Goal: Task Accomplishment & Management: Manage account settings

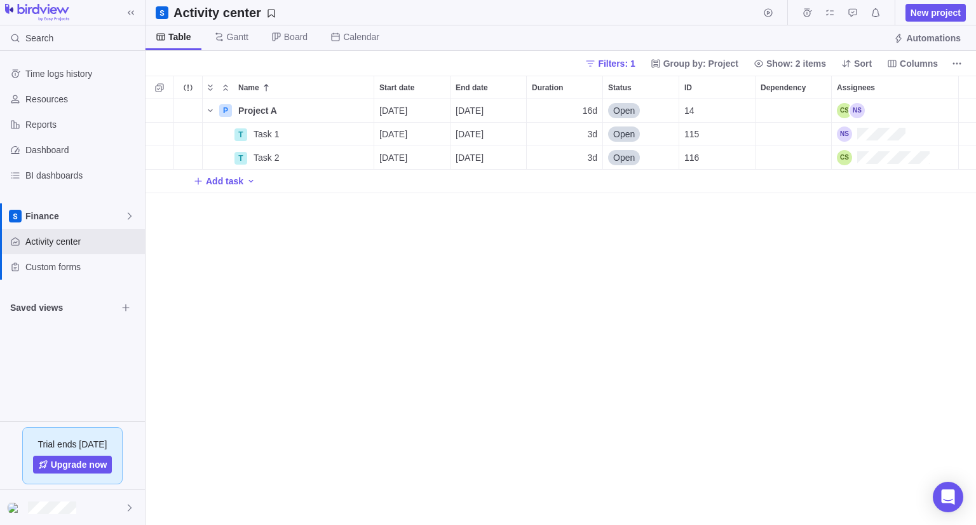
scroll to position [416, 821]
click at [325, 130] on span "Details" at bounding box center [333, 134] width 29 height 13
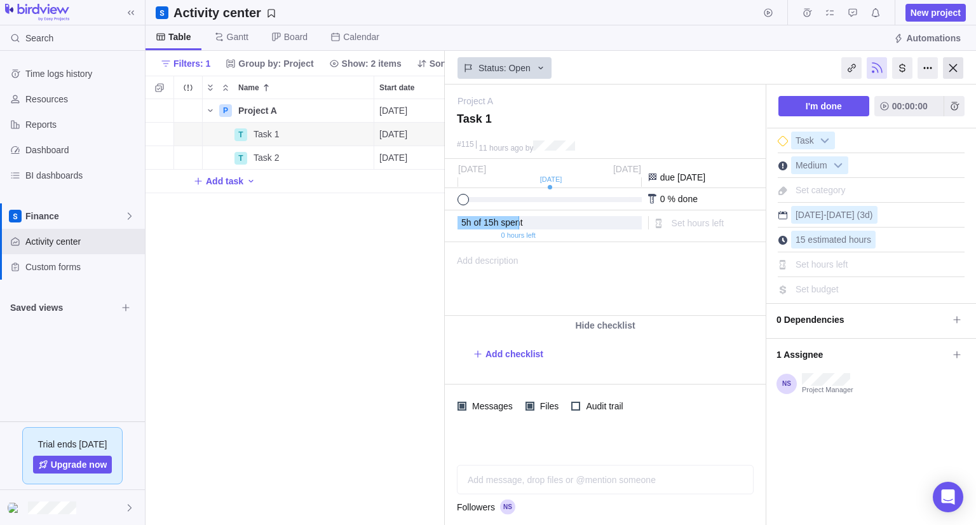
click at [958, 62] on div at bounding box center [953, 68] width 20 height 22
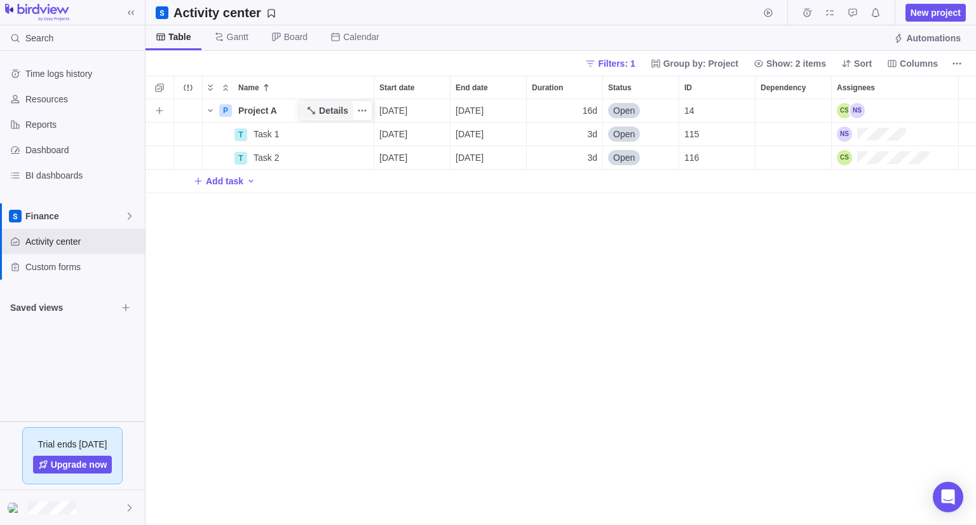
click at [323, 114] on span "Details" at bounding box center [333, 110] width 29 height 13
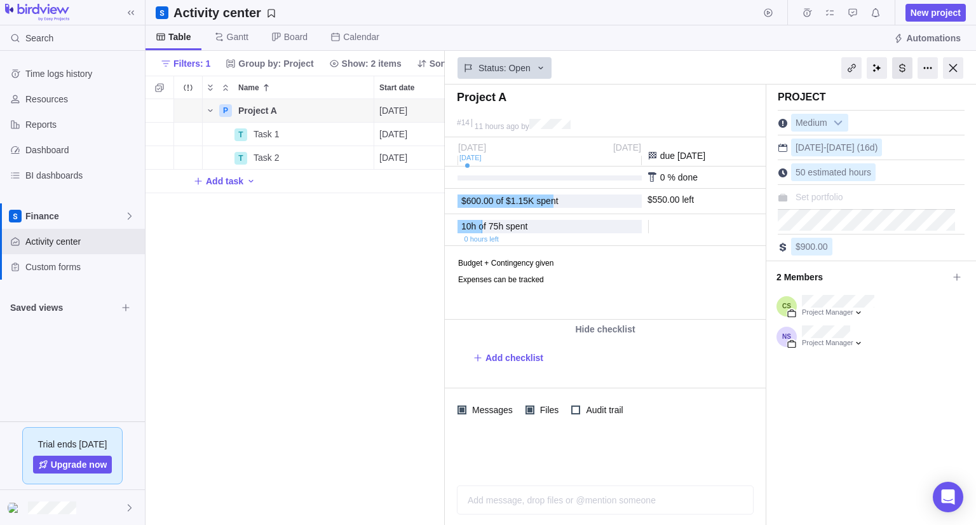
click at [907, 67] on div at bounding box center [902, 68] width 20 height 22
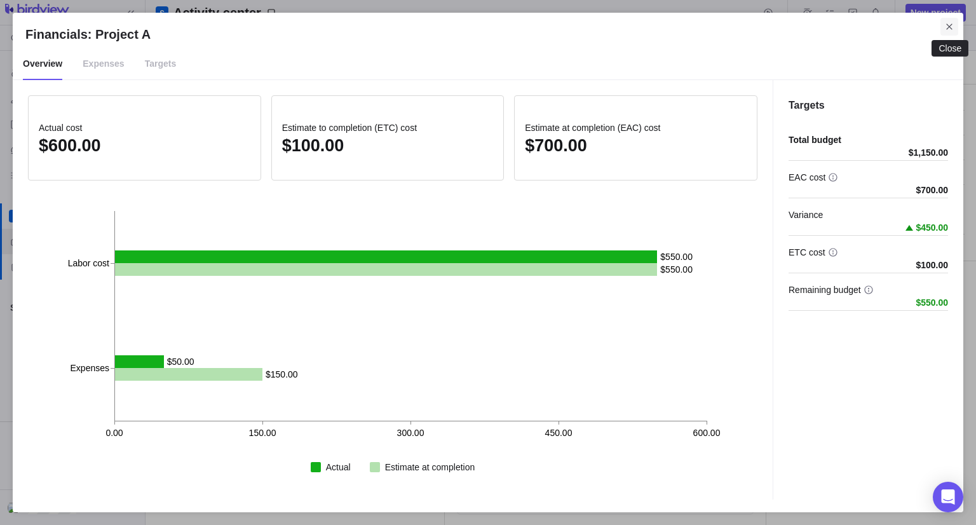
click at [953, 32] on span "Close" at bounding box center [950, 27] width 18 height 18
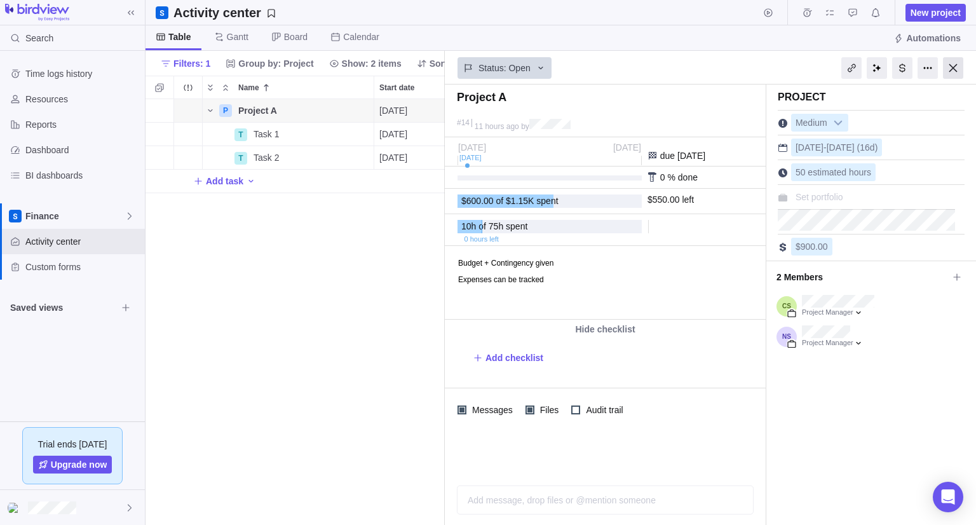
click at [955, 64] on div at bounding box center [953, 68] width 20 height 22
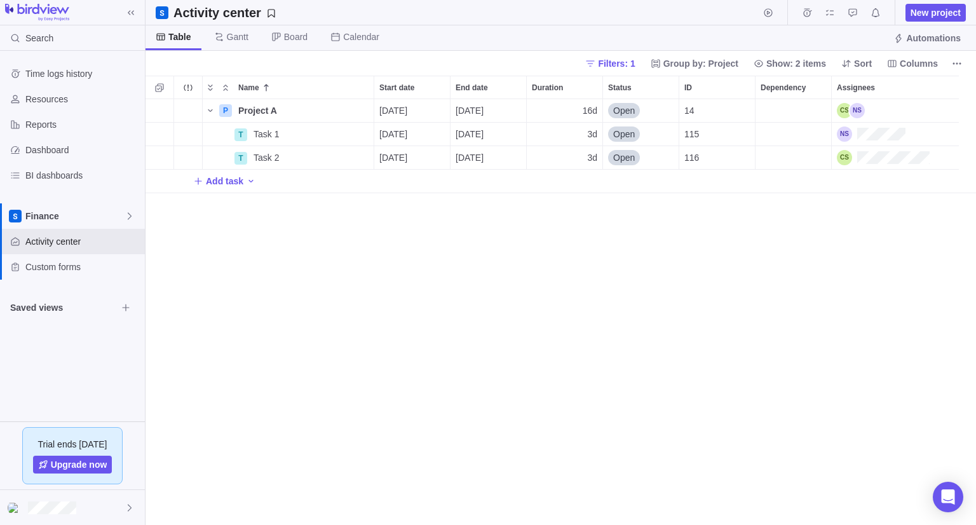
scroll to position [416, 821]
click at [327, 105] on span "Details" at bounding box center [333, 110] width 29 height 13
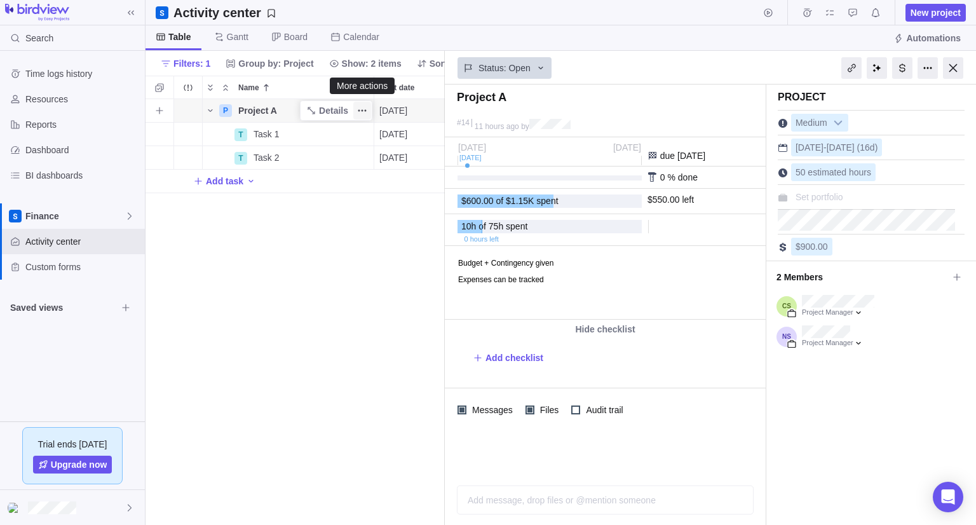
click at [361, 110] on icon "More actions" at bounding box center [362, 110] width 10 height 10
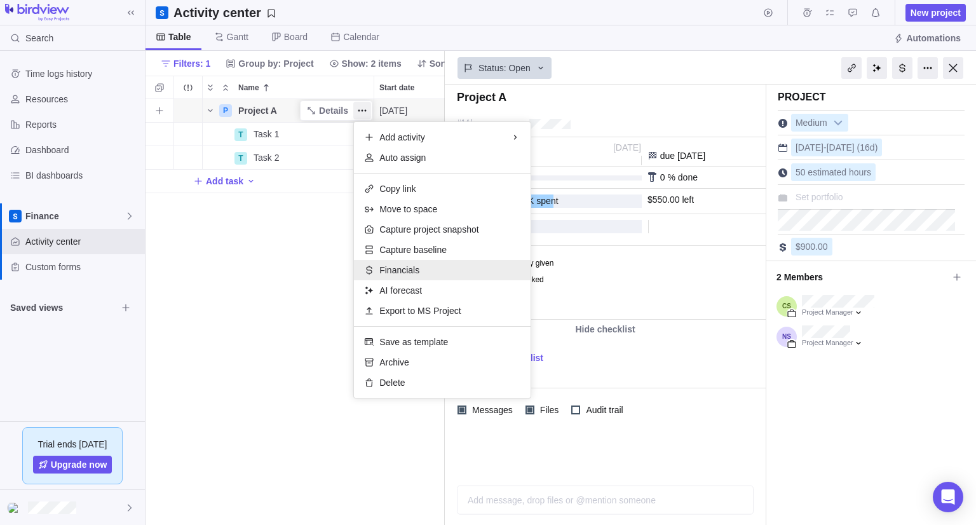
click at [411, 271] on span "Financials" at bounding box center [399, 270] width 40 height 13
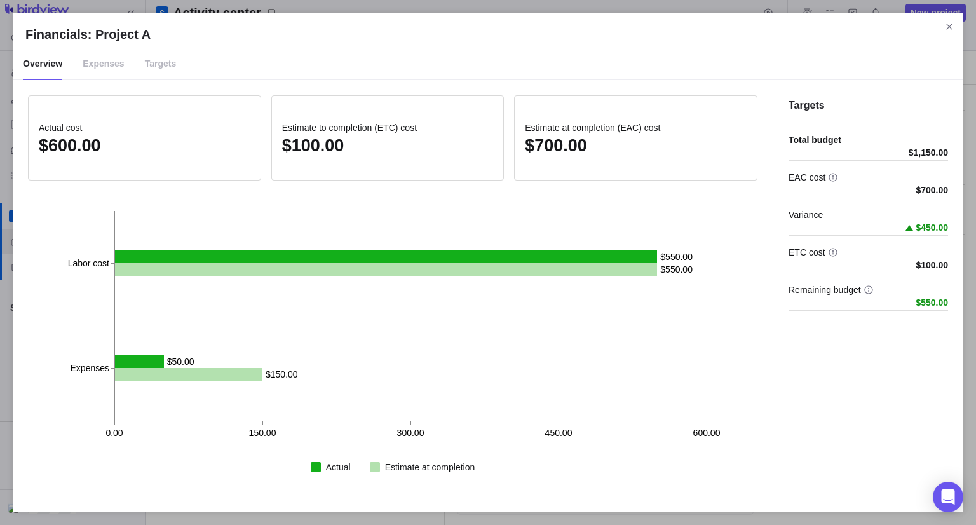
click at [145, 65] on span "Targets" at bounding box center [161, 64] width 32 height 32
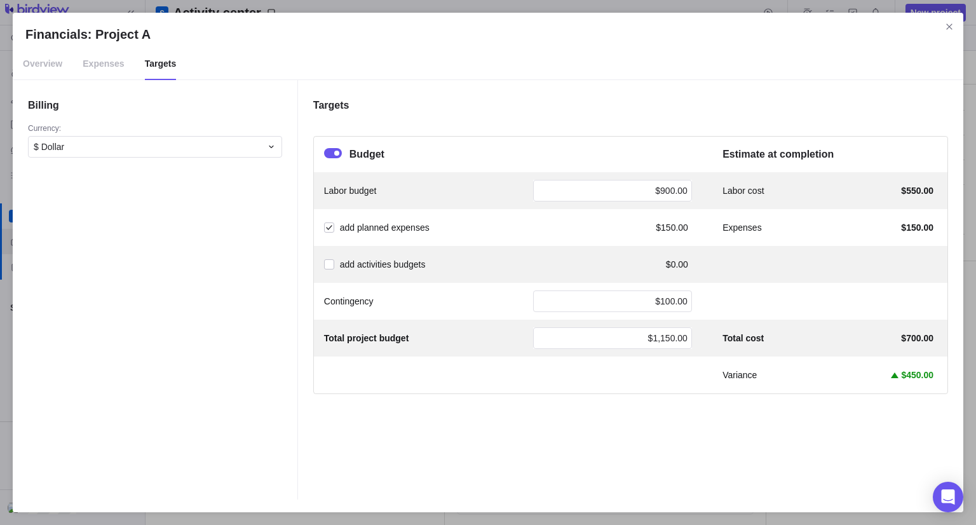
click at [105, 69] on span "Expenses" at bounding box center [103, 64] width 41 height 32
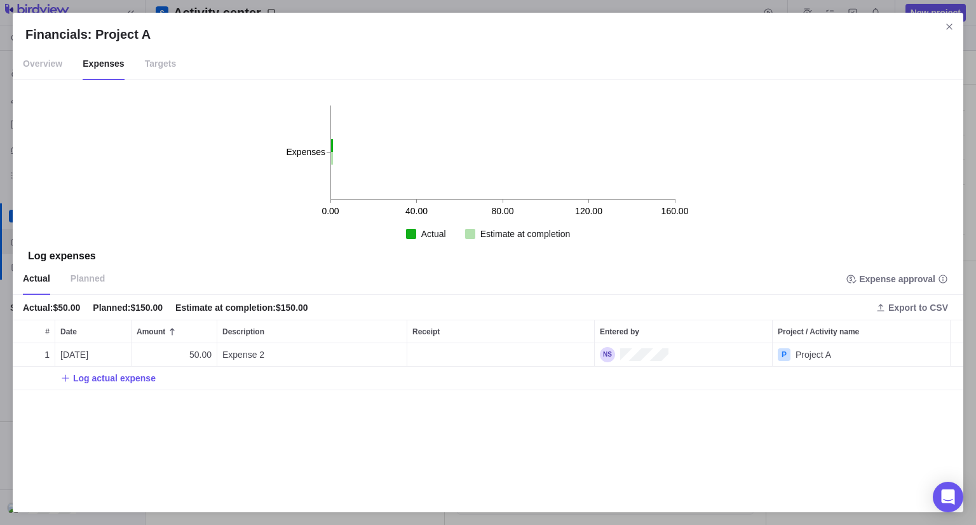
scroll to position [146, 941]
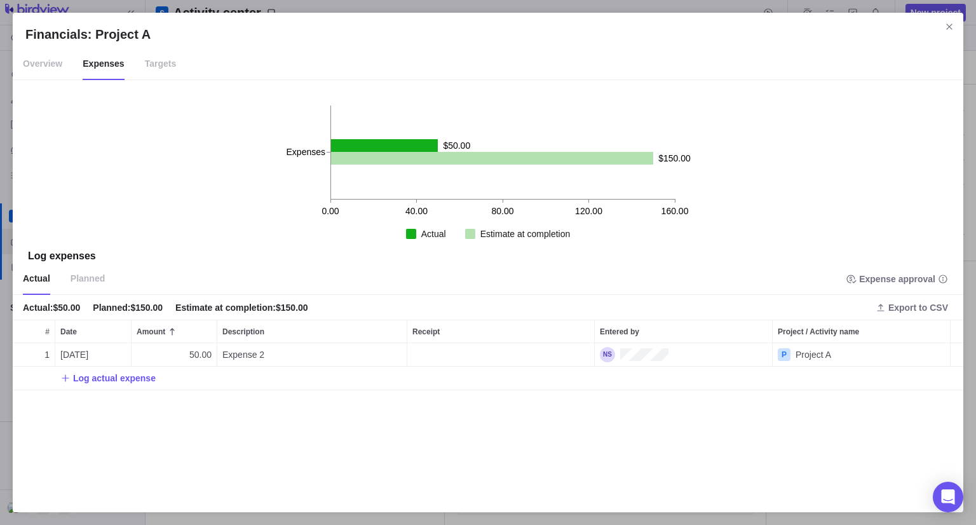
click at [85, 272] on span "Planned" at bounding box center [88, 279] width 34 height 32
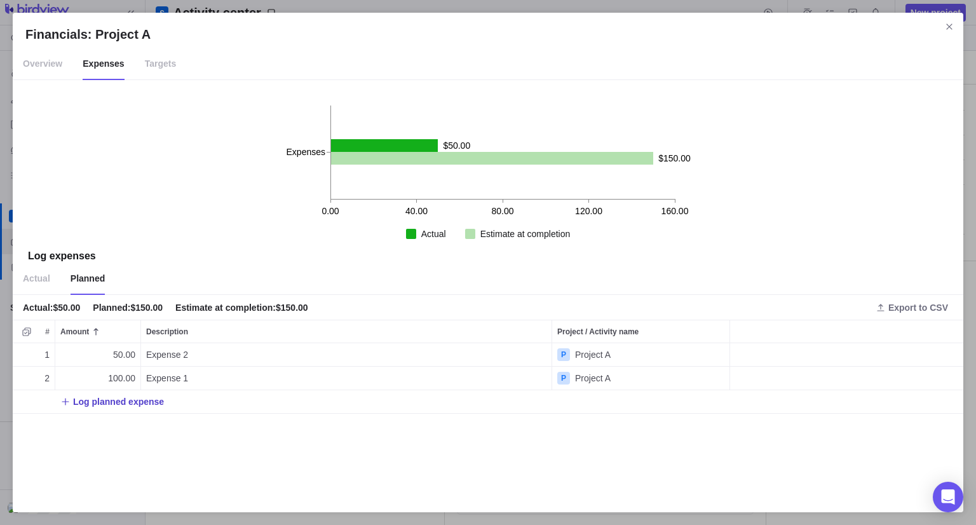
click at [109, 405] on span "Log planned expense" at bounding box center [118, 401] width 91 height 13
type input "500"
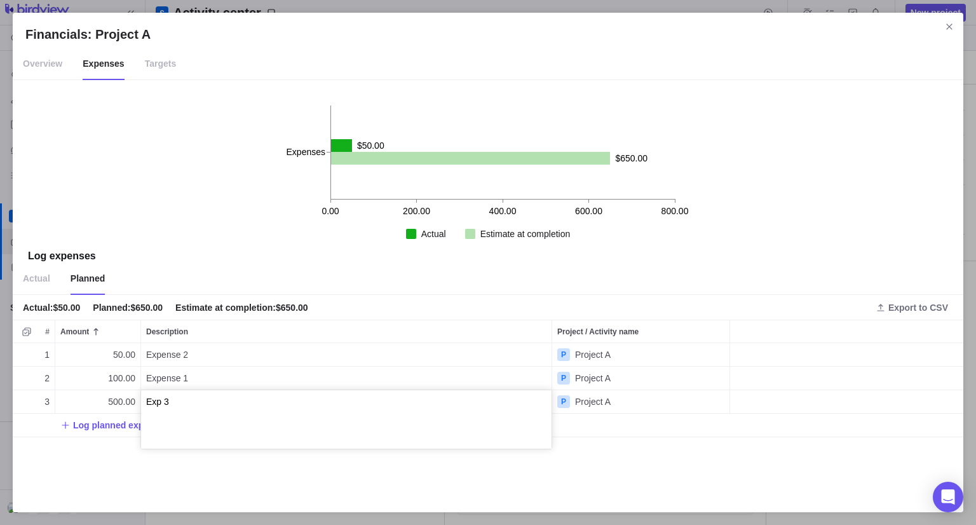
type textarea "Exp 3"
click at [666, 273] on div "Financials: Project A Overview Expenses Targets 0.00 200.00 400.00 600.00 800.0…" at bounding box center [488, 262] width 976 height 525
drag, startPoint x: 93, startPoint y: 308, endPoint x: 163, endPoint y: 304, distance: 69.4
click at [163, 304] on div "Actual : $50.00 Planned : $650.00 Estimate at completion : $650.00" at bounding box center [172, 308] width 298 height 18
click at [161, 285] on div "Actual Planned" at bounding box center [488, 279] width 951 height 32
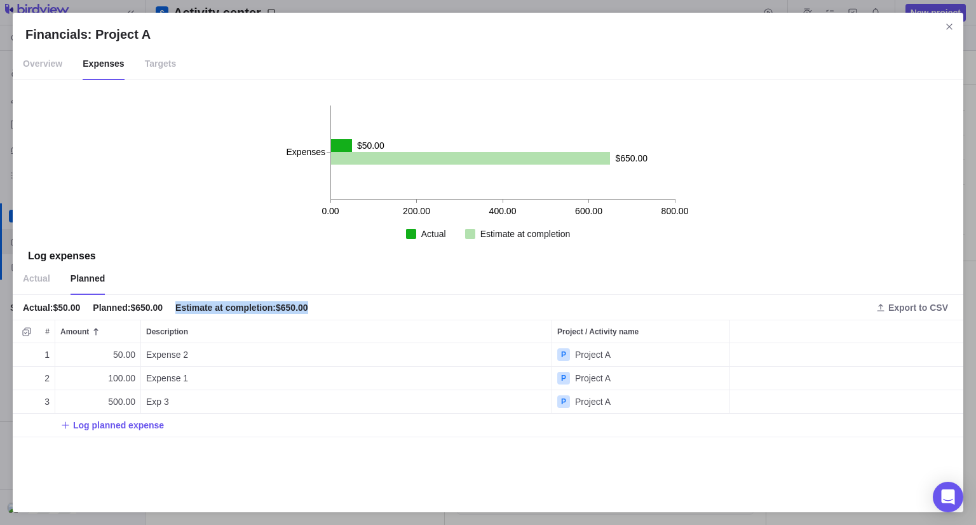
drag, startPoint x: 172, startPoint y: 311, endPoint x: 313, endPoint y: 306, distance: 141.8
click at [313, 306] on div "Actual : $50.00 Planned : $650.00 Estimate at completion : $650.00" at bounding box center [172, 308] width 298 height 18
click at [318, 285] on div "Actual Planned" at bounding box center [488, 279] width 951 height 32
click at [53, 311] on div "Actual : $50.00" at bounding box center [51, 307] width 57 height 13
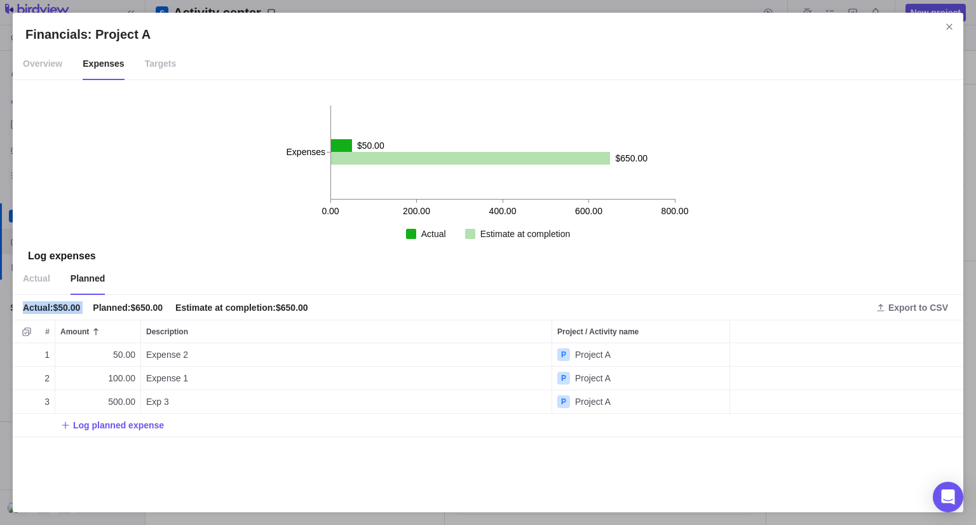
click at [53, 311] on div "Actual : $50.00" at bounding box center [51, 307] width 57 height 13
click at [205, 212] on div "0.00 200.00 400.00 600.00 800.00 Expenses $50.00 $650.00" at bounding box center [488, 149] width 951 height 138
click at [43, 278] on span "Actual" at bounding box center [36, 279] width 27 height 32
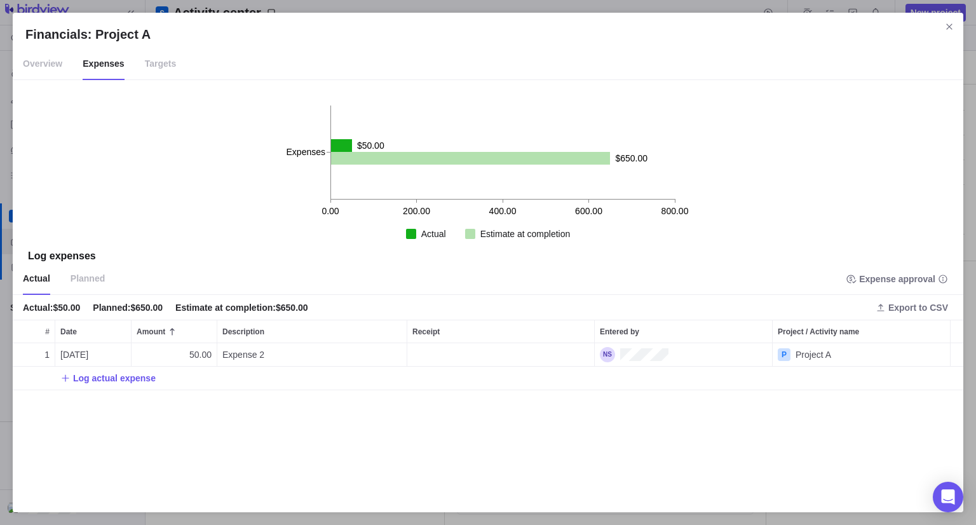
click at [92, 282] on span "Planned" at bounding box center [88, 279] width 34 height 32
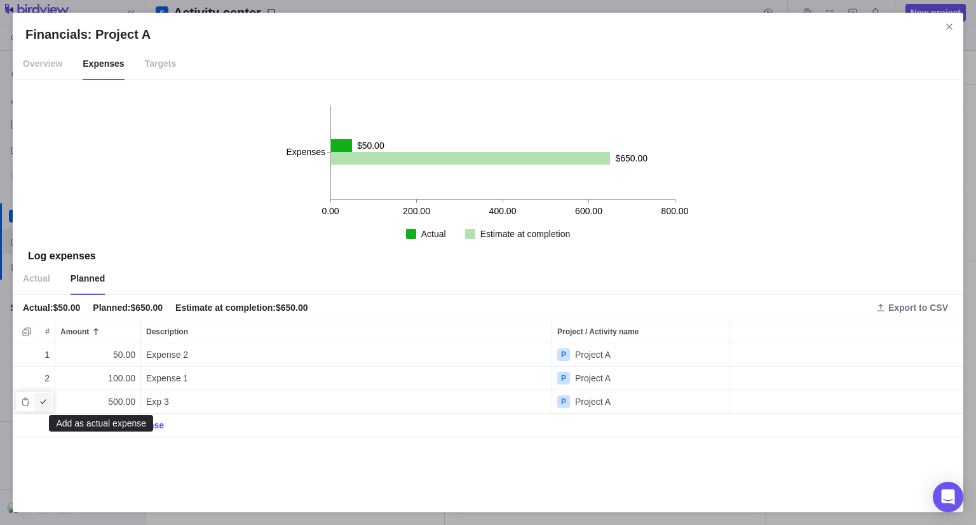
click at [42, 400] on icon "Add as actual expense" at bounding box center [43, 402] width 10 height 10
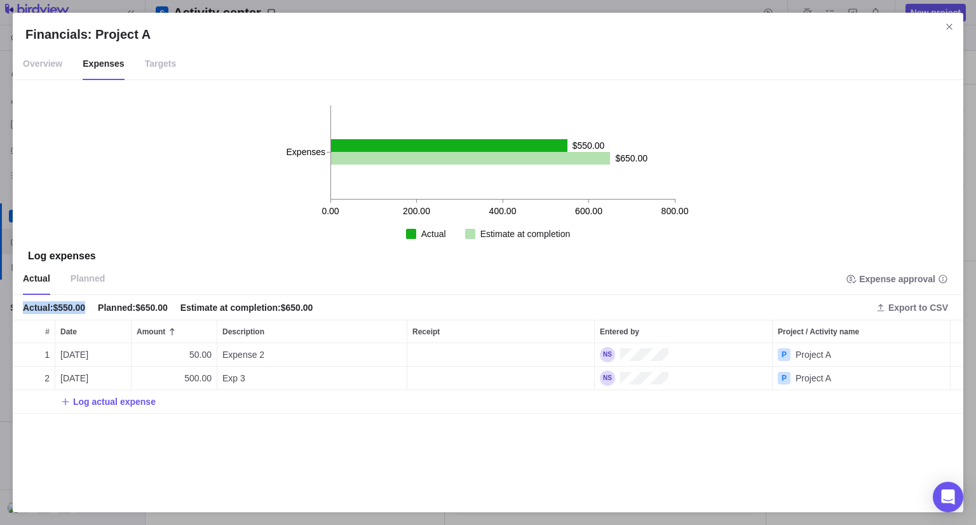
drag, startPoint x: 20, startPoint y: 309, endPoint x: 86, endPoint y: 307, distance: 65.5
click at [86, 307] on div "Actual : $550.00 Planned : $650.00 Estimate at completion : $650.00 Export to C…" at bounding box center [488, 307] width 951 height 25
click at [186, 230] on div "Actual Estimate at completion" at bounding box center [488, 233] width 951 height 31
drag, startPoint x: 613, startPoint y: 158, endPoint x: 595, endPoint y: 162, distance: 18.2
click at [650, 153] on icon "0.00 200.00 400.00 600.00 800.00 Expenses $550.00 $650.00" at bounding box center [487, 149] width 475 height 138
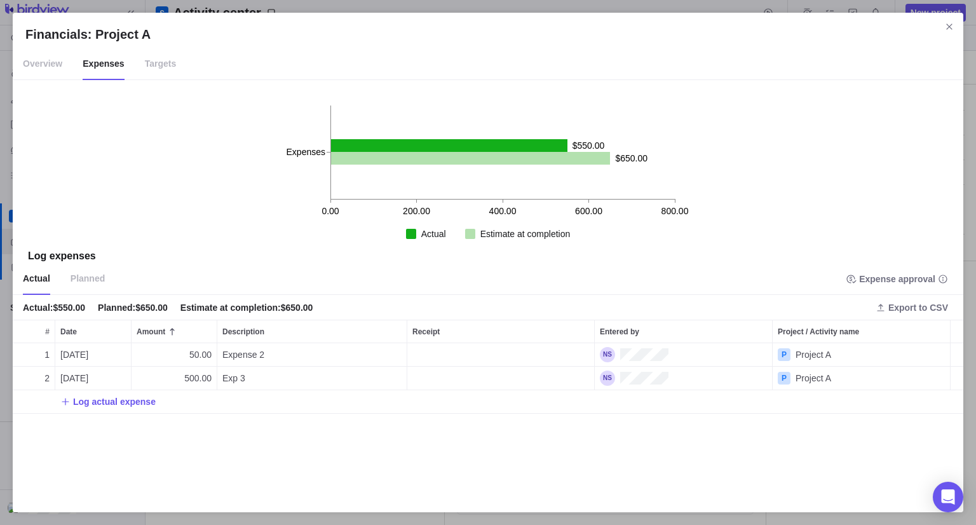
drag, startPoint x: 592, startPoint y: 117, endPoint x: 579, endPoint y: 135, distance: 22.8
click at [592, 117] on icon "0.00 200.00 400.00 600.00 800.00 Expenses $550.00 $650.00" at bounding box center [487, 149] width 475 height 138
drag, startPoint x: 574, startPoint y: 146, endPoint x: 610, endPoint y: 137, distance: 37.3
click at [610, 137] on icon "0.00 200.00 400.00 600.00 800.00 Expenses $550.00 $650.00" at bounding box center [487, 149] width 475 height 138
click at [614, 105] on icon "0.00 200.00 400.00 600.00 800.00 Expenses $550.00 $650.00" at bounding box center [487, 149] width 475 height 138
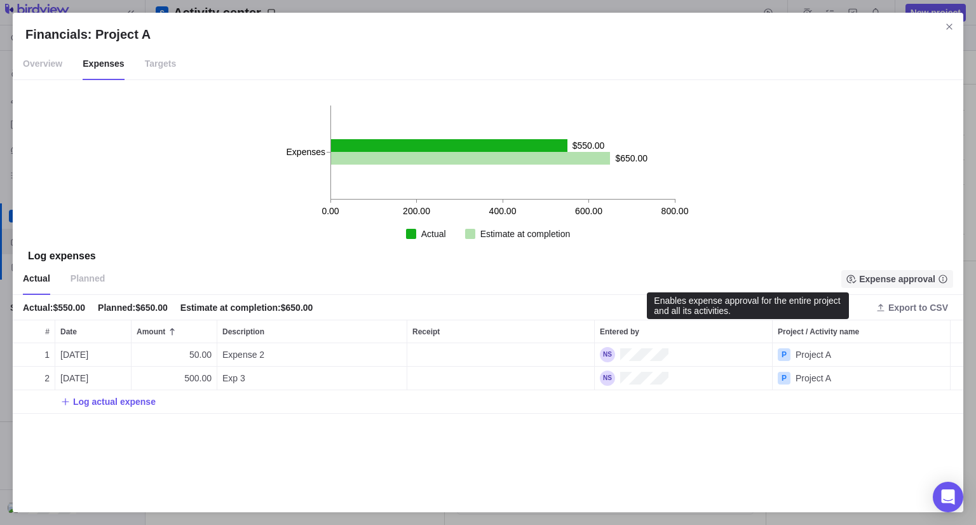
click at [869, 281] on span "Expense approval" at bounding box center [897, 279] width 76 height 13
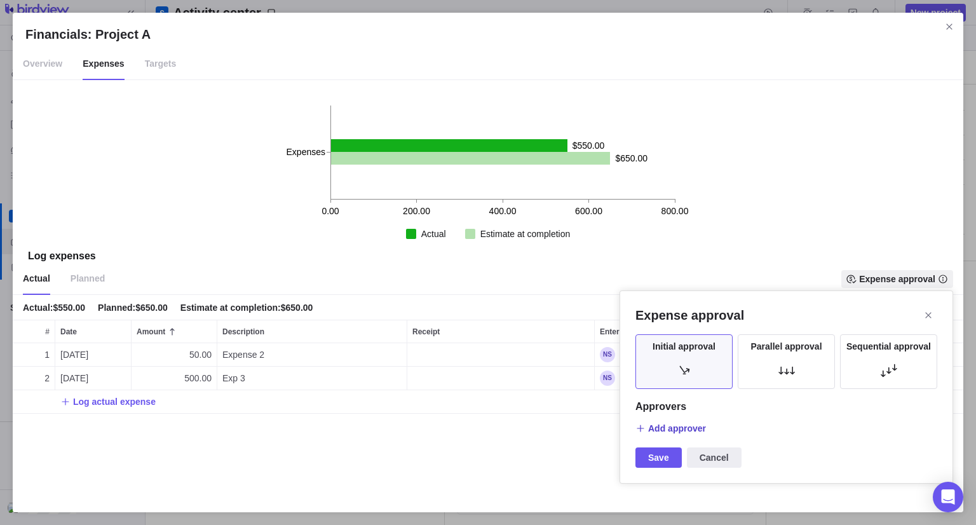
click at [673, 426] on span "Add approver" at bounding box center [677, 428] width 58 height 13
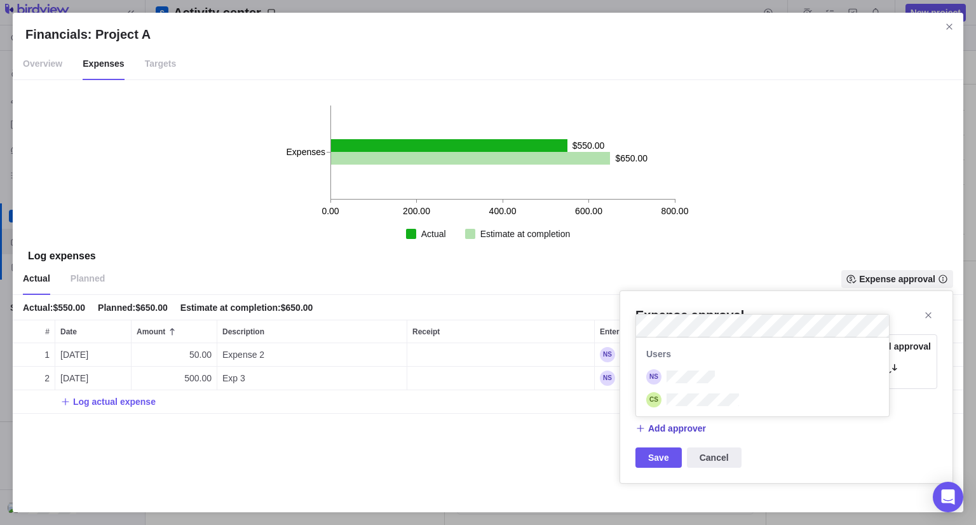
scroll to position [69, 243]
click at [780, 428] on div "Add approver Users" at bounding box center [786, 428] width 302 height 18
click at [650, 461] on div "Expense approval Initial approval Parallel approval Sequential approval Approve…" at bounding box center [787, 386] width 334 height 193
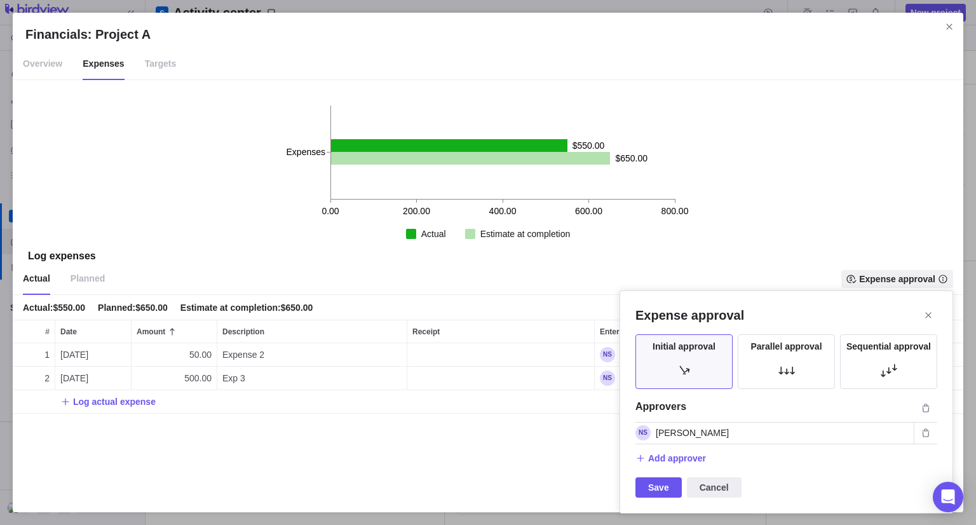
click at [655, 486] on span "Save" at bounding box center [658, 487] width 21 height 15
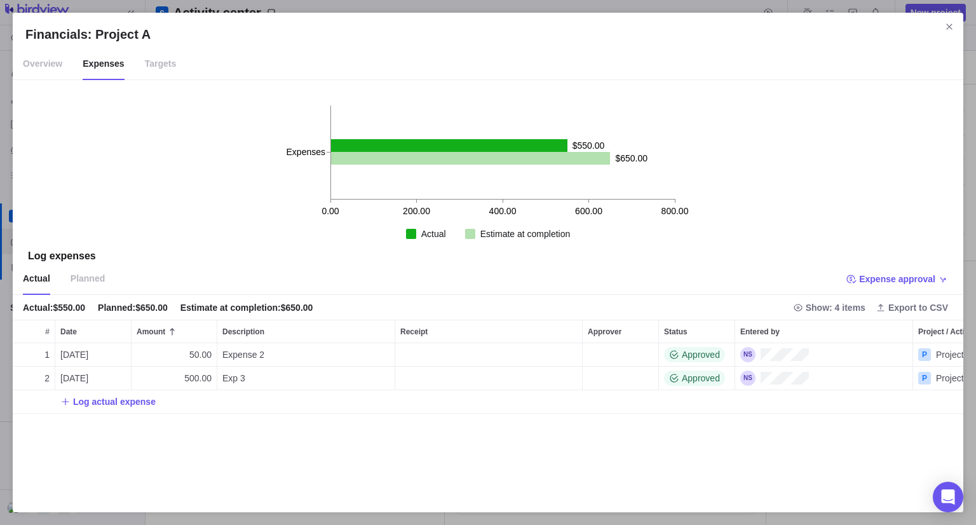
click at [94, 280] on span "Planned" at bounding box center [88, 279] width 34 height 32
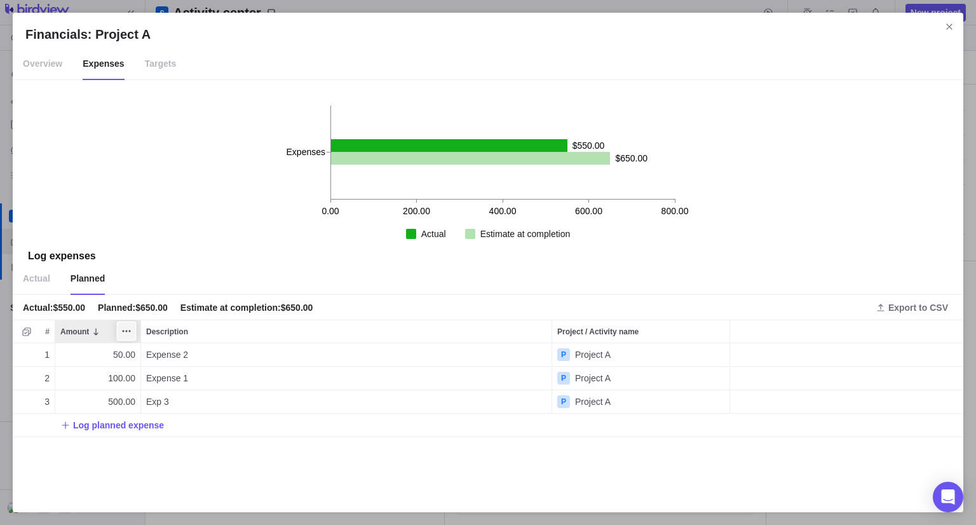
scroll to position [146, 941]
drag, startPoint x: 137, startPoint y: 429, endPoint x: 139, endPoint y: 445, distance: 15.9
click at [137, 428] on span "Log planned expense" at bounding box center [118, 425] width 91 height 13
type input "100"
click at [170, 427] on div "Financials: Project A Overview Expenses Targets 0.00 200.00 400.00 600.00 800.0…" at bounding box center [488, 262] width 976 height 525
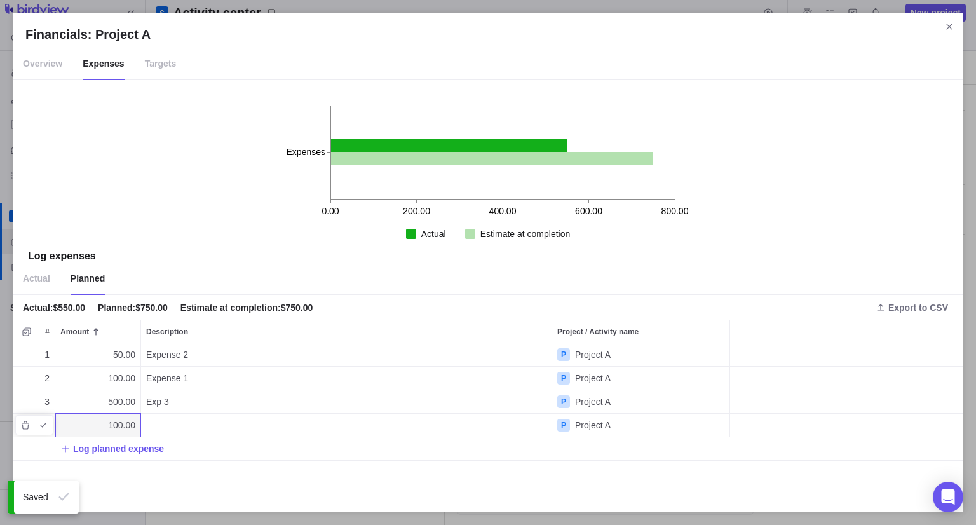
click at [170, 426] on div "Description" at bounding box center [346, 425] width 411 height 23
type textarea "Exp 4"
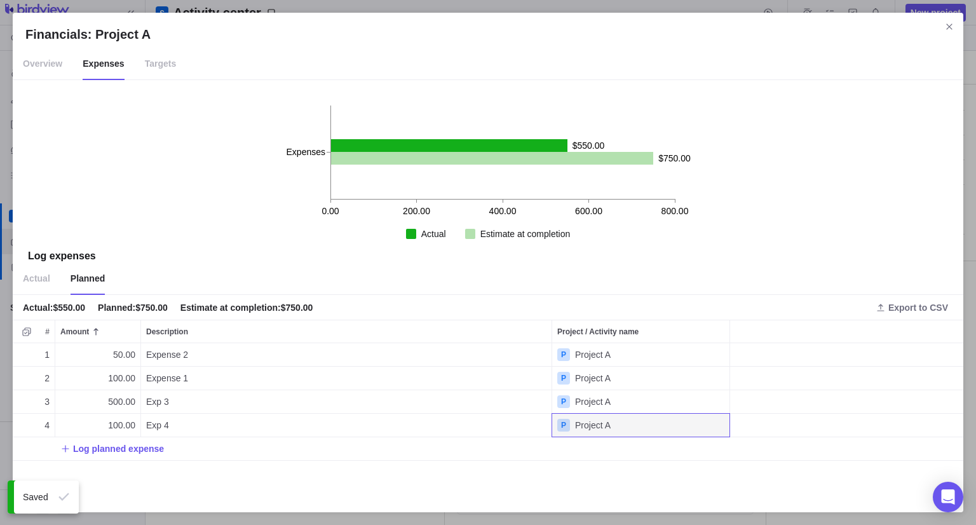
click at [709, 451] on div "Log planned expense" at bounding box center [488, 448] width 951 height 23
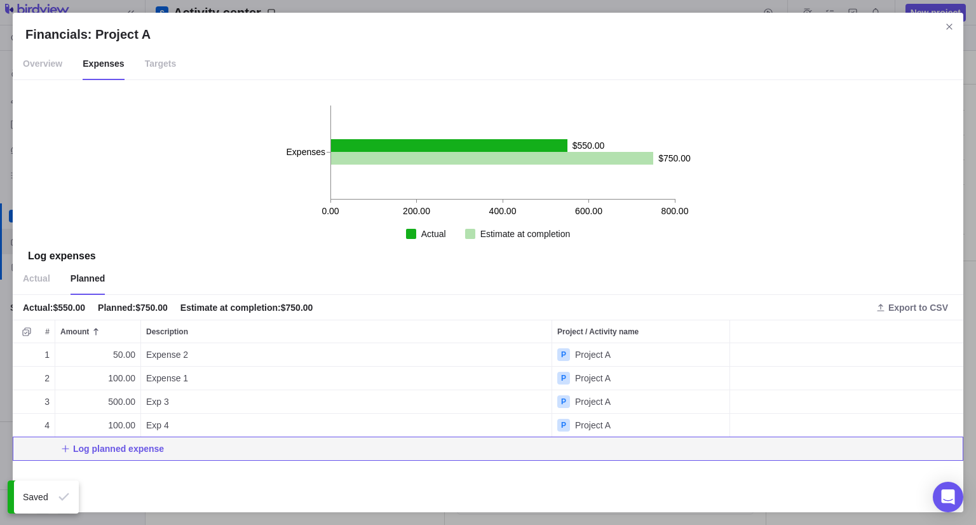
drag, startPoint x: 598, startPoint y: 500, endPoint x: 588, endPoint y: 499, distance: 9.6
click at [598, 499] on div "Financials: Project A Overview Expenses Targets 0.00 200.00 400.00 600.00 800.0…" at bounding box center [488, 262] width 951 height 499
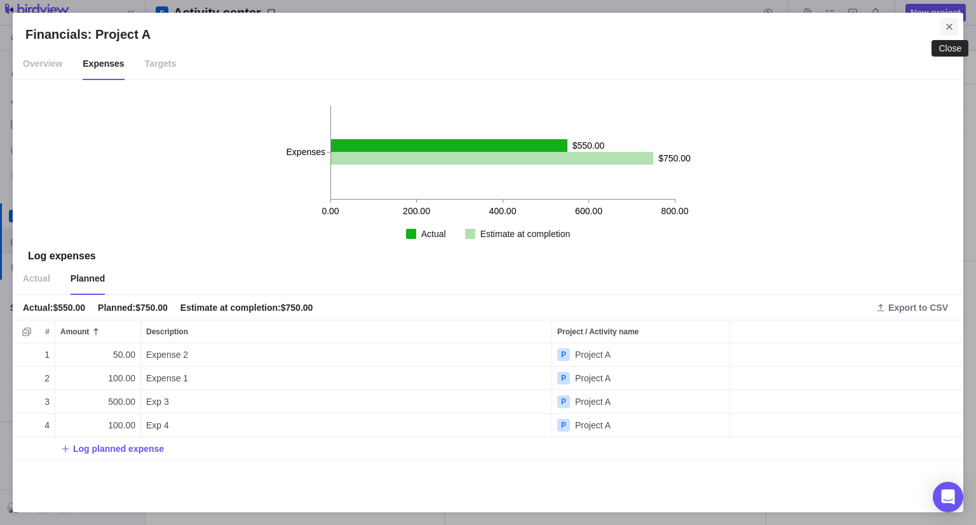
click at [946, 27] on icon "Close" at bounding box center [949, 27] width 10 height 10
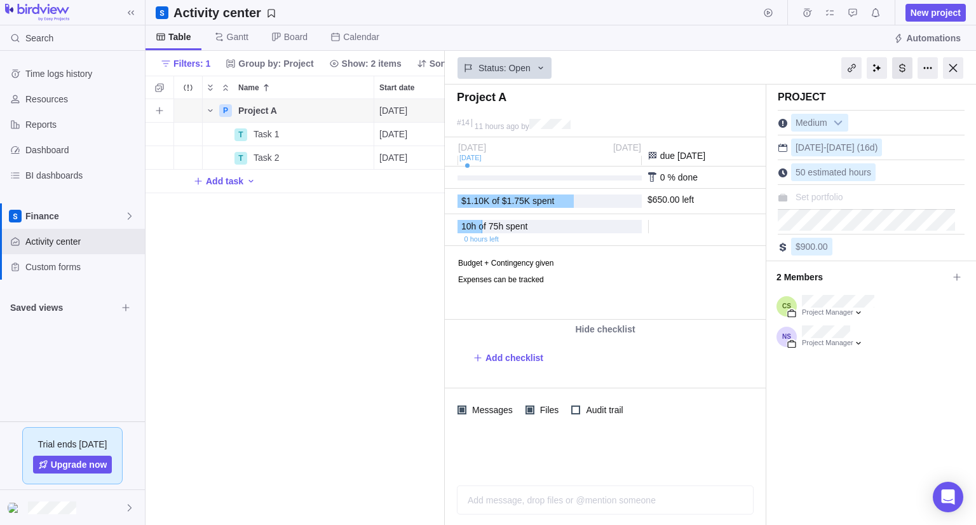
click at [905, 64] on div at bounding box center [902, 68] width 20 height 22
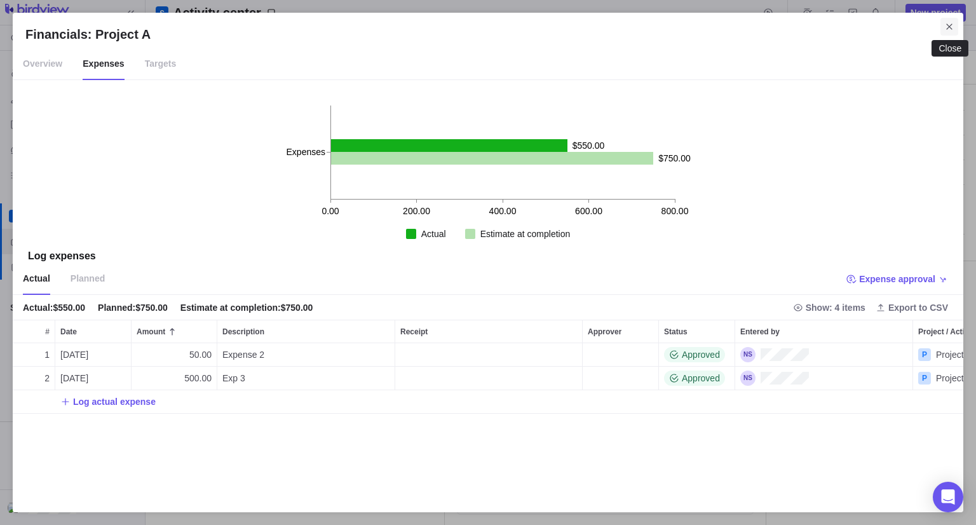
click at [951, 25] on icon "Close" at bounding box center [949, 27] width 10 height 10
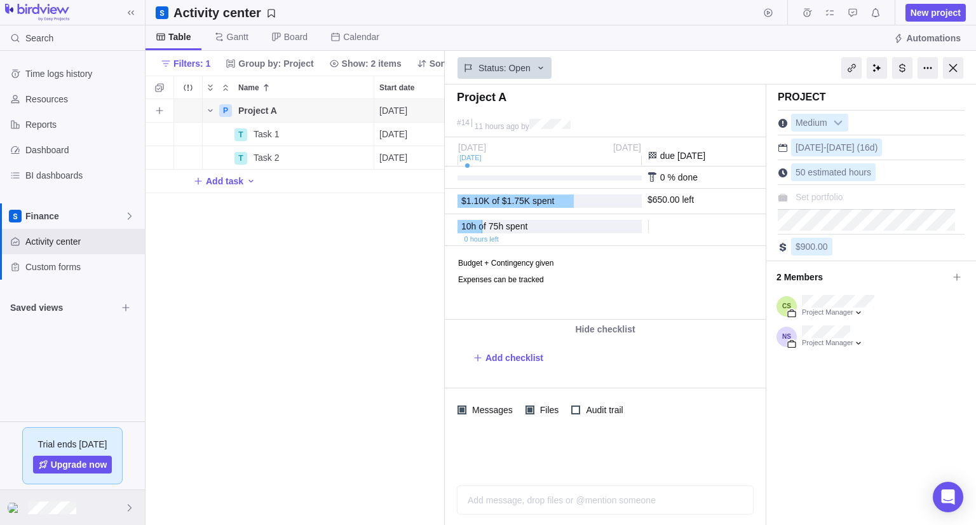
click at [60, 515] on div at bounding box center [72, 507] width 145 height 35
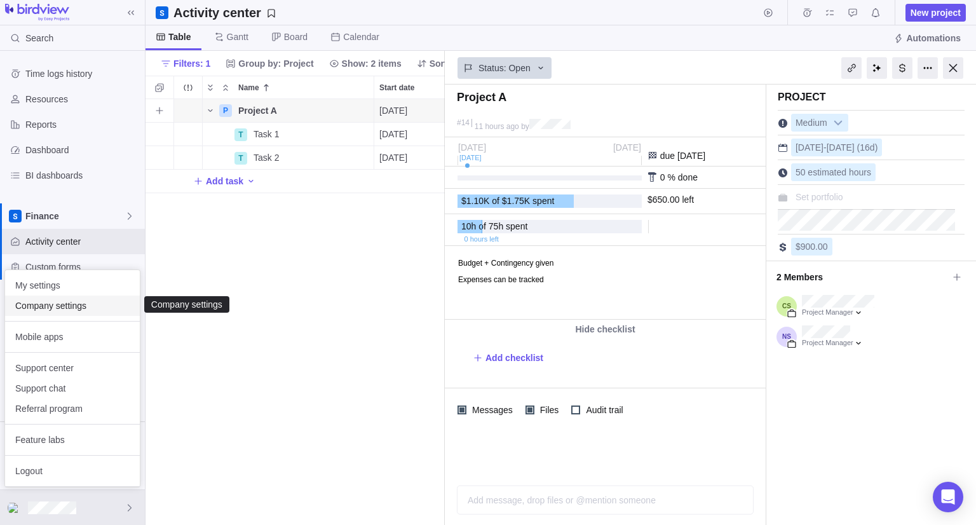
click at [58, 308] on span "Company settings" at bounding box center [72, 305] width 114 height 13
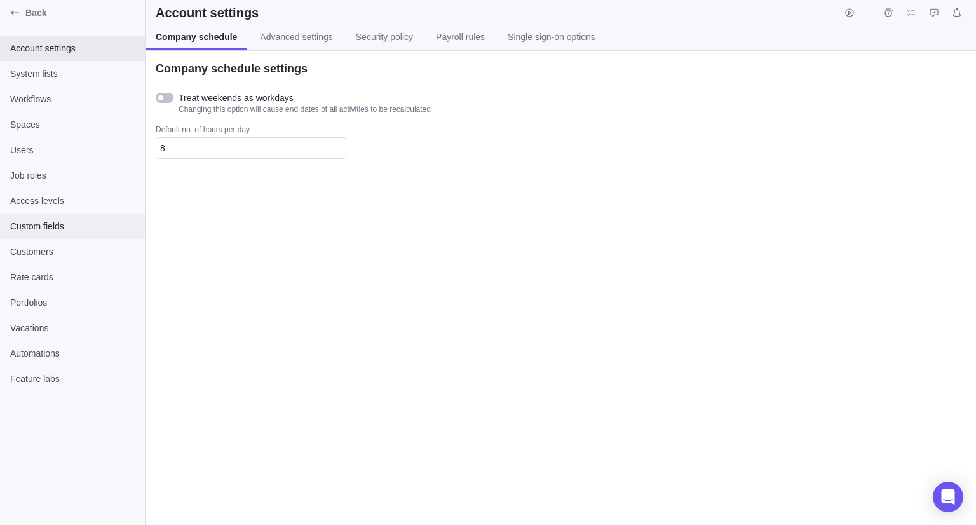
click at [53, 236] on div "Custom fields" at bounding box center [72, 226] width 145 height 25
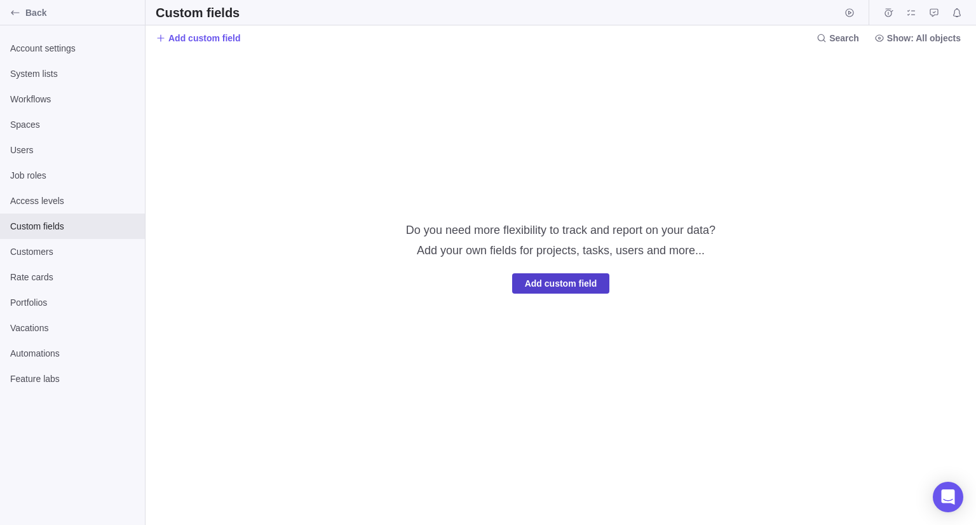
click at [539, 285] on span "Add custom field" at bounding box center [561, 283] width 72 height 15
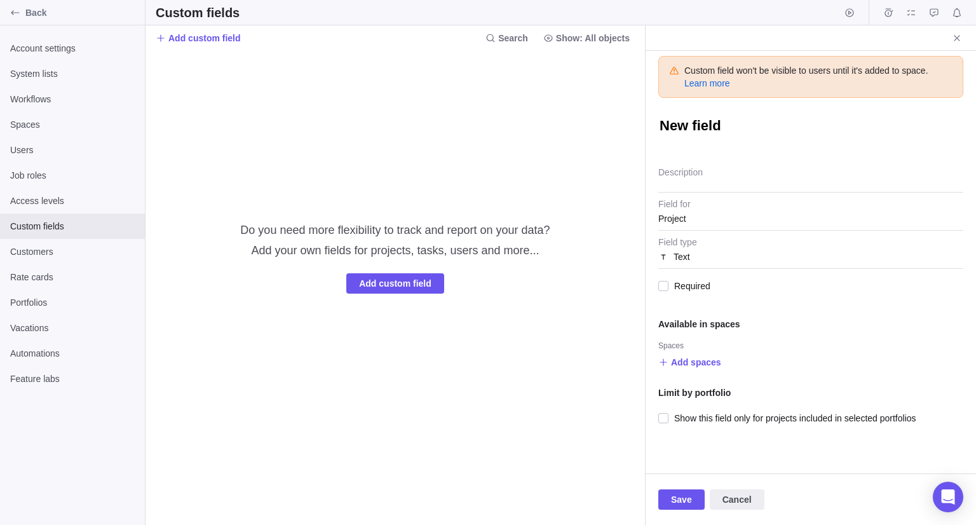
type textarea "x"
type textarea "A"
type textarea "x"
type textarea "A/"
type textarea "x"
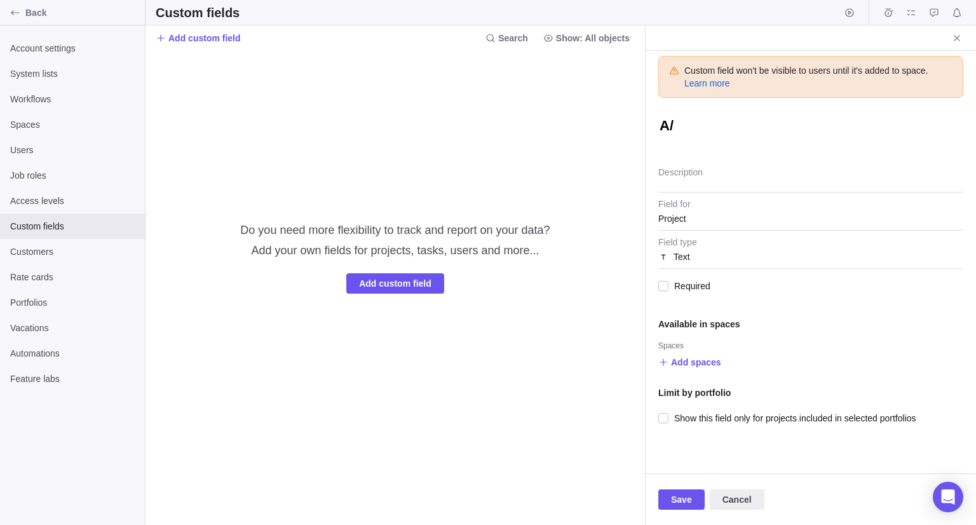
type textarea "A/C"
type textarea "x"
type textarea "A/C"
type textarea "x"
type textarea "A/C c"
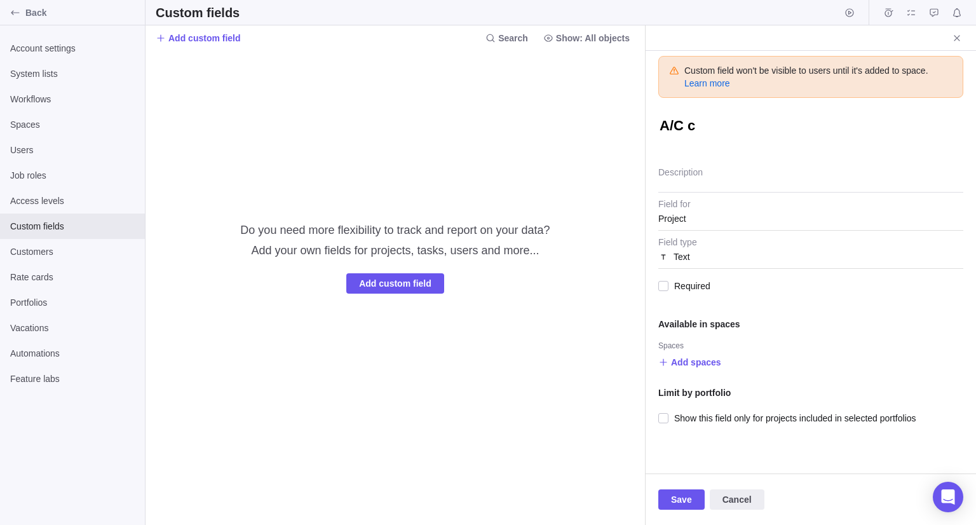
type textarea "x"
type textarea "A/C co"
type textarea "x"
type textarea "A/C cod"
type textarea "x"
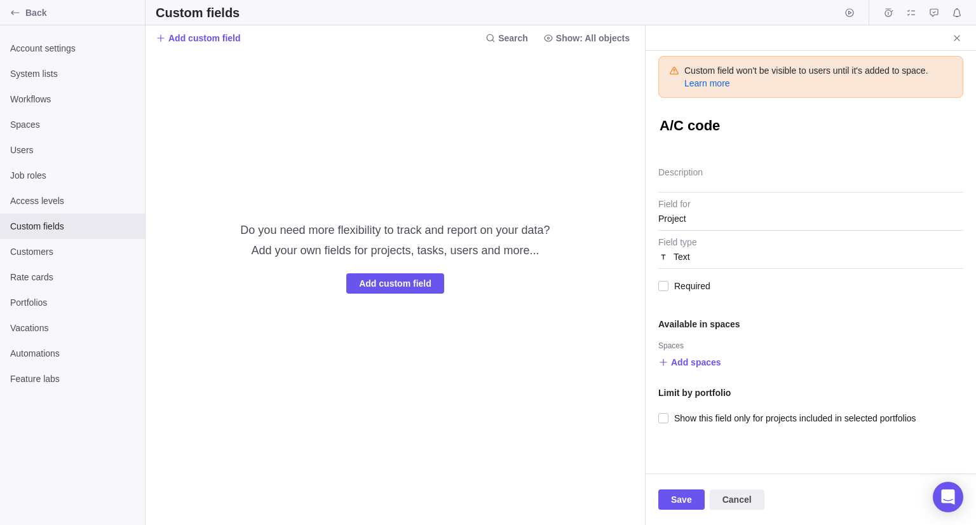
type textarea "A/C code"
click at [643, 179] on div "Do you need more flexibility to track and report on your data? Add your own fie…" at bounding box center [395, 287] width 499 height 475
click at [677, 214] on span "Project" at bounding box center [672, 218] width 28 height 23
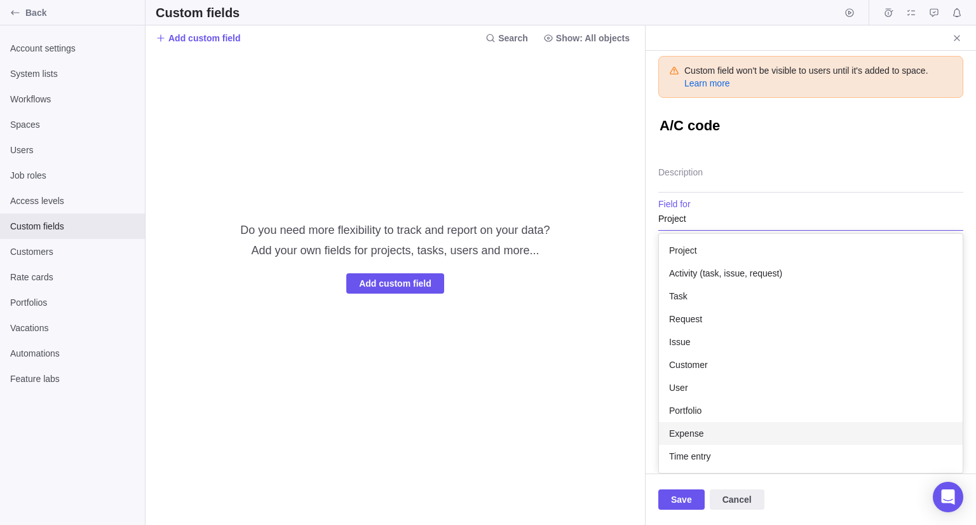
click at [710, 432] on div "Expense" at bounding box center [811, 433] width 304 height 23
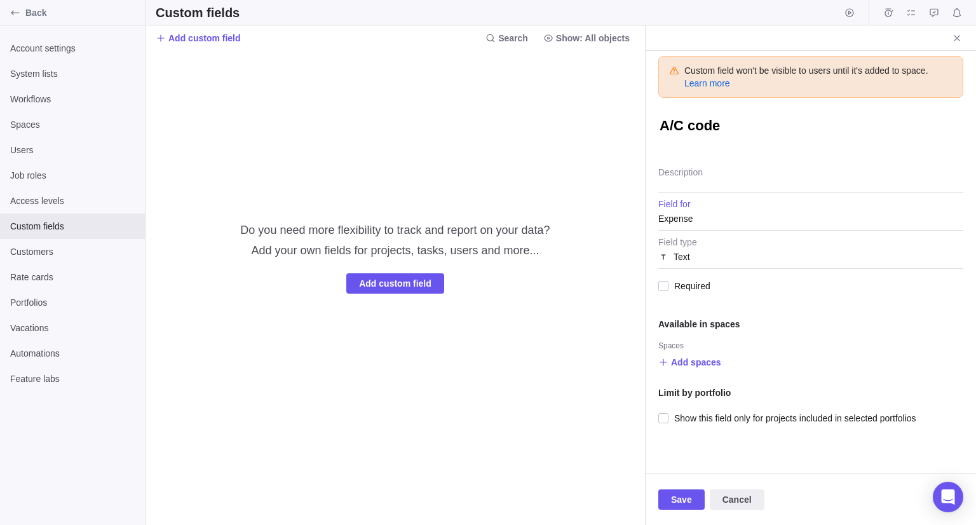
click at [720, 259] on div "Text" at bounding box center [810, 256] width 305 height 23
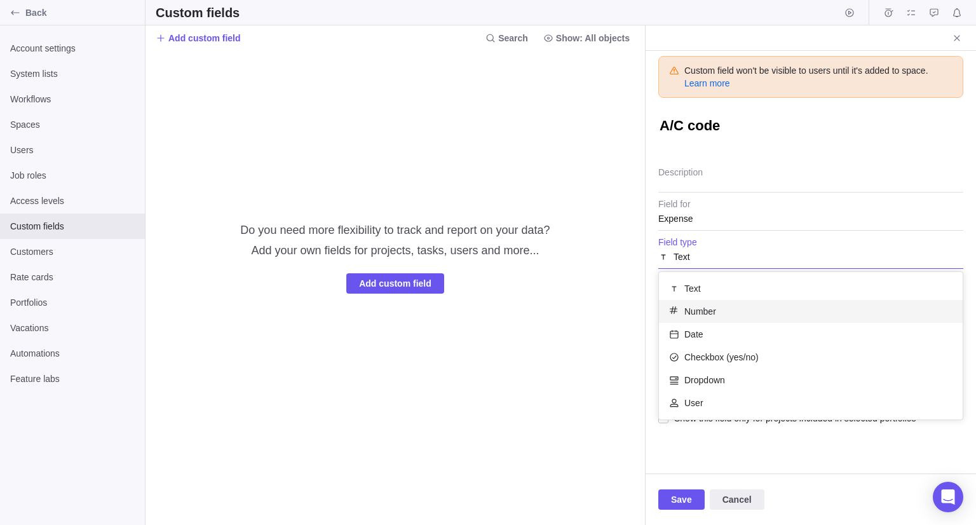
click at [726, 310] on div "Number" at bounding box center [811, 311] width 304 height 23
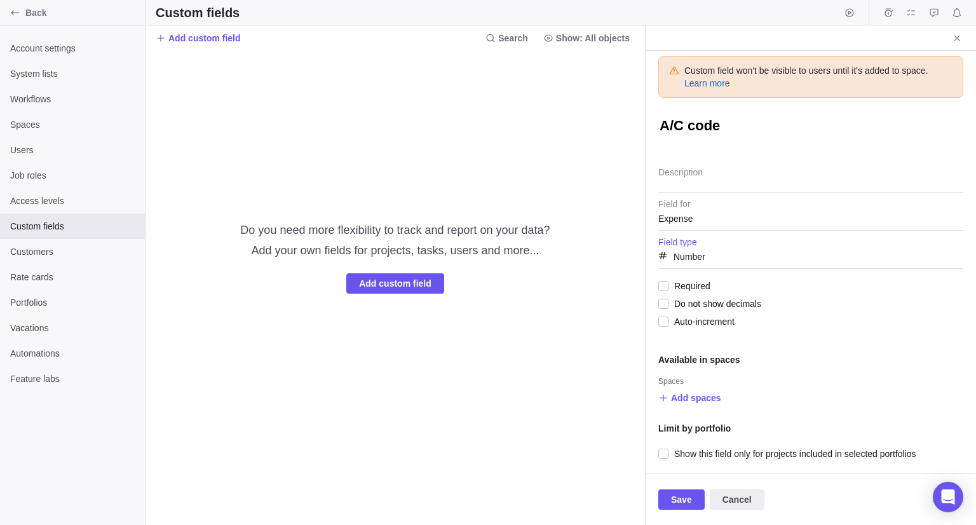
scroll to position [3, 0]
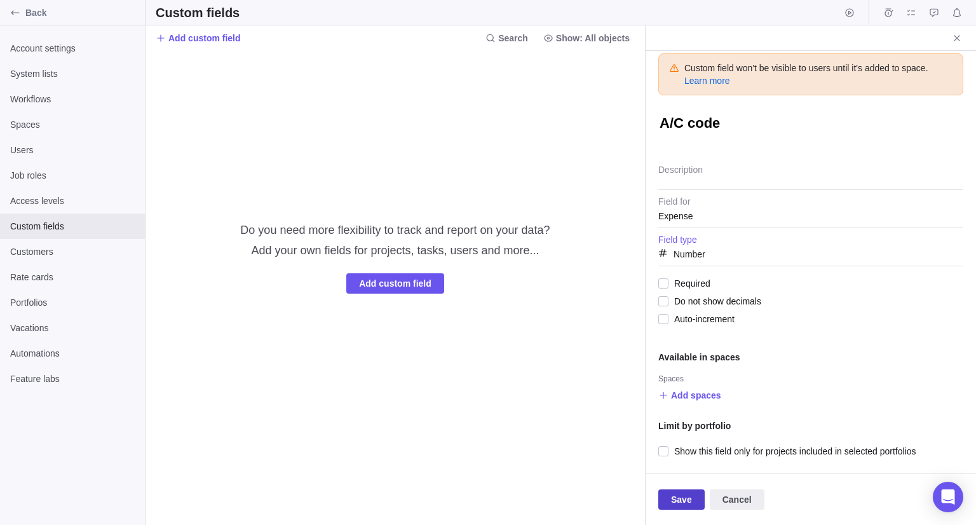
click at [688, 499] on span "Save" at bounding box center [681, 499] width 21 height 15
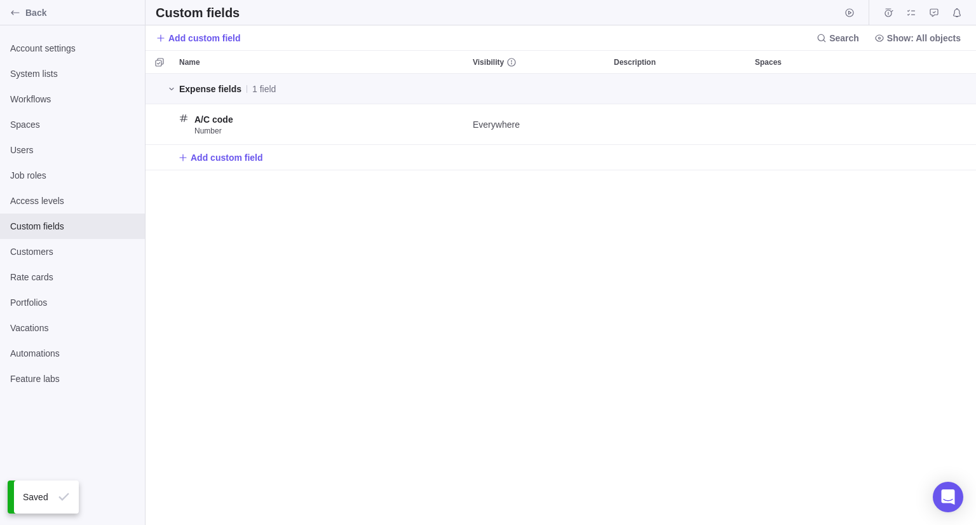
scroll to position [442, 821]
click at [40, 21] on div "Back" at bounding box center [72, 12] width 145 height 25
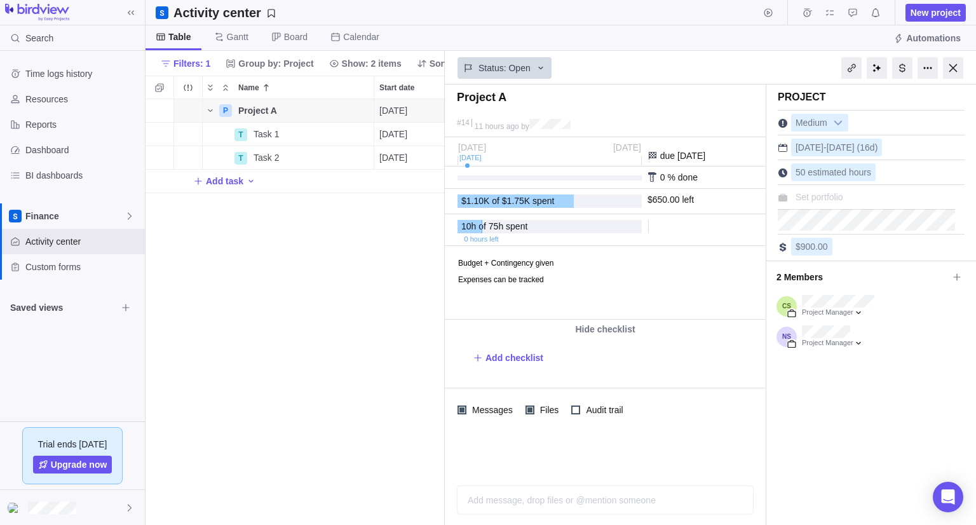
scroll to position [416, 290]
click at [905, 62] on div at bounding box center [902, 68] width 20 height 22
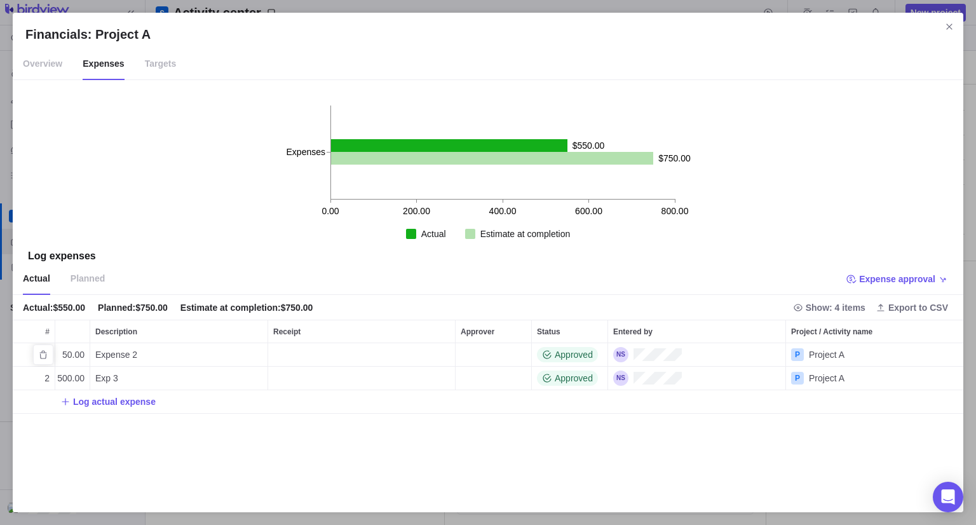
scroll to position [0, 0]
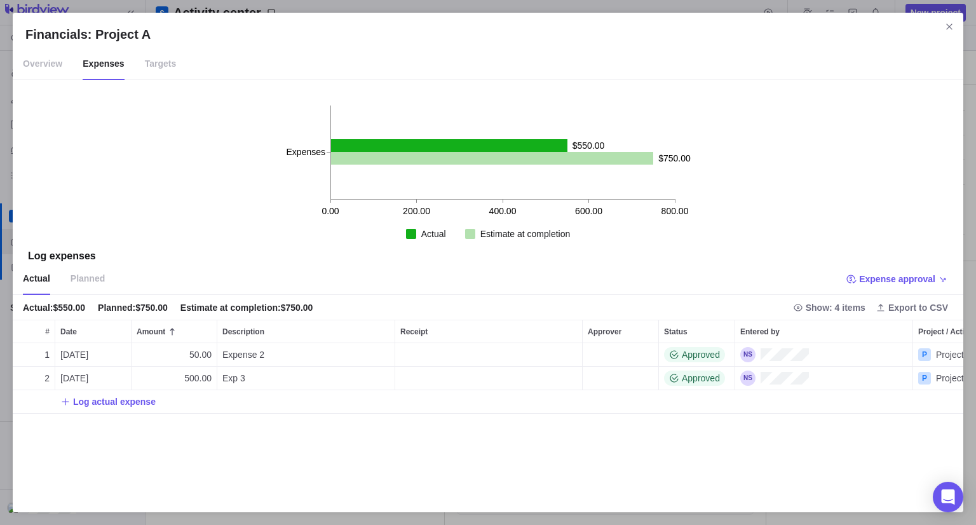
click at [76, 278] on span "Planned" at bounding box center [88, 279] width 34 height 32
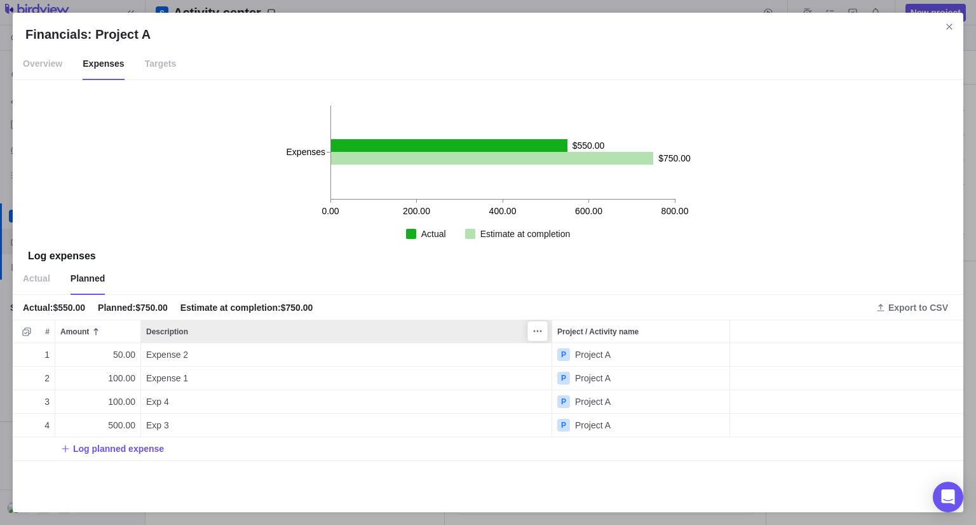
scroll to position [146, 941]
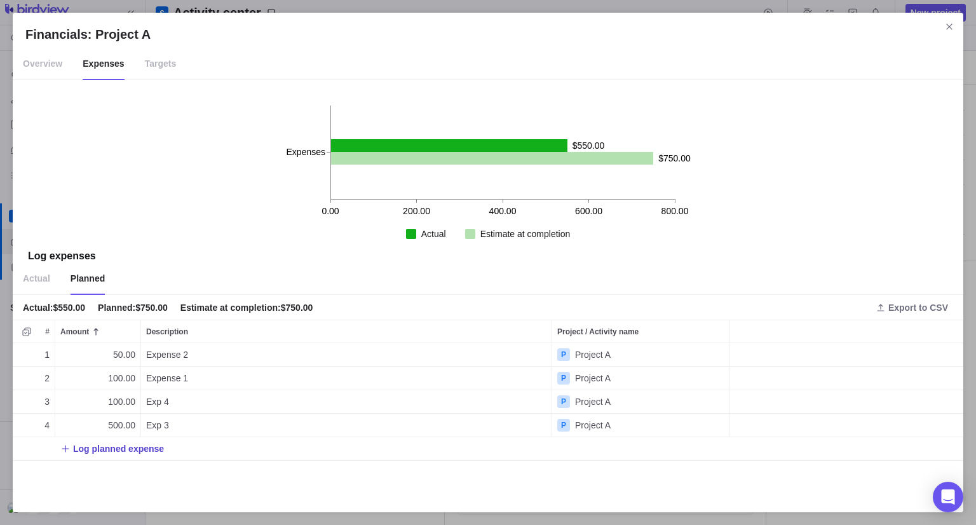
click at [105, 449] on span "Log planned expense" at bounding box center [118, 448] width 91 height 13
click at [730, 194] on div "Financials: Project A Overview Expenses Targets 0.00 200.00 400.00 600.00 800.0…" at bounding box center [488, 262] width 976 height 525
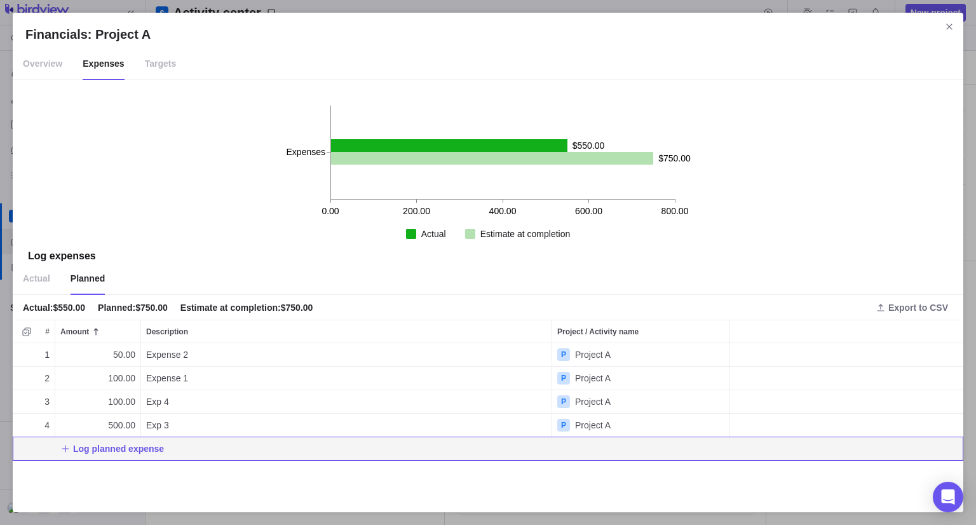
click at [953, 24] on icon "Close" at bounding box center [949, 27] width 10 height 10
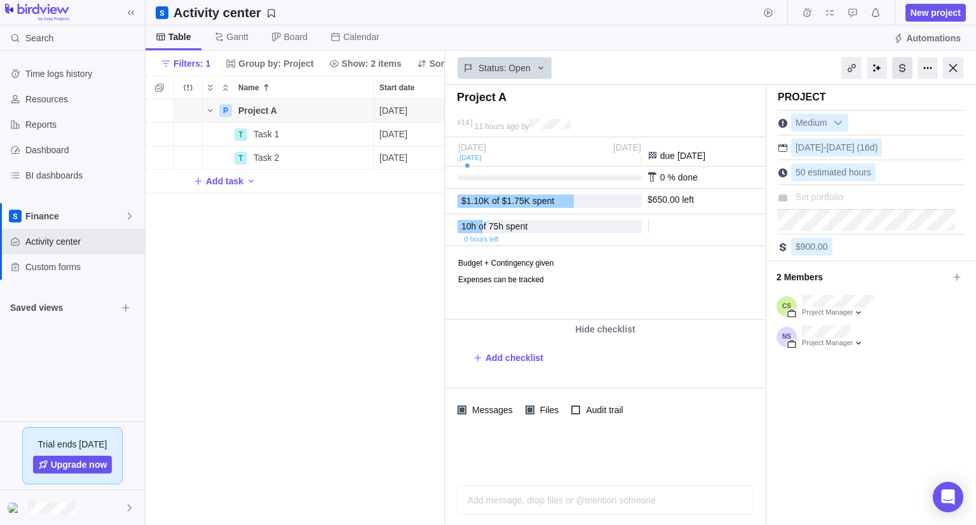
click at [903, 64] on div at bounding box center [902, 68] width 20 height 22
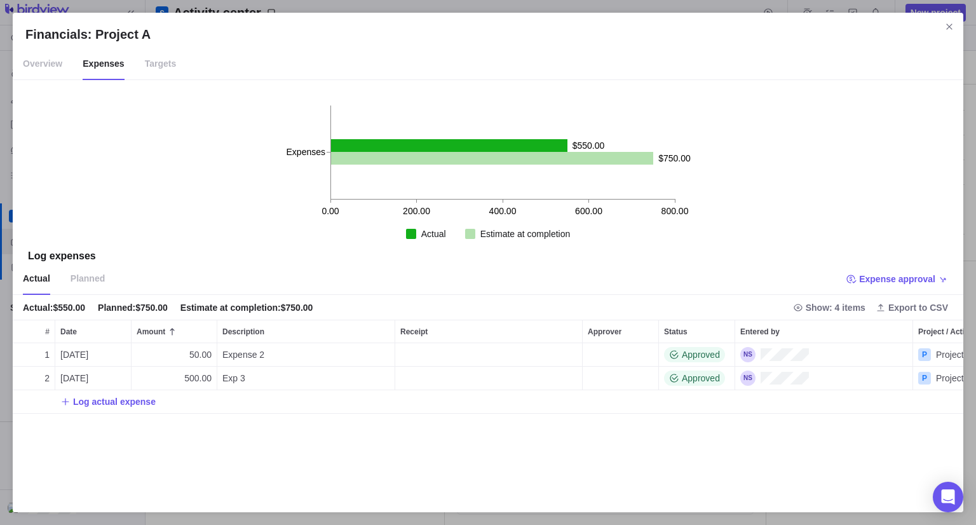
drag, startPoint x: 947, startPoint y: 31, endPoint x: 895, endPoint y: 55, distance: 57.2
click at [947, 31] on icon "Close" at bounding box center [949, 27] width 10 height 10
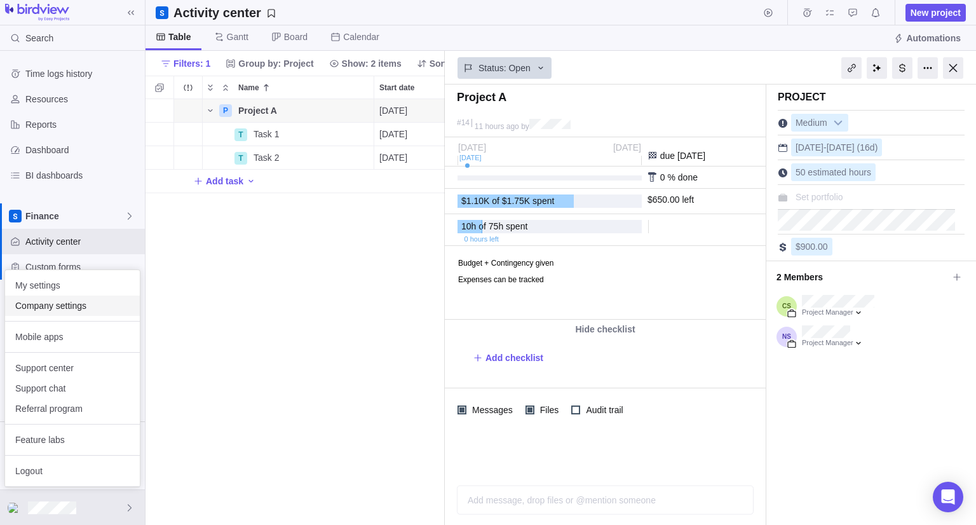
click at [67, 309] on span "Company settings" at bounding box center [72, 305] width 114 height 13
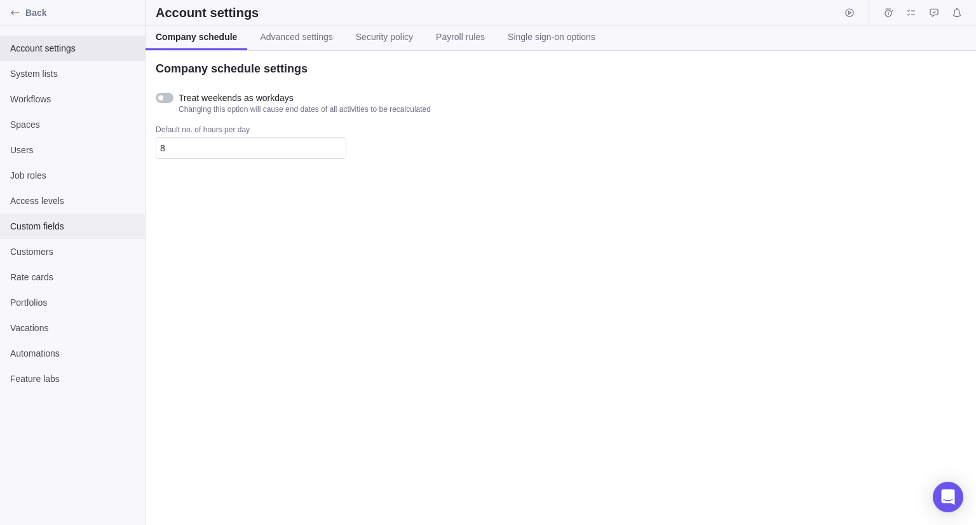
click at [57, 220] on span "Custom fields" at bounding box center [72, 226] width 125 height 13
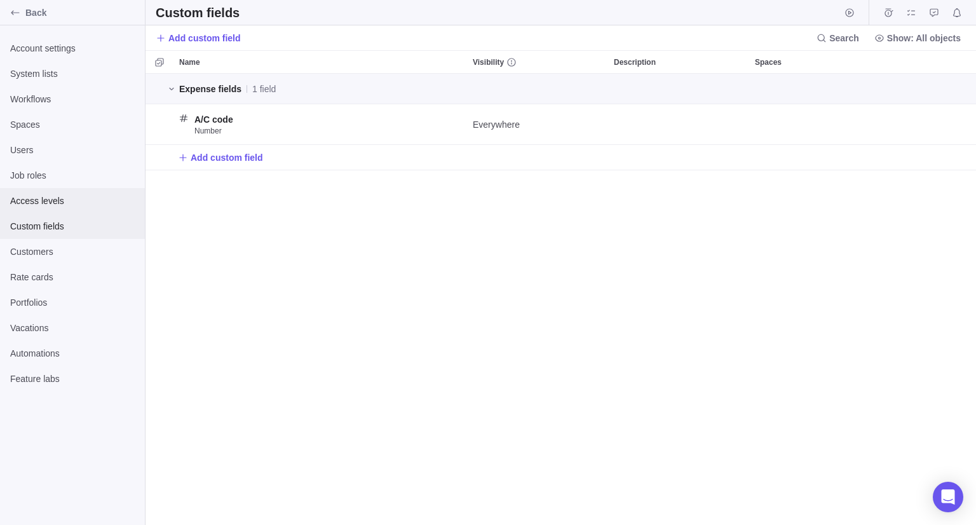
scroll to position [442, 821]
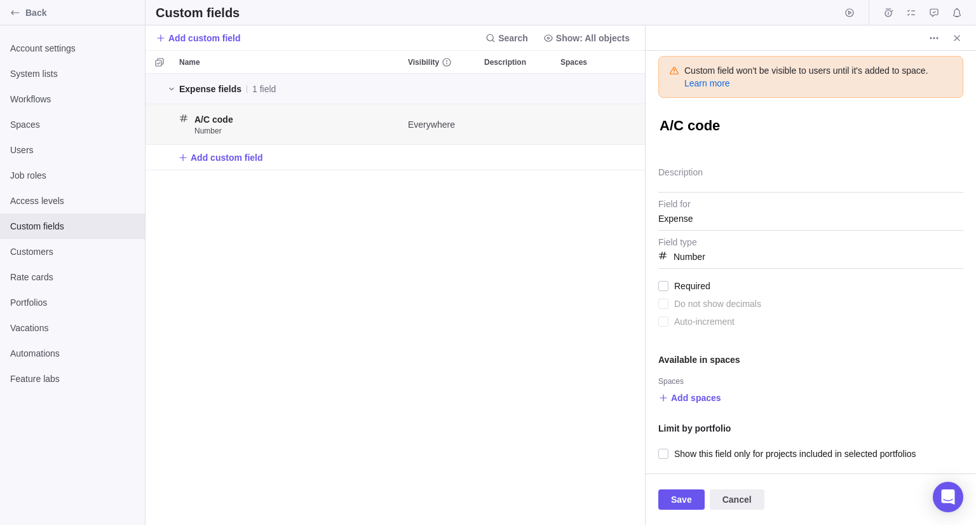
click at [788, 122] on textarea "A/C code" at bounding box center [810, 127] width 305 height 22
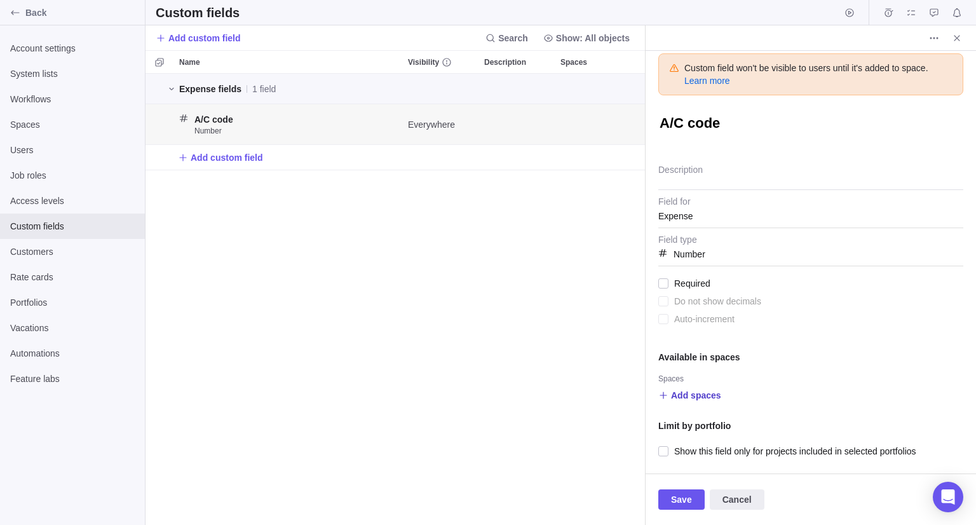
click at [698, 396] on span "Add spaces" at bounding box center [696, 395] width 50 height 13
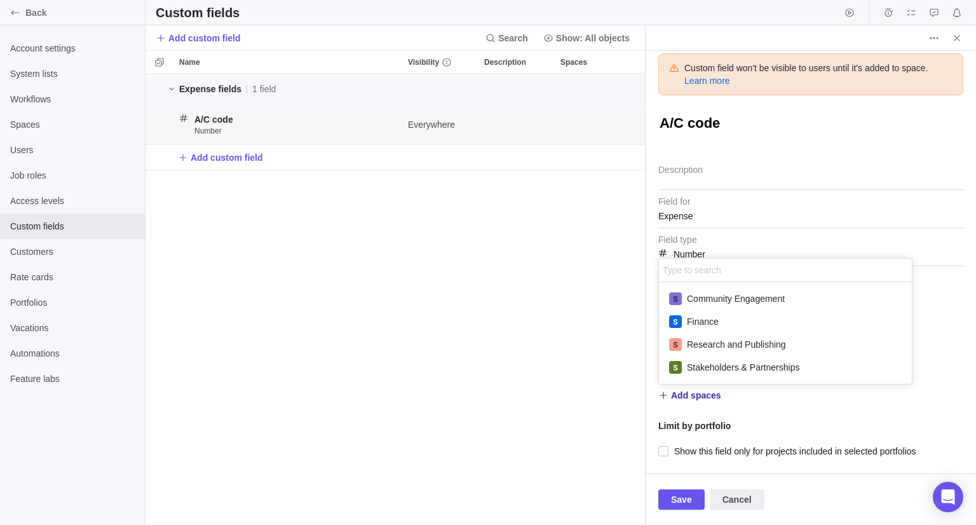
scroll to position [92, 243]
click at [743, 318] on div "Finance" at bounding box center [785, 321] width 253 height 23
click at [921, 313] on div "Custom field won't be visible to users until it's added to space. Learn more A/…" at bounding box center [811, 262] width 330 height 423
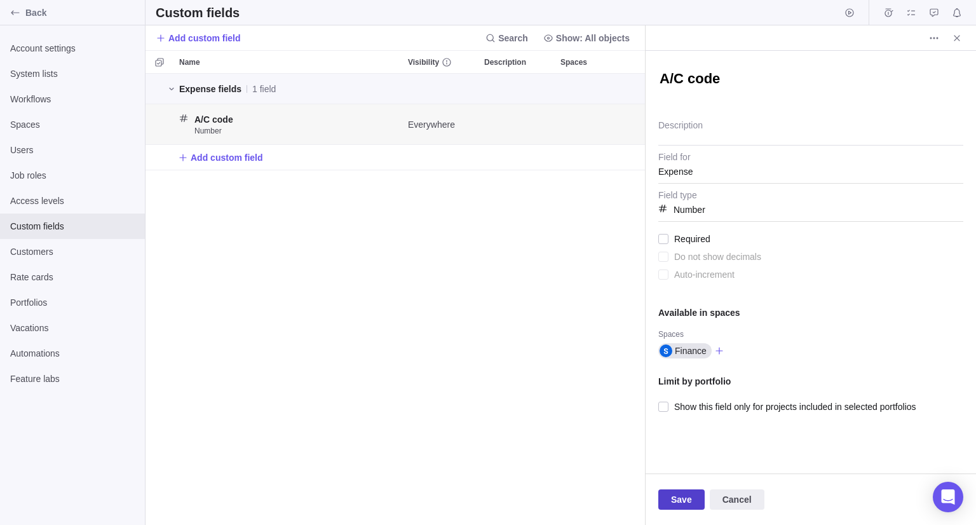
click at [676, 498] on span "Save" at bounding box center [681, 499] width 21 height 15
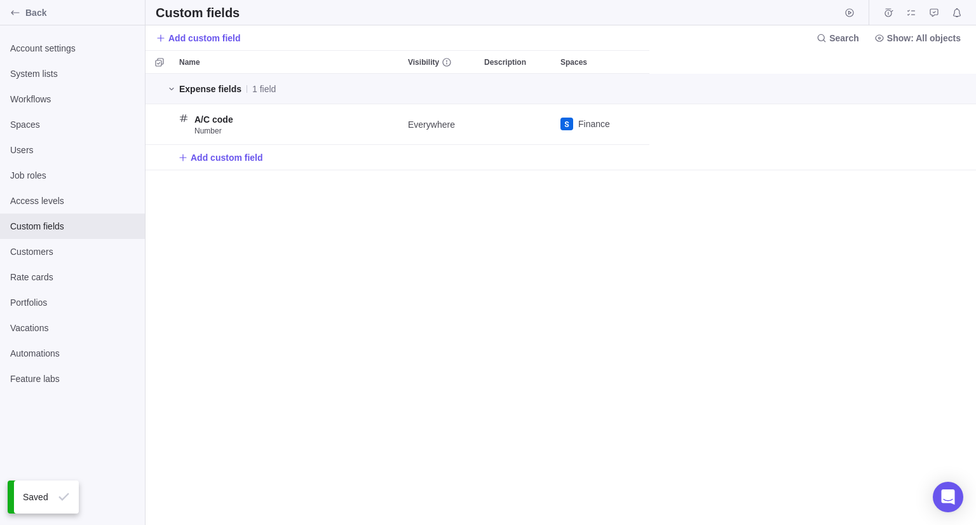
scroll to position [442, 821]
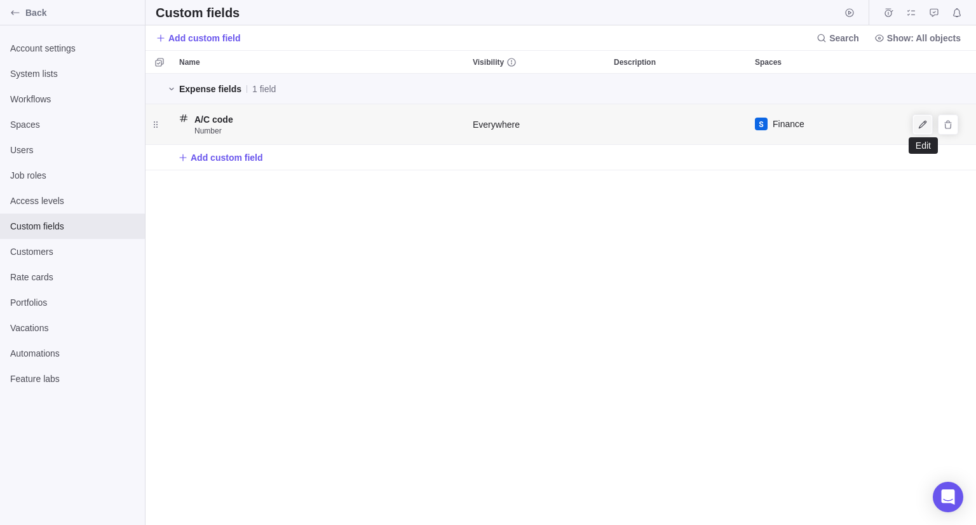
click at [921, 118] on span "Edit" at bounding box center [923, 125] width 18 height 18
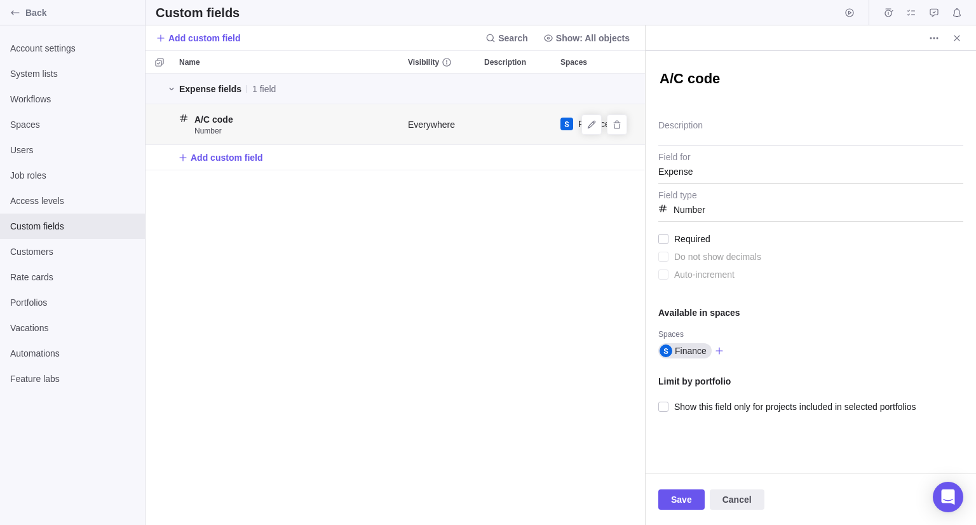
drag, startPoint x: 729, startPoint y: 85, endPoint x: 709, endPoint y: 149, distance: 67.1
click at [729, 85] on textarea "A/C code" at bounding box center [810, 80] width 305 height 22
click at [700, 212] on span "Number" at bounding box center [810, 206] width 305 height 32
click at [683, 210] on span "Number" at bounding box center [810, 206] width 305 height 32
click at [926, 42] on span "More actions" at bounding box center [934, 38] width 18 height 18
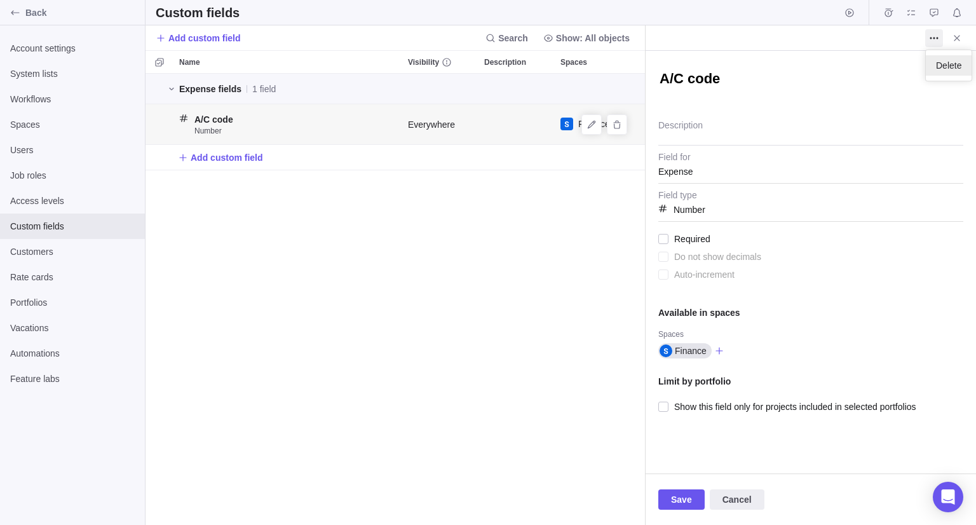
click at [961, 64] on div "Delete" at bounding box center [949, 65] width 46 height 20
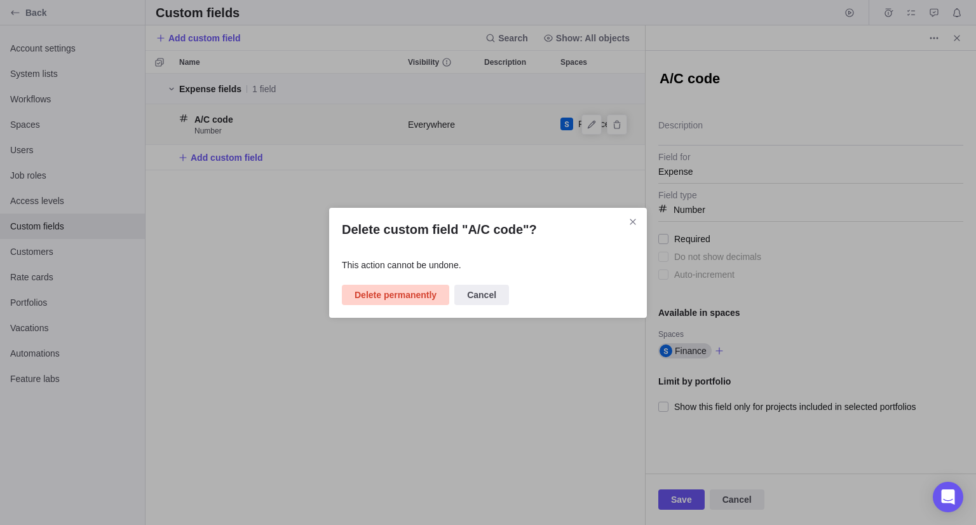
click at [400, 298] on span "Delete permanently" at bounding box center [396, 294] width 82 height 15
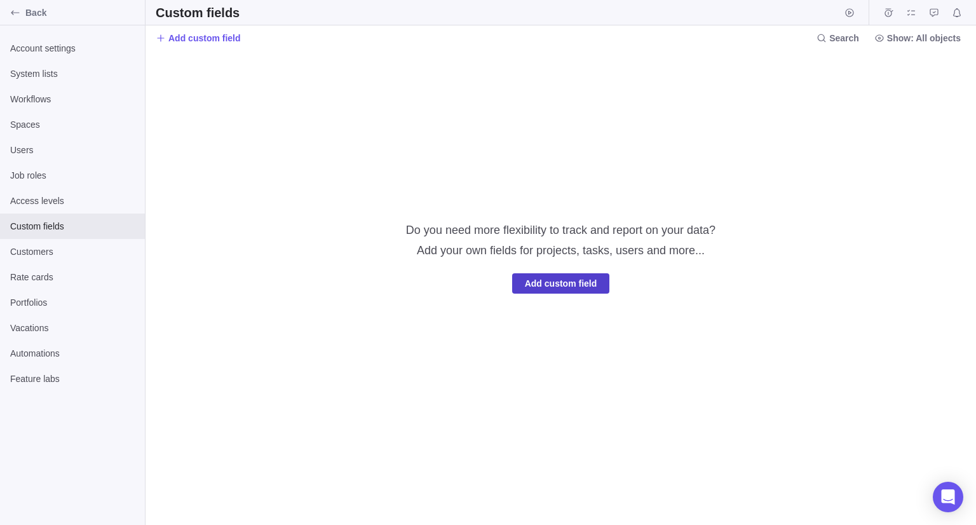
click at [539, 282] on span "Add custom field" at bounding box center [561, 283] width 72 height 15
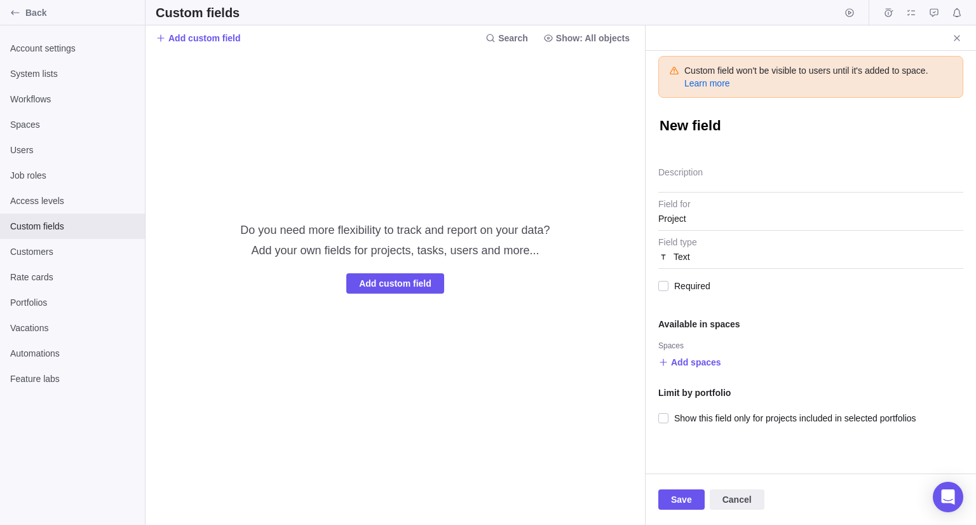
type textarea "x"
type textarea "A"
type textarea "x"
type textarea "A/"
type textarea "x"
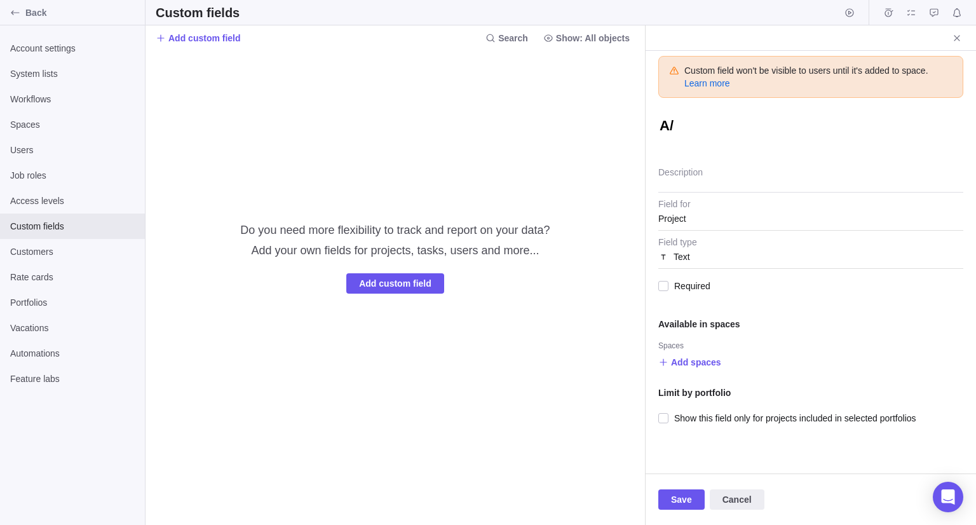
type textarea "A/C"
type textarea "x"
type textarea "A/C"
type textarea "x"
type textarea "A/C C"
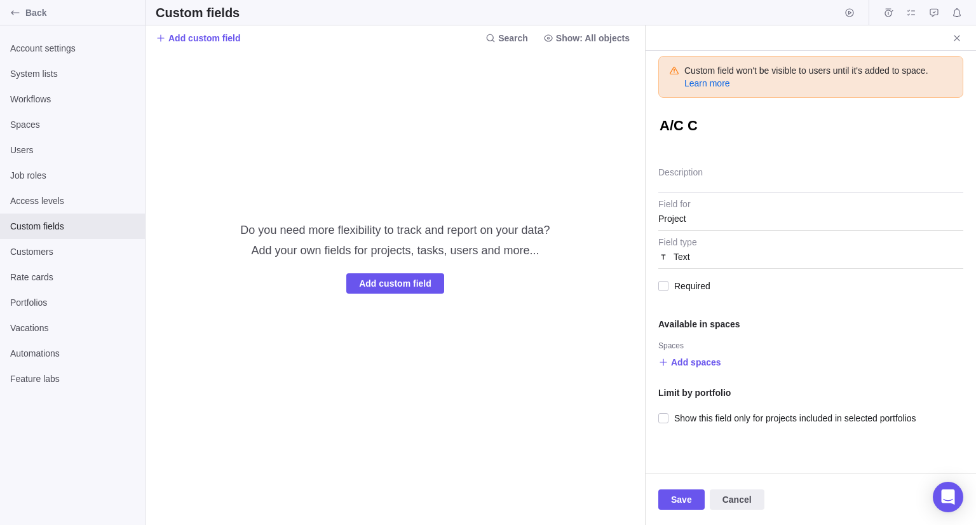
type textarea "x"
type textarea "A/C Co"
type textarea "x"
type textarea "A/C Cod"
type textarea "x"
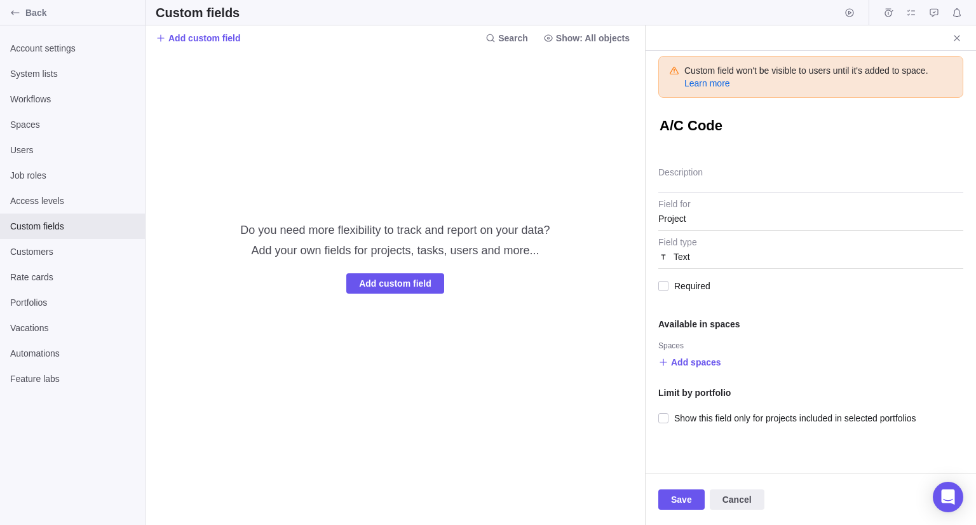
type textarea "A/C Code"
type textarea "x"
click at [696, 257] on div "Text" at bounding box center [810, 256] width 305 height 23
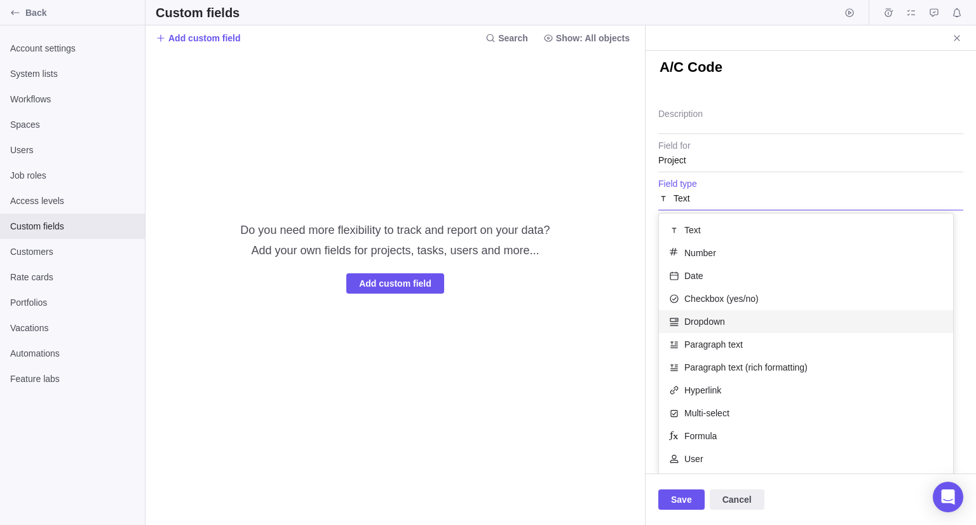
click at [742, 313] on div "Dropdown" at bounding box center [806, 321] width 294 height 23
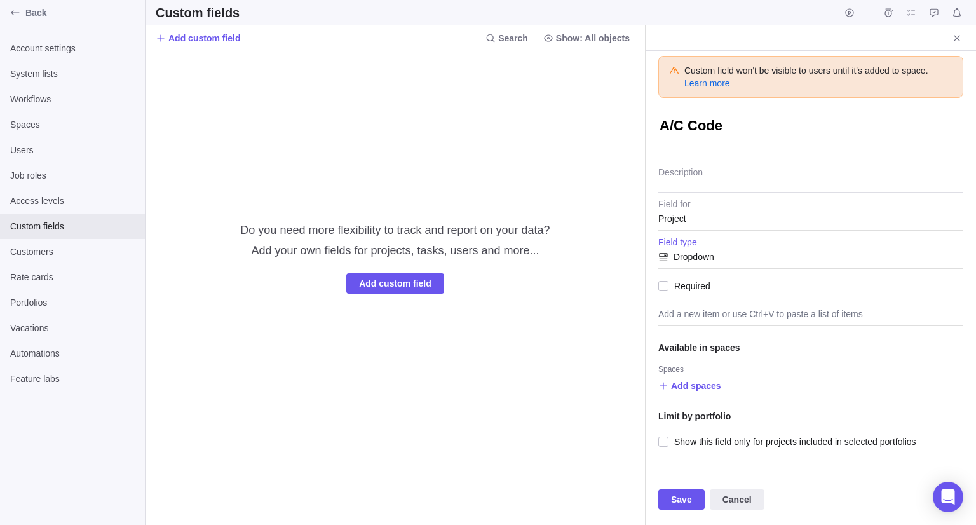
click at [700, 215] on div "Project" at bounding box center [810, 218] width 305 height 23
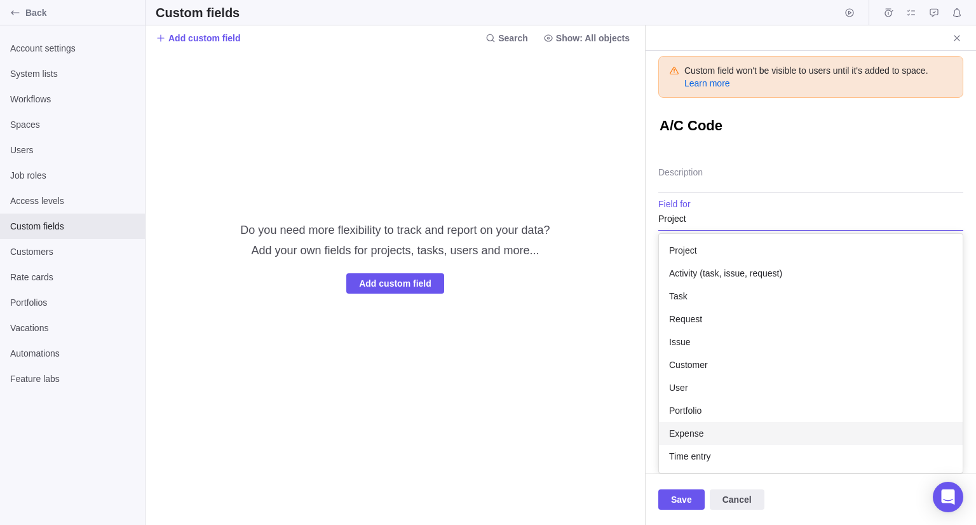
click at [702, 431] on div "Expense" at bounding box center [811, 433] width 304 height 23
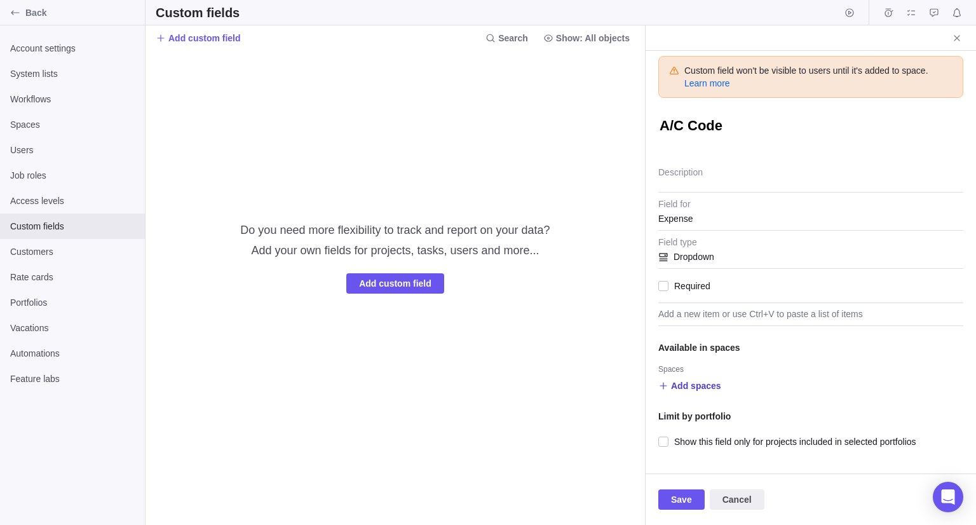
click at [707, 390] on span "Add spaces" at bounding box center [696, 385] width 50 height 13
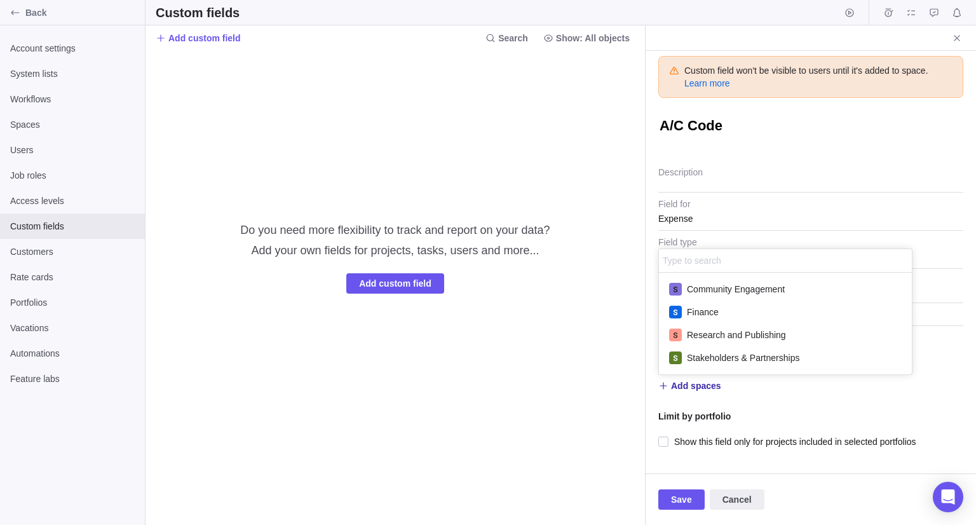
scroll to position [92, 243]
click at [737, 309] on div "Finance" at bounding box center [785, 312] width 253 height 23
click at [775, 394] on div "Custom field won't be visible to users until it's added to space. Learn more A/…" at bounding box center [811, 262] width 330 height 423
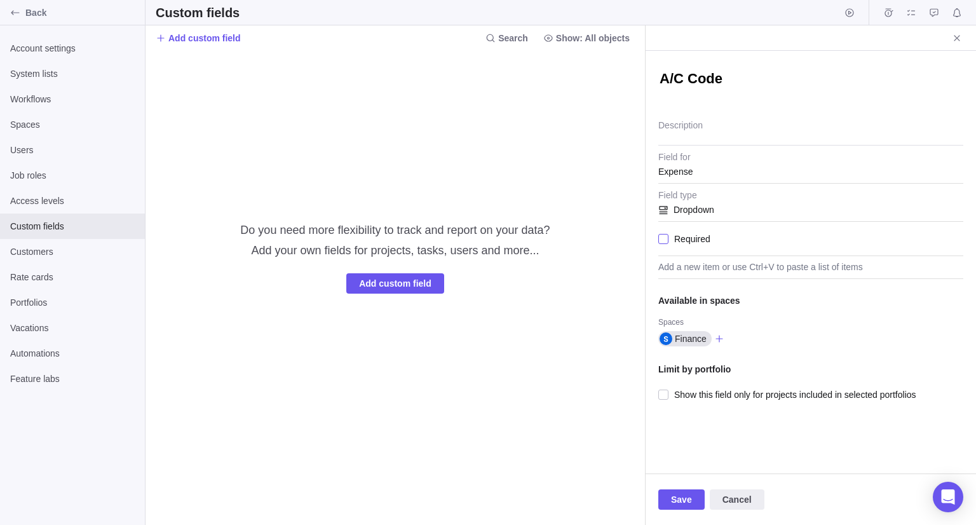
click at [695, 238] on span "Required" at bounding box center [690, 239] width 42 height 18
click at [686, 238] on span "Required" at bounding box center [690, 239] width 42 height 18
click at [721, 265] on div "Add a new item or use Ctrl+V to paste a list of items" at bounding box center [810, 267] width 305 height 23
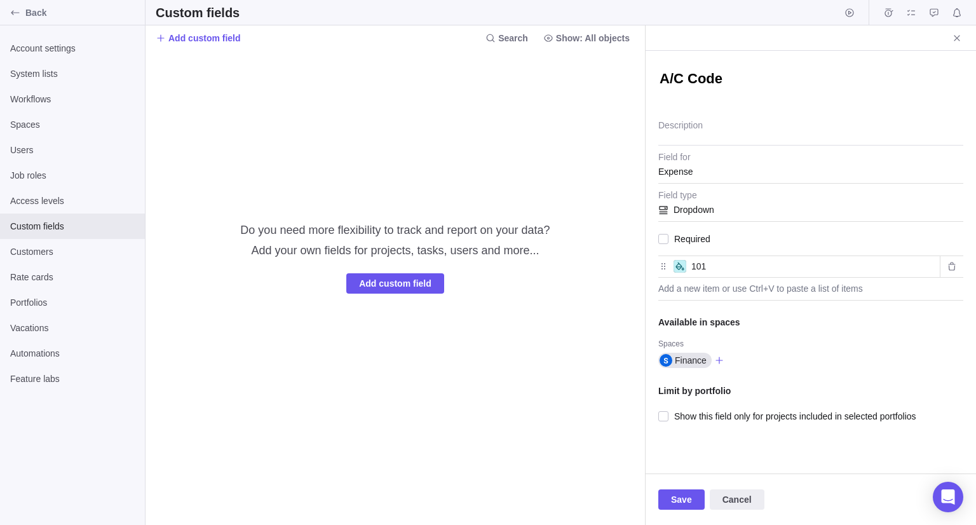
type input "101"
click at [738, 288] on div "Add a new item or use Ctrl+V to paste a list of items" at bounding box center [810, 289] width 305 height 23
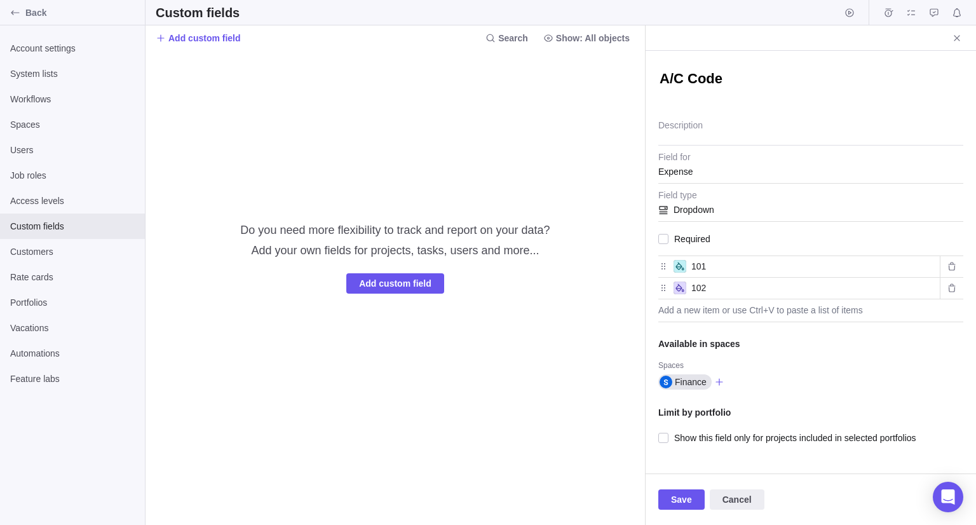
type input "102"
click at [737, 308] on div "Add a new item or use Ctrl+V to paste a list of items" at bounding box center [810, 310] width 305 height 23
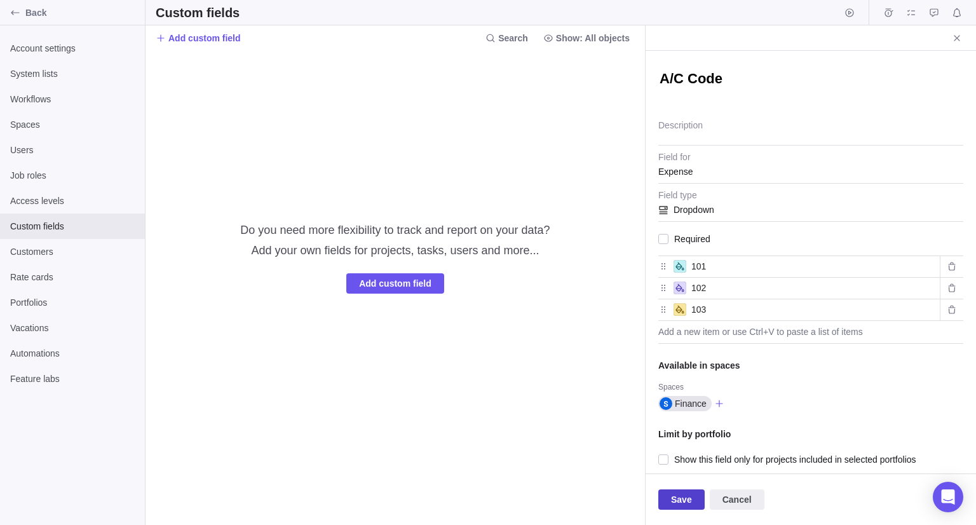
type input "103"
click at [686, 497] on span "Save" at bounding box center [681, 499] width 21 height 15
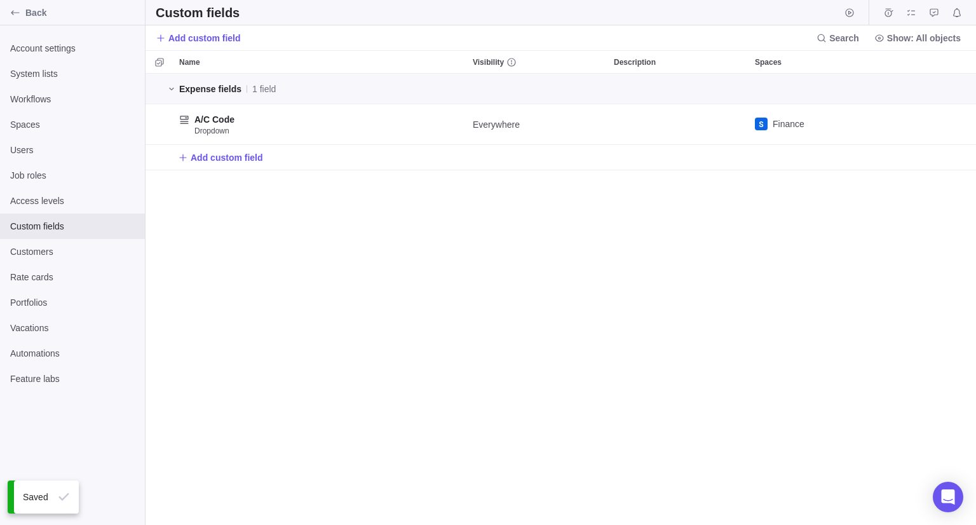
scroll to position [442, 821]
click at [110, 7] on span "Back" at bounding box center [82, 12] width 114 height 13
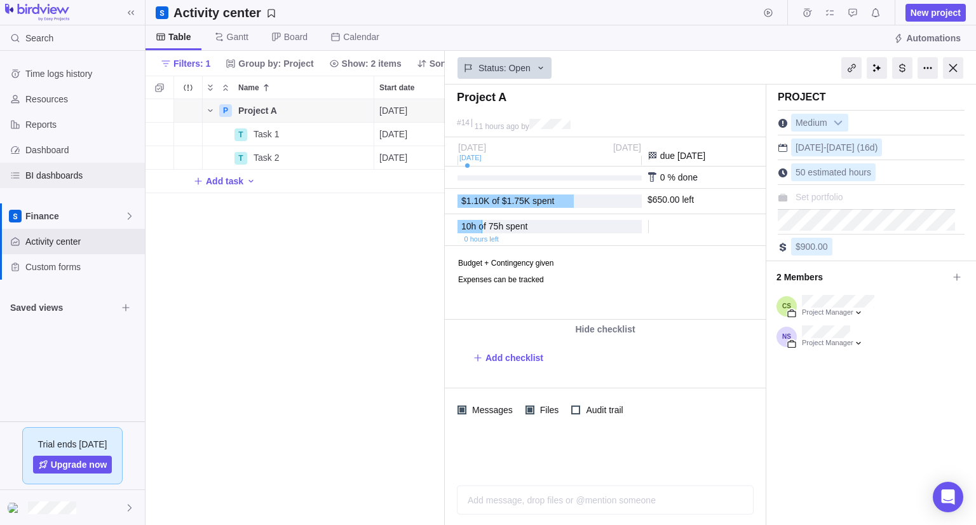
scroll to position [416, 290]
click at [905, 64] on div at bounding box center [902, 68] width 20 height 22
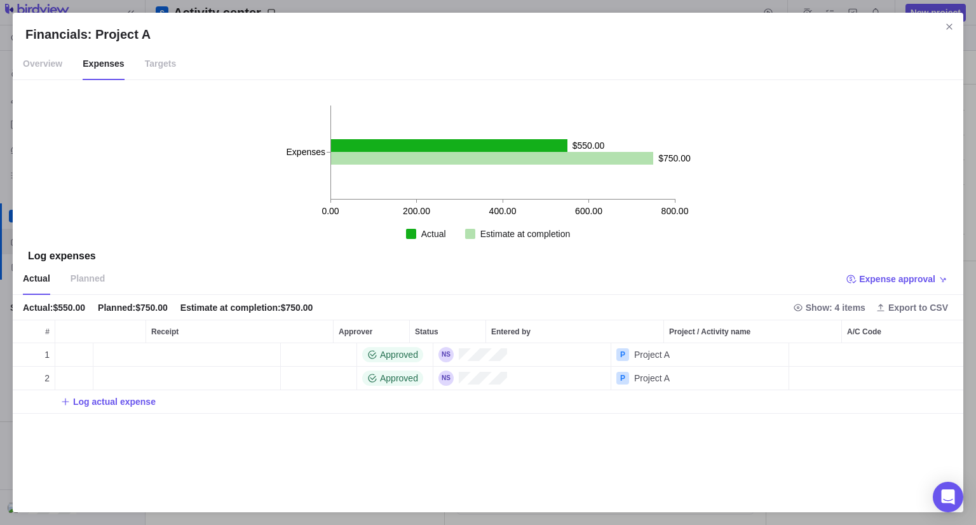
scroll to position [0, 305]
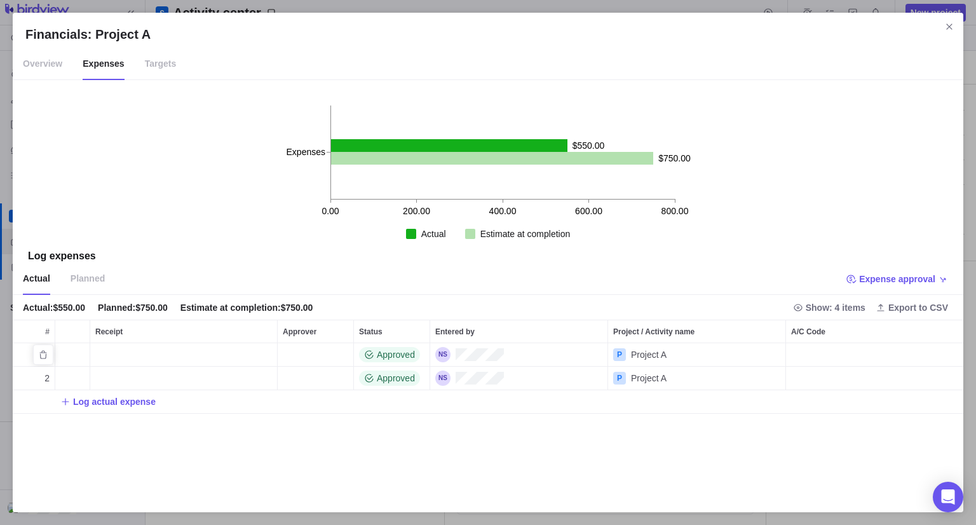
click at [867, 350] on div "A/C Code" at bounding box center [875, 354] width 178 height 23
click at [836, 433] on div "101" at bounding box center [873, 429] width 177 height 23
click at [824, 377] on div "A/C Code" at bounding box center [875, 378] width 178 height 23
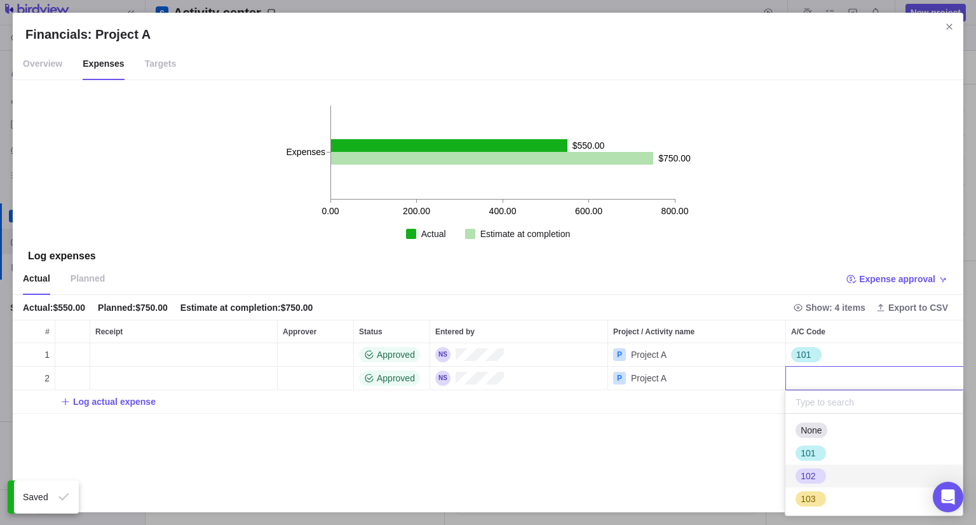
click at [833, 472] on div "102" at bounding box center [873, 476] width 177 height 23
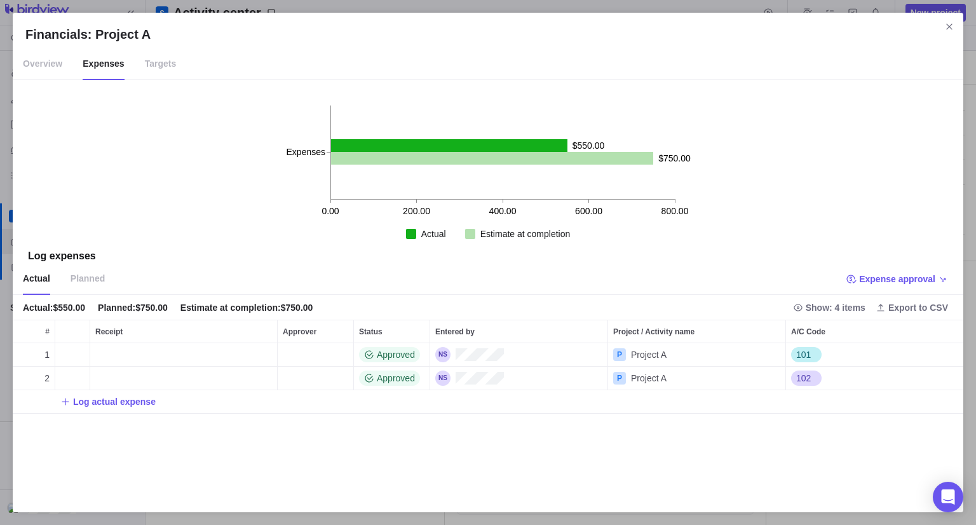
click at [85, 280] on span "Planned" at bounding box center [88, 279] width 34 height 32
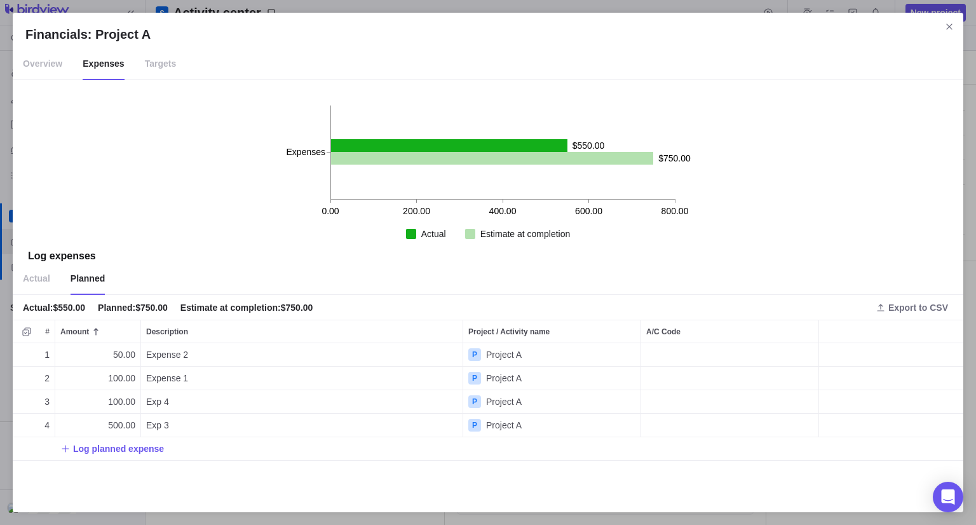
scroll to position [146, 941]
drag, startPoint x: 32, startPoint y: 277, endPoint x: 41, endPoint y: 275, distance: 8.5
click at [32, 278] on span "Actual" at bounding box center [36, 279] width 27 height 32
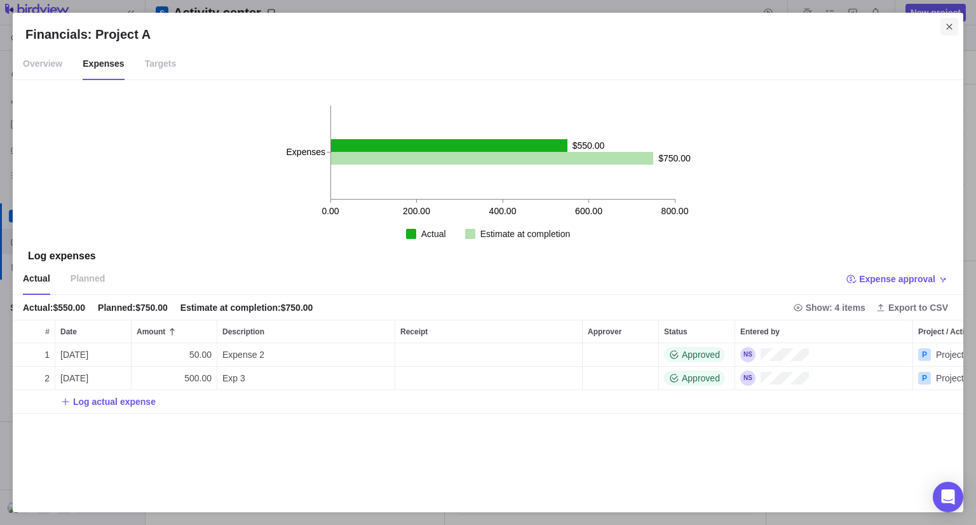
click at [946, 27] on icon "Close" at bounding box center [949, 27] width 10 height 10
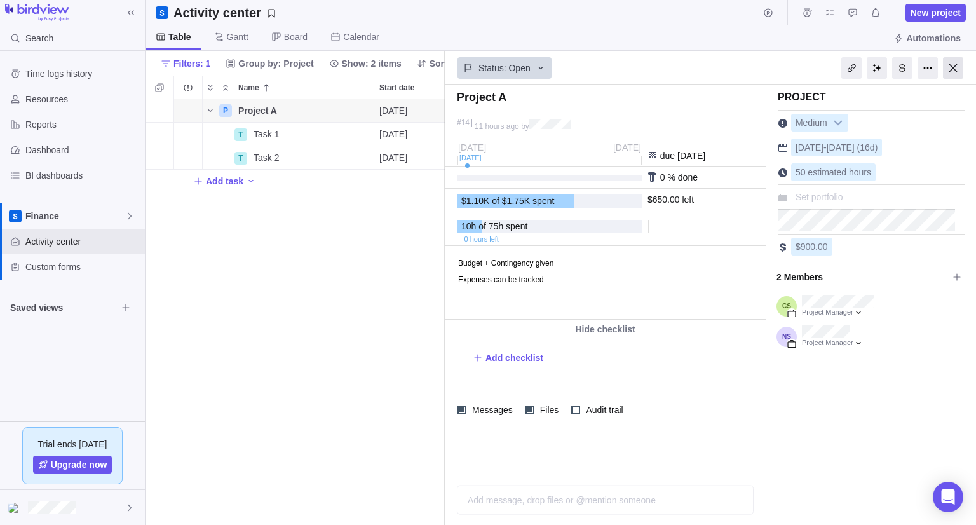
click at [957, 68] on div at bounding box center [953, 68] width 20 height 22
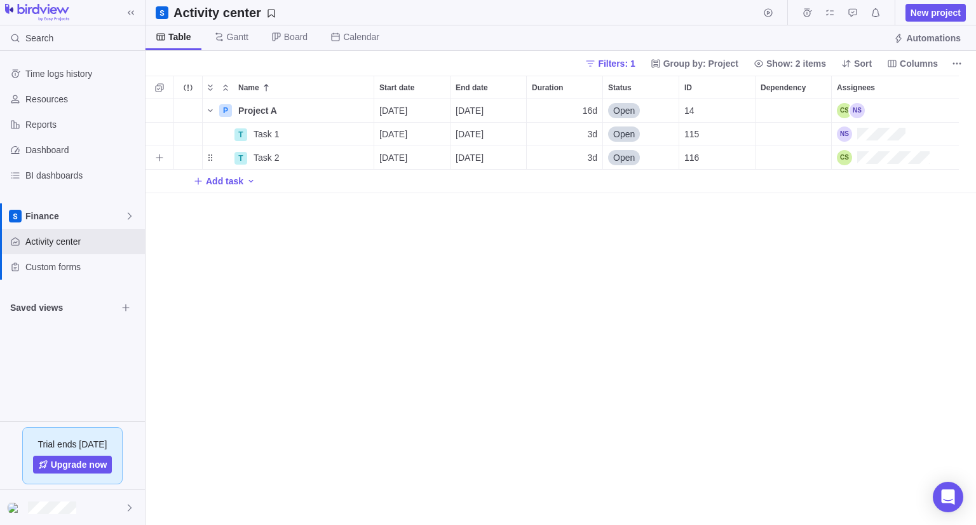
scroll to position [416, 821]
click at [330, 114] on span "Details" at bounding box center [333, 110] width 29 height 13
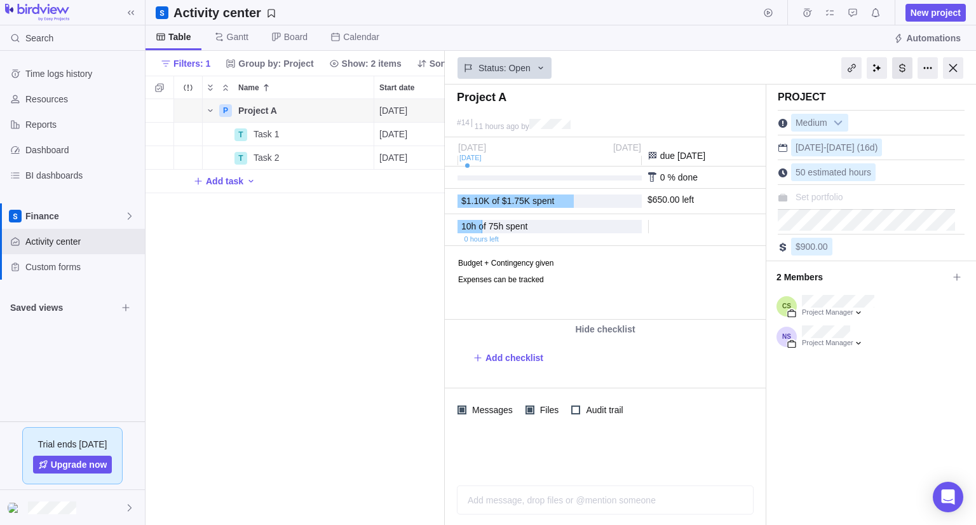
click at [899, 73] on div at bounding box center [902, 68] width 20 height 22
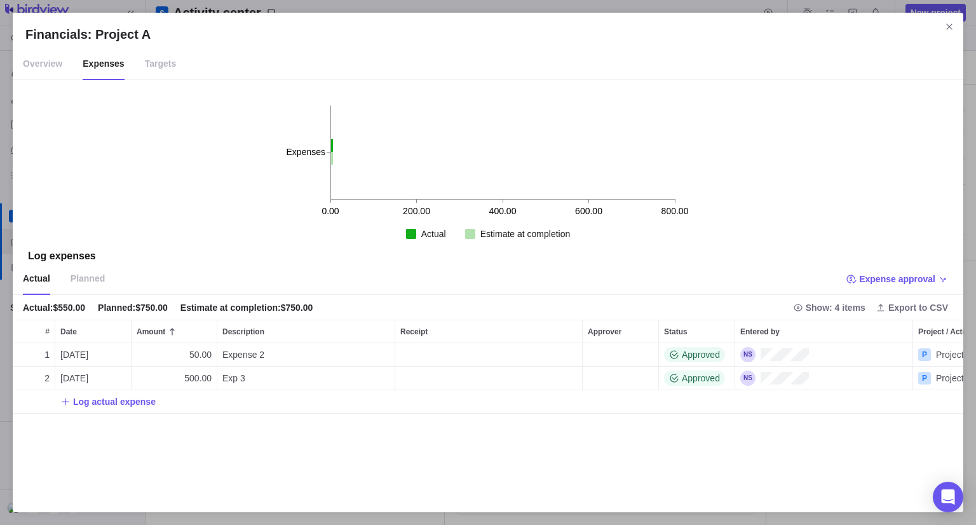
scroll to position [146, 941]
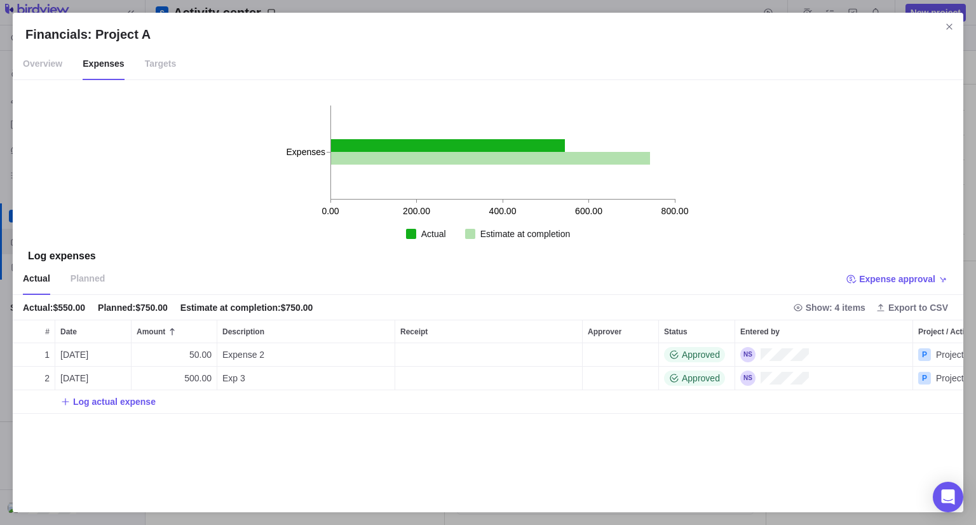
click at [150, 76] on span "Targets" at bounding box center [161, 64] width 32 height 32
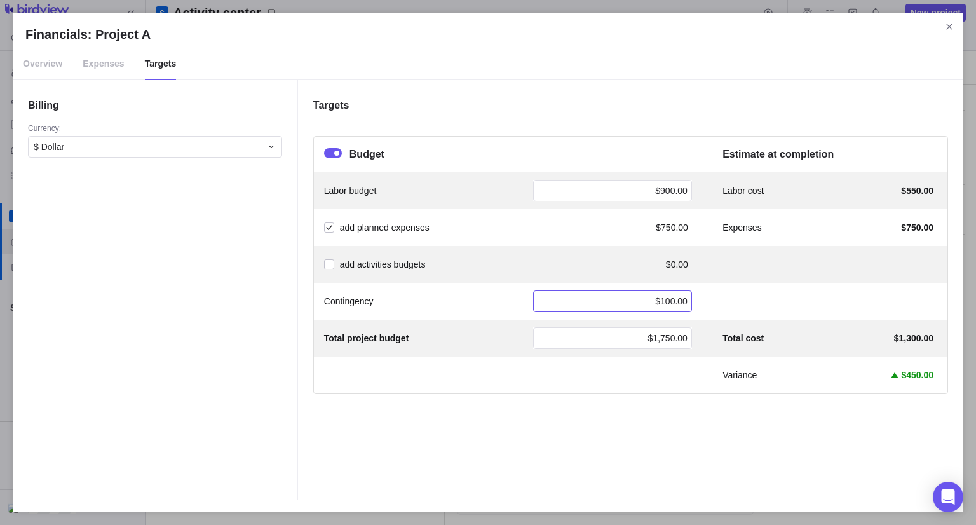
click at [653, 300] on div "$100.00" at bounding box center [612, 301] width 159 height 22
click at [665, 158] on div "Budget" at bounding box center [508, 154] width 368 height 15
click at [236, 149] on div "$ Dollar" at bounding box center [148, 146] width 228 height 13
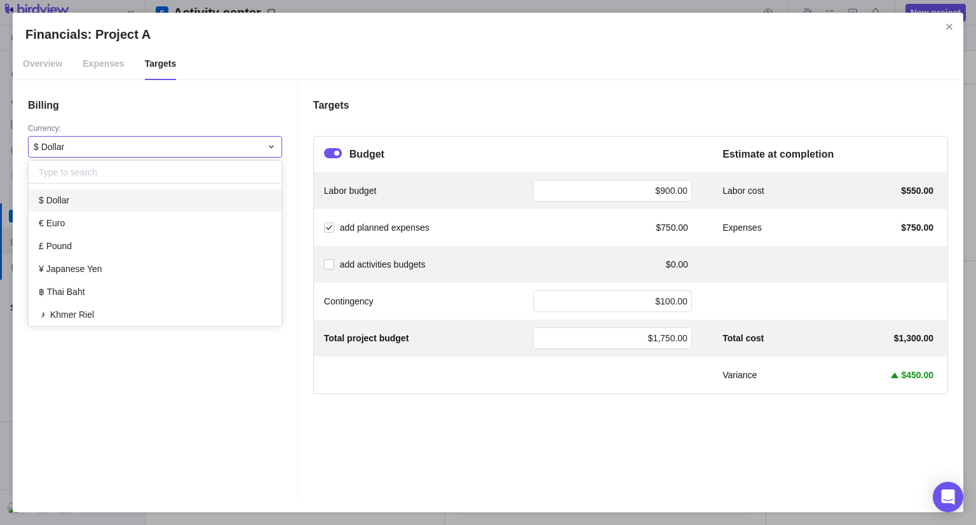
click at [236, 149] on div "$ Dollar" at bounding box center [148, 146] width 228 height 13
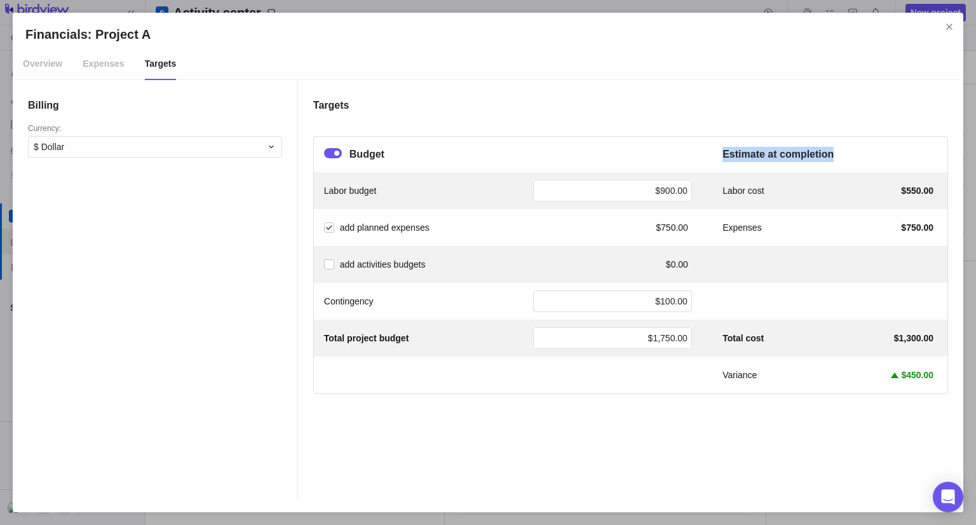
drag, startPoint x: 717, startPoint y: 156, endPoint x: 837, endPoint y: 142, distance: 120.4
click at [837, 142] on div "Budget Estimate at completion" at bounding box center [631, 155] width 634 height 36
click at [845, 135] on div "Targets Budget Estimate at completion Labor budget $900.00 Labor cost $550.00 a…" at bounding box center [630, 289] width 665 height 419
click at [99, 67] on span "Expenses" at bounding box center [103, 64] width 41 height 32
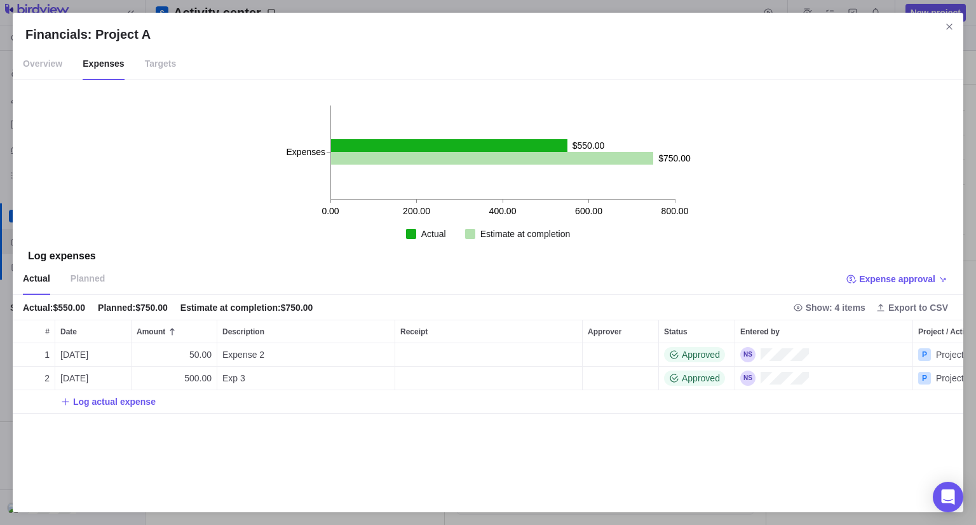
click at [146, 69] on span "Targets" at bounding box center [161, 64] width 32 height 32
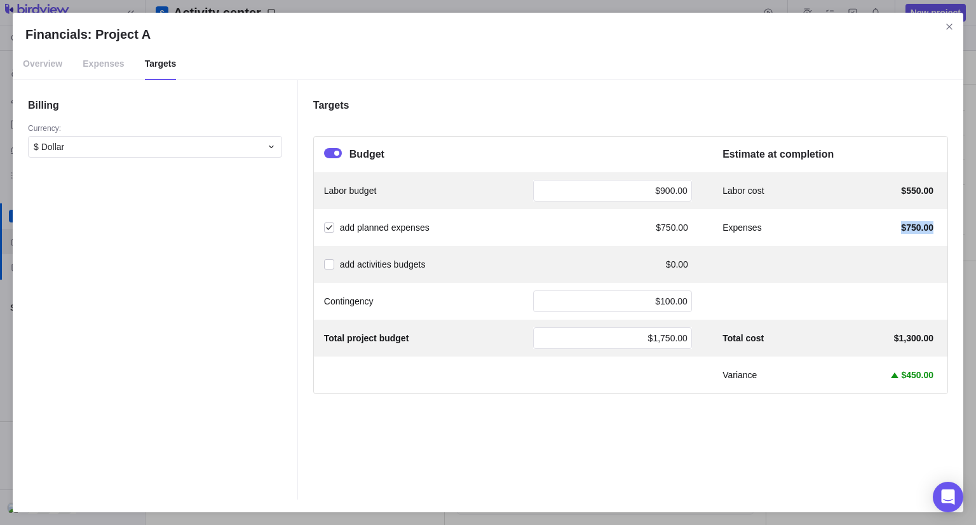
drag, startPoint x: 883, startPoint y: 232, endPoint x: 938, endPoint y: 222, distance: 55.6
click at [938, 222] on div "add planned expenses $750.00 Expenses $750.00" at bounding box center [631, 227] width 634 height 37
click at [849, 160] on h4 "Estimate at completion" at bounding box center [830, 154] width 215 height 15
drag, startPoint x: 932, startPoint y: 377, endPoint x: 878, endPoint y: 388, distance: 55.1
click at [878, 388] on div "Variance $450.00" at bounding box center [631, 375] width 634 height 37
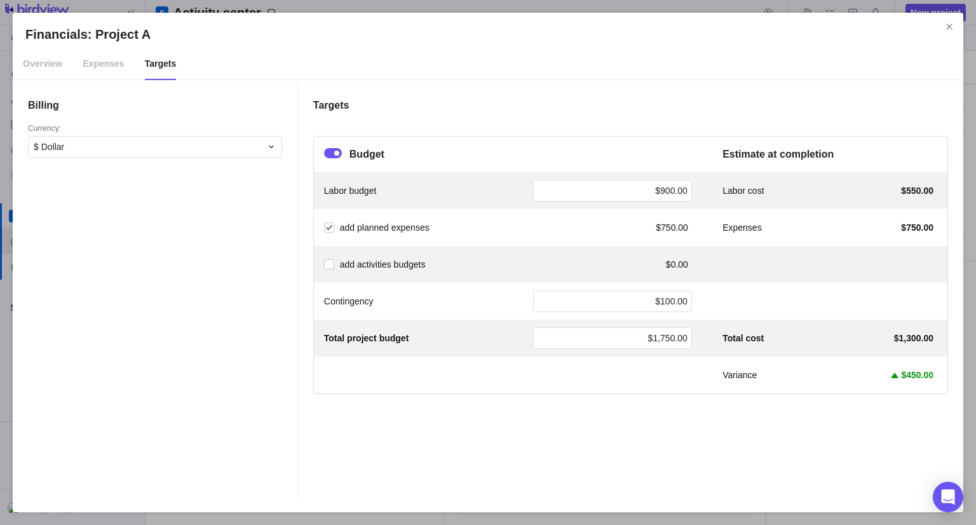
click at [824, 358] on div "Variance $450.00" at bounding box center [631, 375] width 634 height 37
click at [946, 27] on icon "Close" at bounding box center [949, 27] width 10 height 10
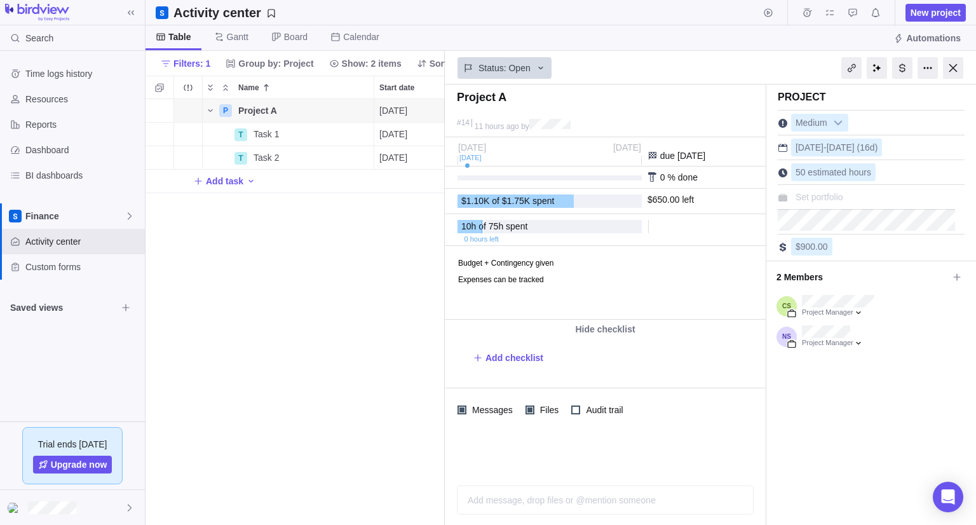
click at [953, 71] on div at bounding box center [953, 68] width 20 height 22
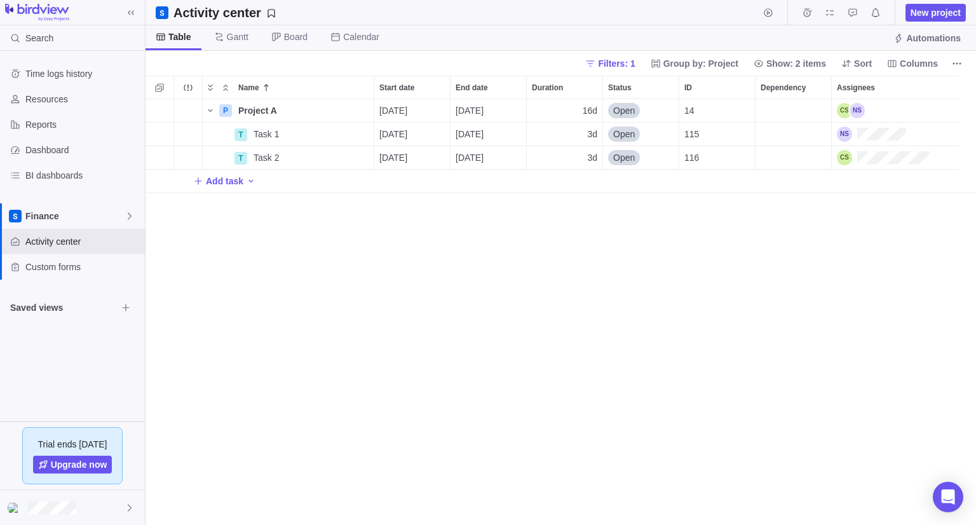
scroll to position [416, 821]
click at [359, 135] on icon "More actions" at bounding box center [359, 134] width 2 height 2
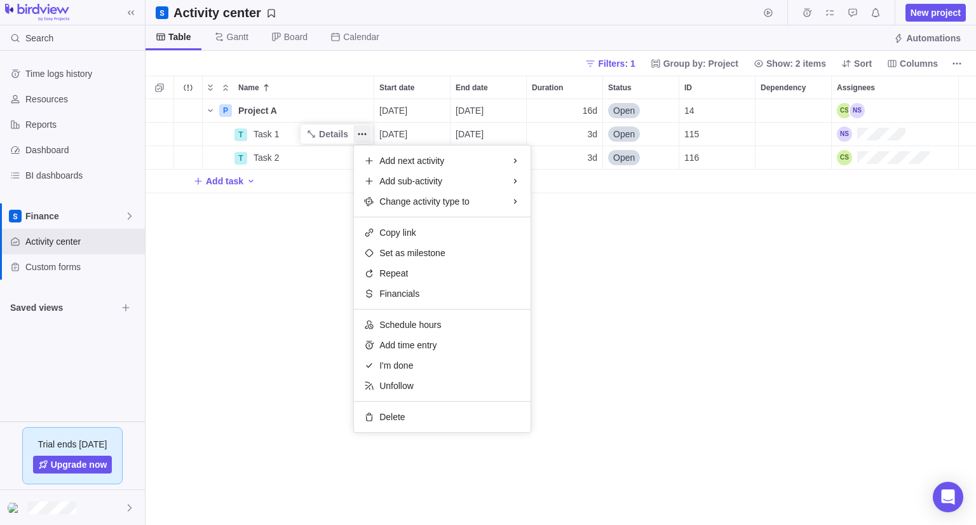
click at [86, 76] on body "Search Time logs history Resources Reports Dashboard BI dashboards Finance Acti…" at bounding box center [488, 262] width 976 height 525
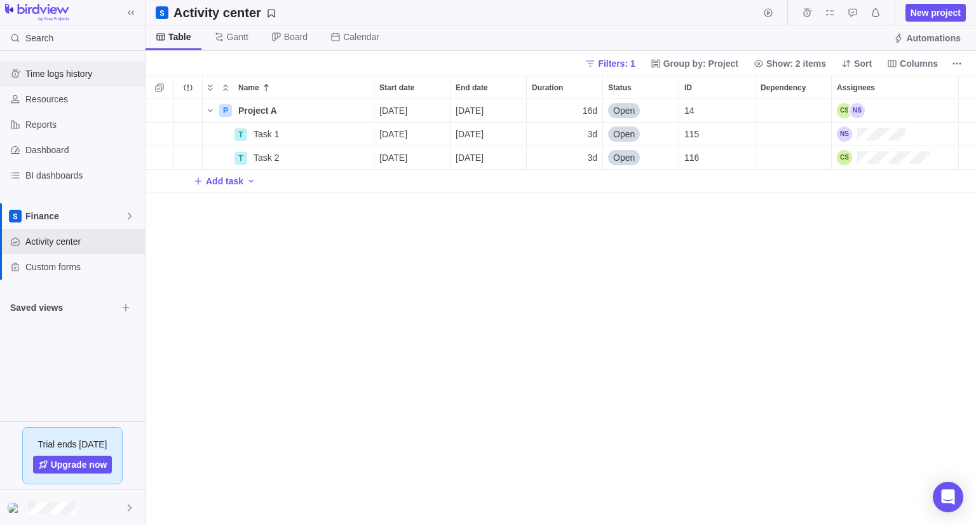
click at [63, 71] on span "Time logs history" at bounding box center [82, 73] width 114 height 13
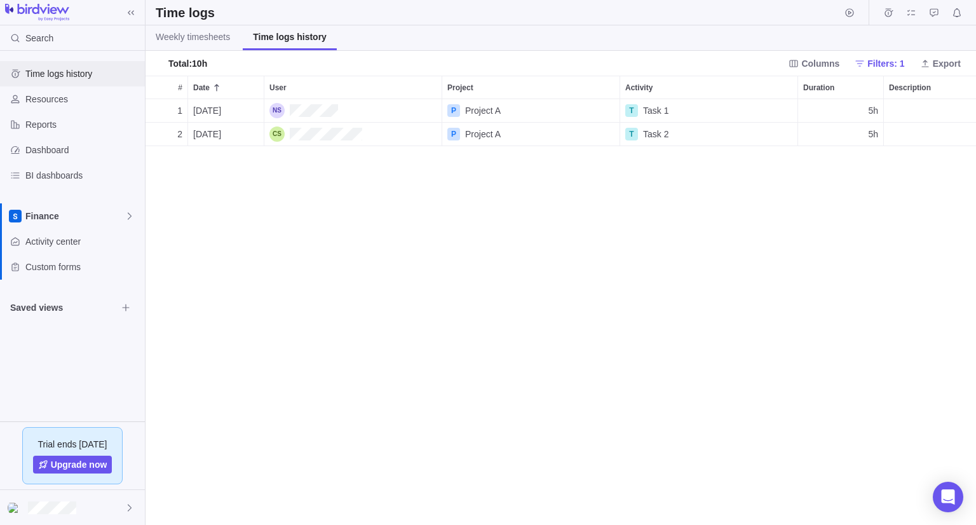
scroll to position [416, 821]
click at [54, 514] on div at bounding box center [72, 507] width 145 height 35
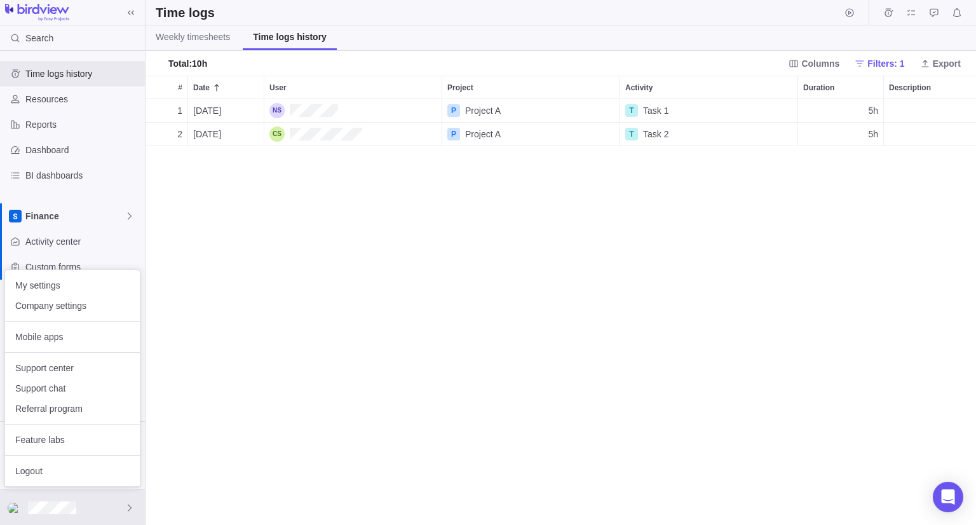
click at [714, 193] on body "Search Time logs history Resources Reports Dashboard BI dashboards Finance Acti…" at bounding box center [488, 262] width 976 height 525
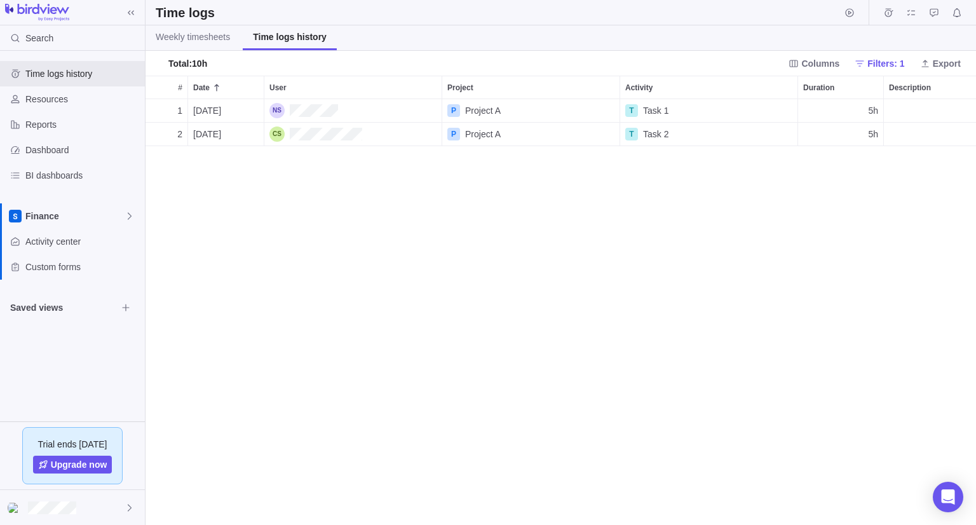
click at [794, 190] on div "1 [DATE] P Project A T Task 1 5h 2 [DATE] P Project A T Task 2 5h" at bounding box center [561, 312] width 831 height 426
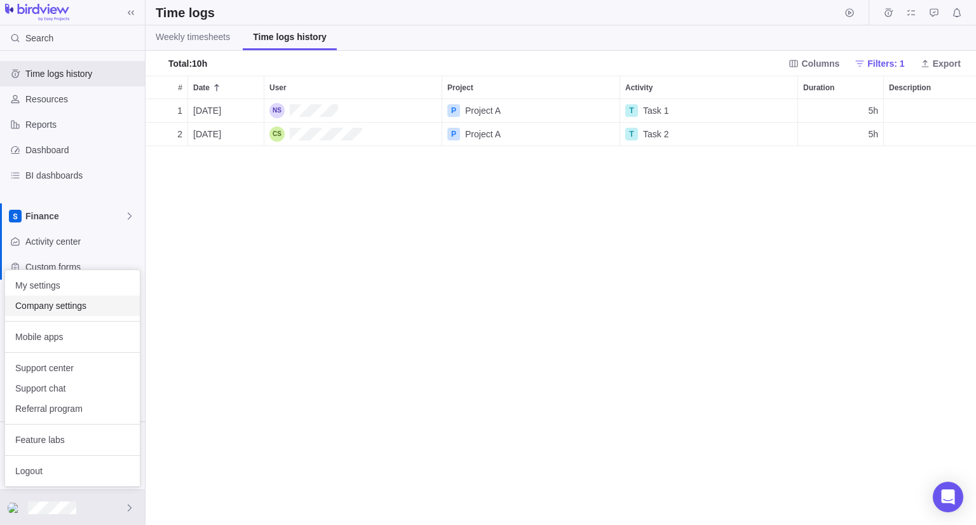
click at [70, 311] on div "Company settings" at bounding box center [72, 306] width 135 height 20
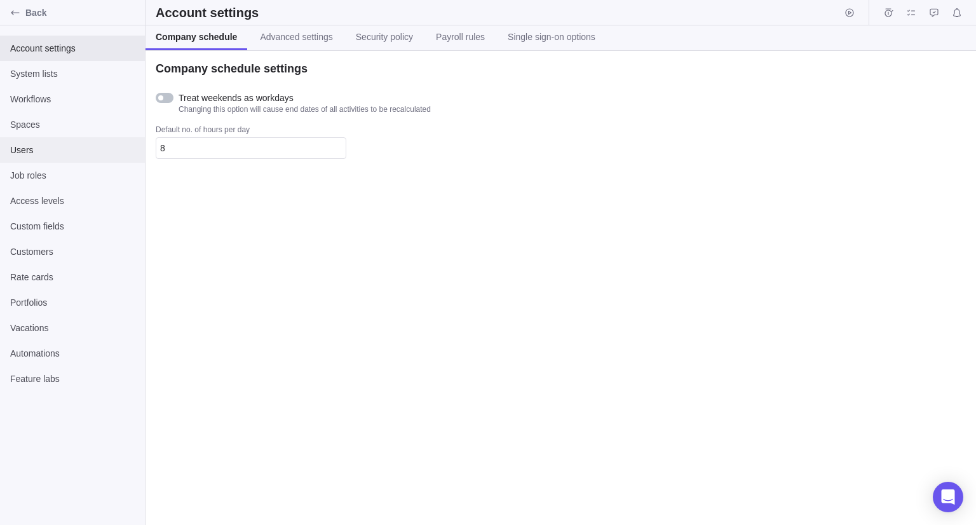
click at [64, 143] on div "Users" at bounding box center [72, 149] width 145 height 25
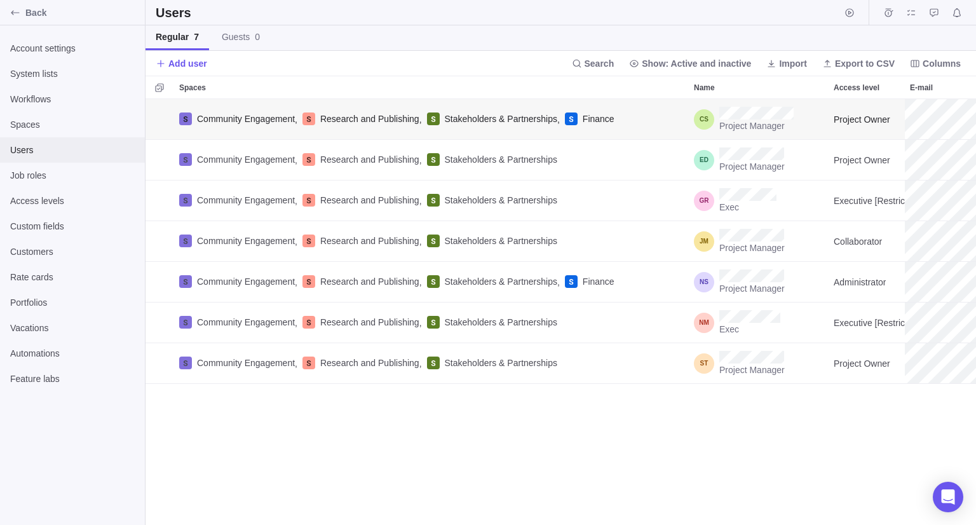
scroll to position [416, 821]
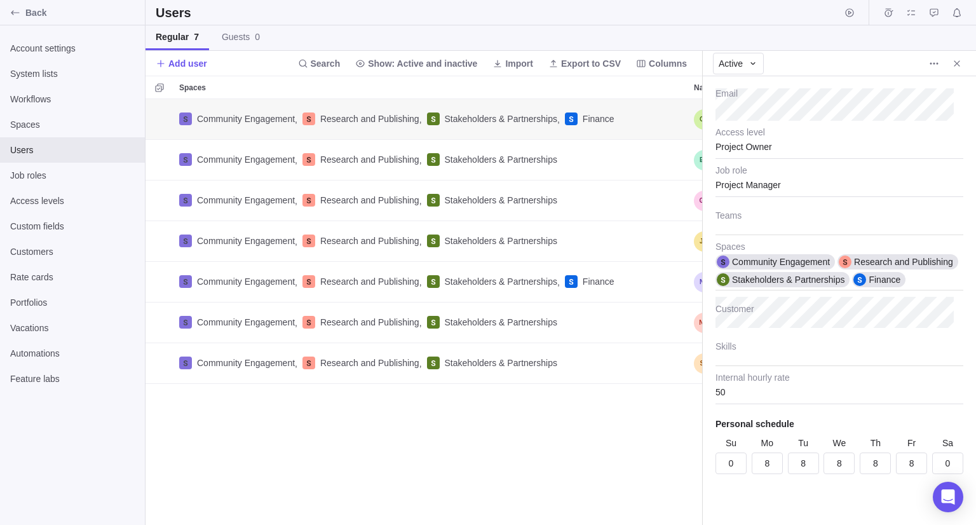
scroll to position [112, 0]
drag, startPoint x: 955, startPoint y: 62, endPoint x: 931, endPoint y: 86, distance: 34.6
click at [953, 65] on icon "Close" at bounding box center [957, 63] width 10 height 10
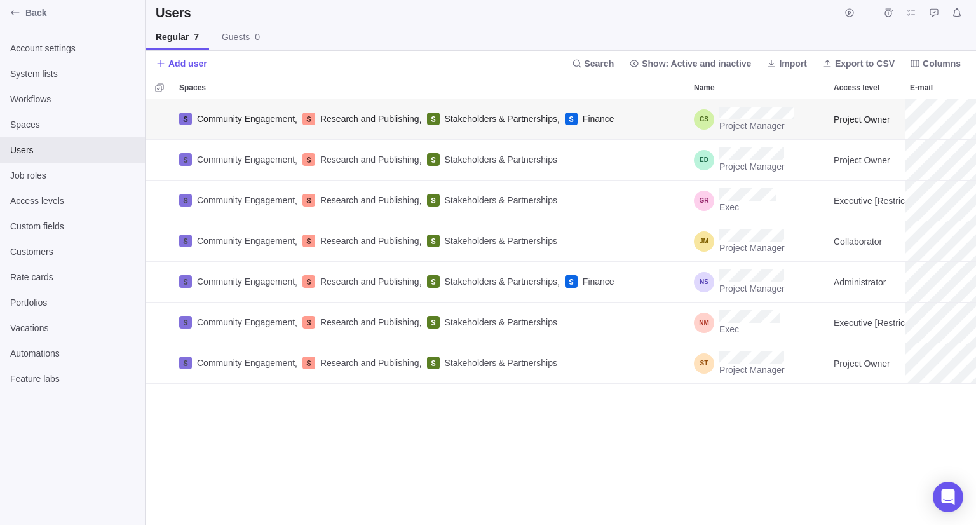
scroll to position [416, 821]
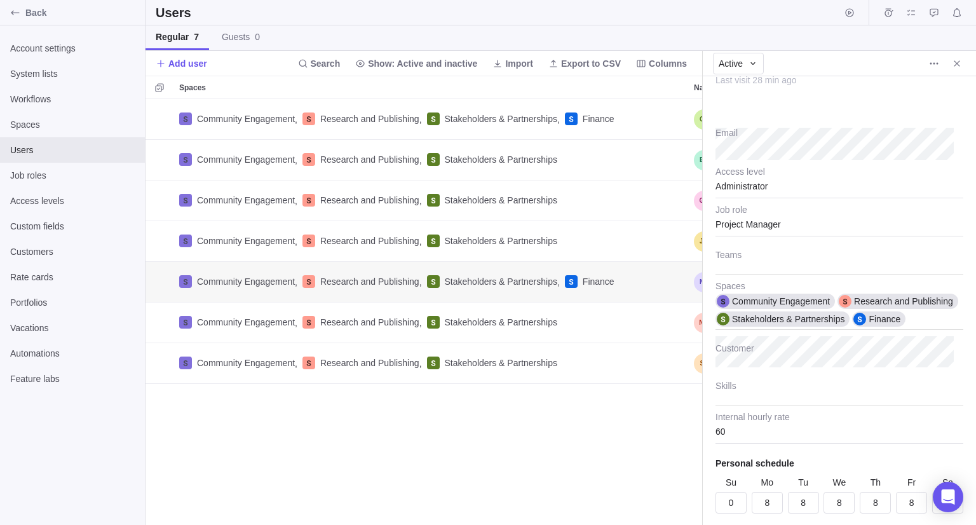
scroll to position [112, 0]
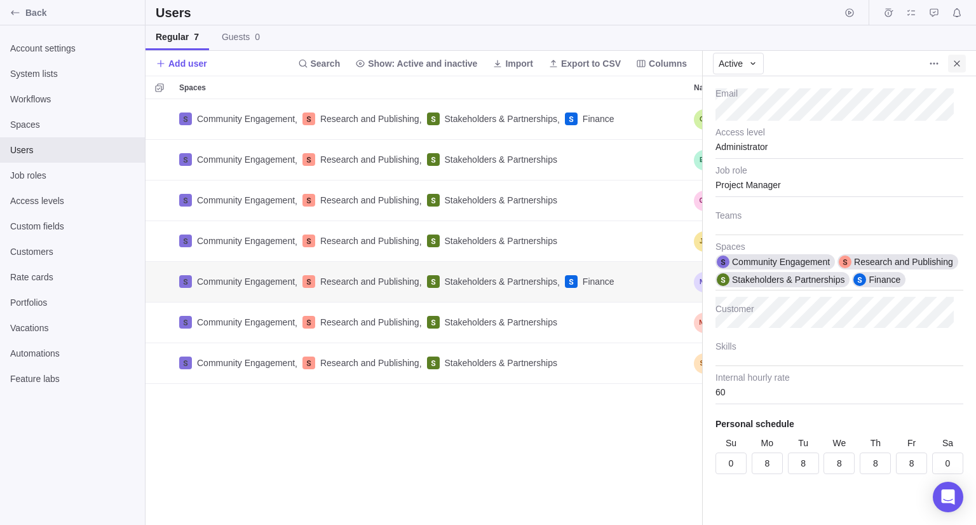
type textarea "x"
click at [952, 67] on icon "Close" at bounding box center [957, 63] width 10 height 10
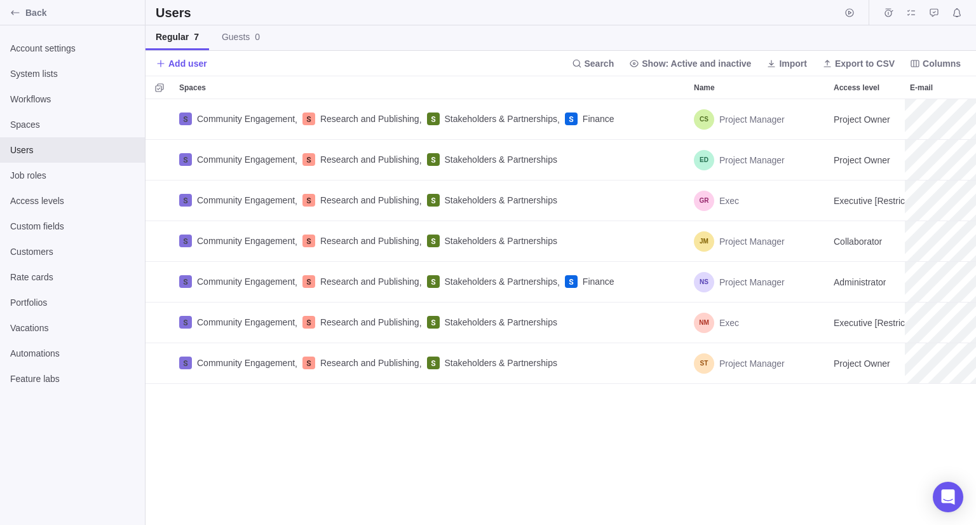
scroll to position [416, 821]
click at [100, 13] on span "Back" at bounding box center [82, 12] width 114 height 13
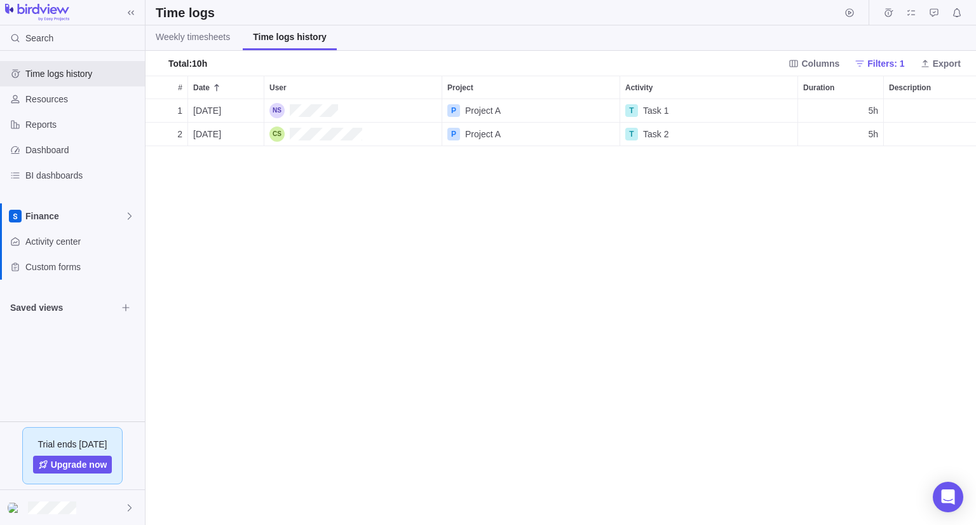
scroll to position [416, 821]
click at [73, 222] on div "Finance" at bounding box center [72, 215] width 145 height 25
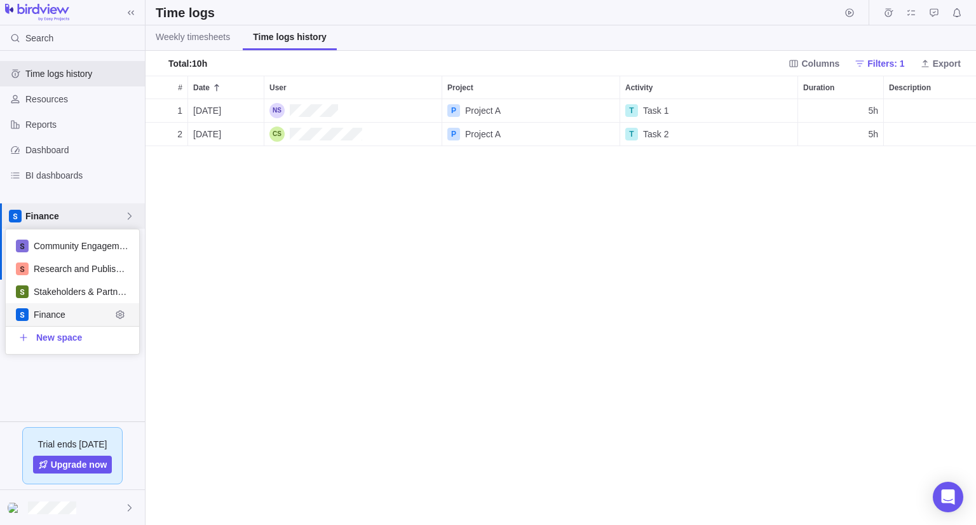
scroll to position [114, 124]
click at [78, 215] on span "Finance" at bounding box center [74, 216] width 99 height 13
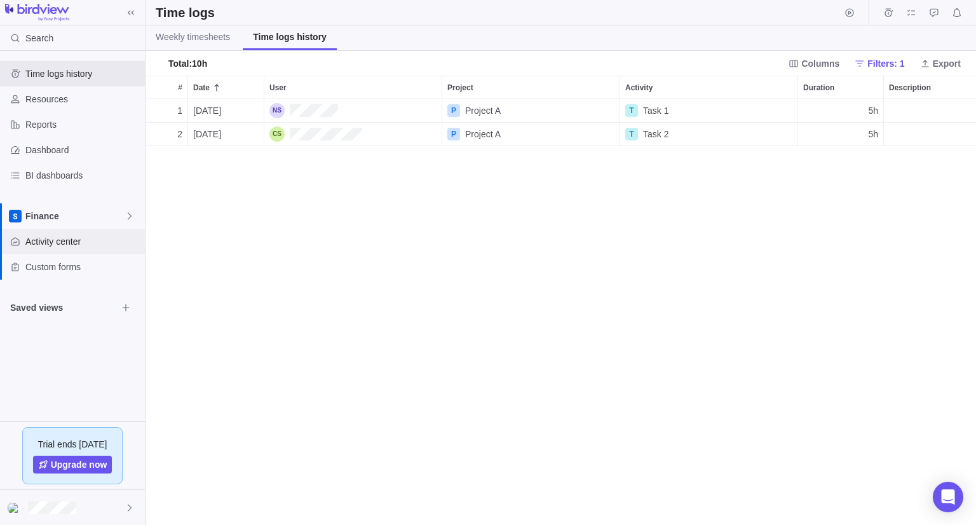
click at [66, 243] on span "Activity center" at bounding box center [82, 241] width 114 height 13
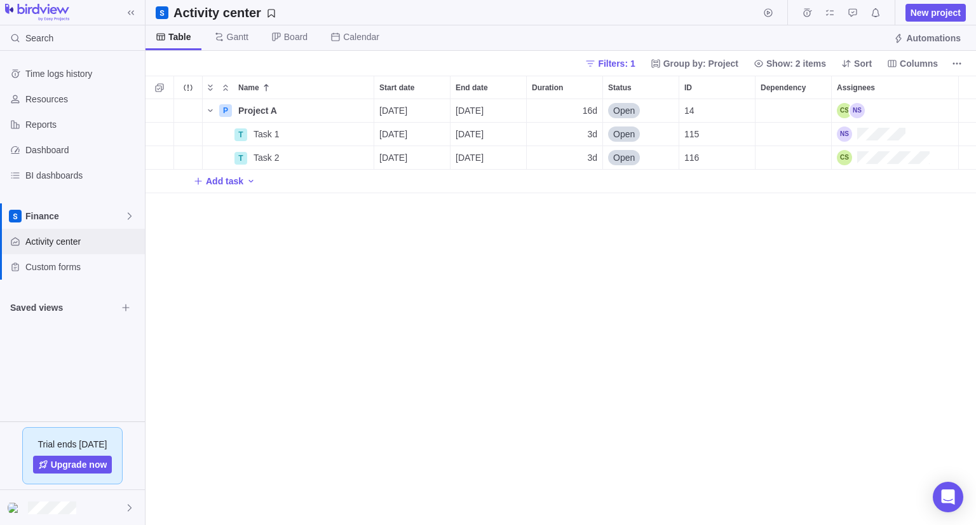
scroll to position [10, 10]
click at [331, 111] on span "Details" at bounding box center [333, 110] width 29 height 13
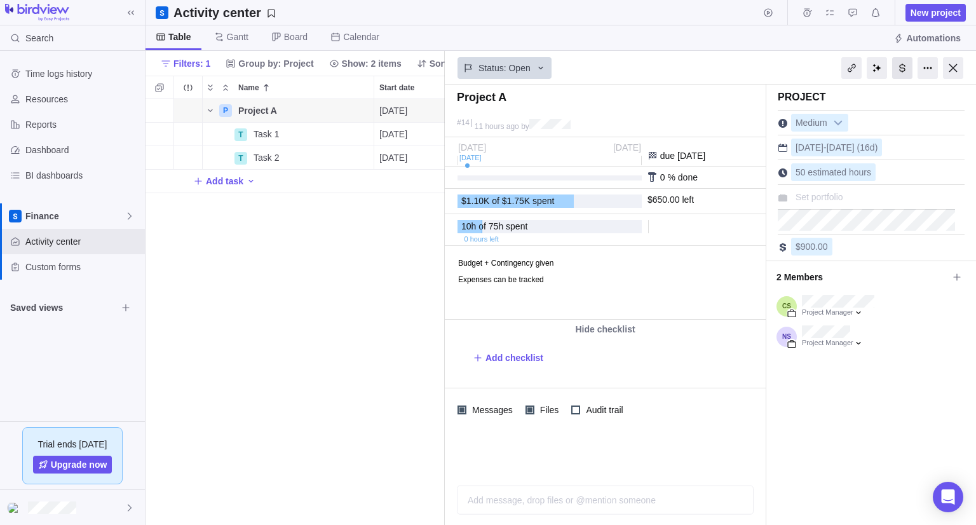
click at [904, 62] on div at bounding box center [902, 68] width 20 height 22
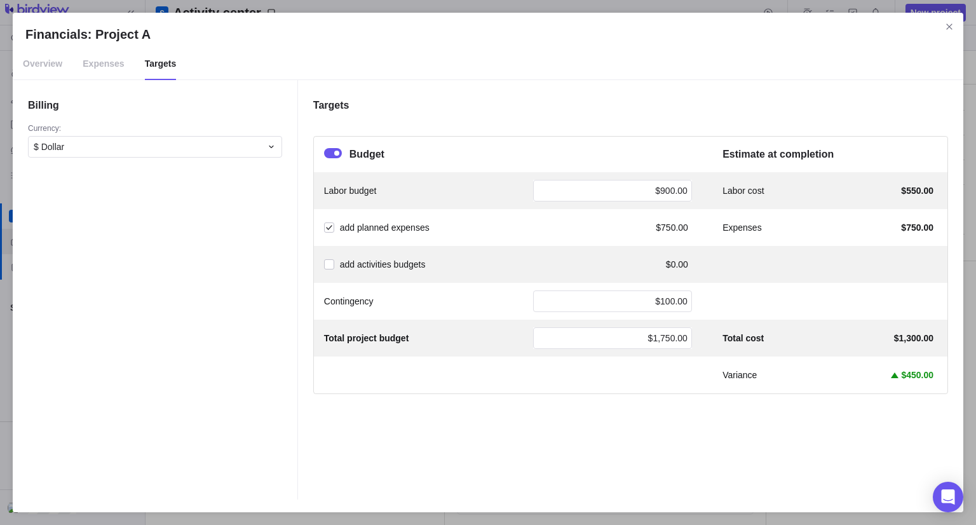
click at [901, 193] on span "$550.00" at bounding box center [917, 190] width 32 height 13
click at [885, 184] on div "Labor cost $550.00" at bounding box center [830, 190] width 215 height 13
drag, startPoint x: 904, startPoint y: 227, endPoint x: 935, endPoint y: 225, distance: 31.2
click at [937, 224] on div "add planned expenses $750.00 Expenses $750.00" at bounding box center [631, 227] width 634 height 37
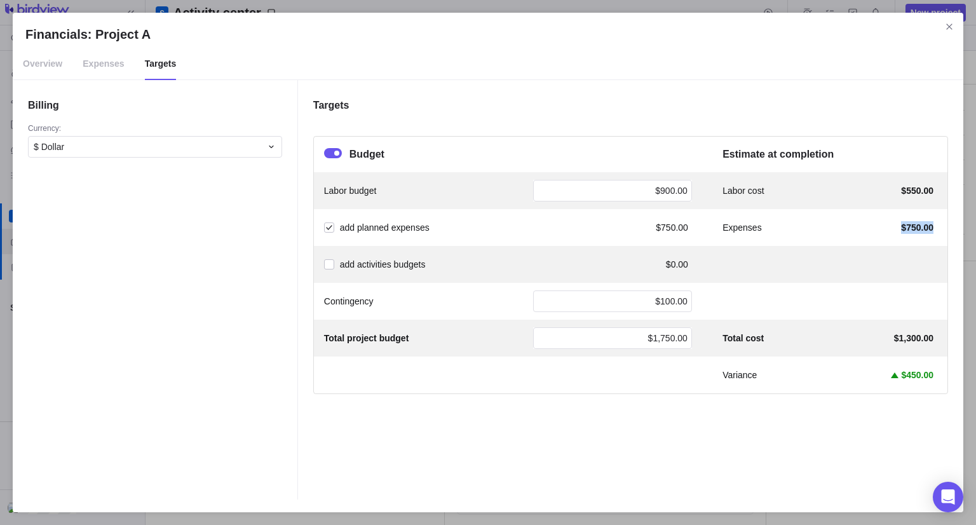
click at [866, 235] on div "add planned expenses $750.00 Expenses $750.00" at bounding box center [631, 227] width 634 height 37
drag, startPoint x: 891, startPoint y: 335, endPoint x: 948, endPoint y: 326, distance: 57.3
click at [948, 326] on div "Budget Estimate at completion Labor budget $900.00 Labor cost $550.00 add plann…" at bounding box center [630, 265] width 635 height 258
click at [928, 299] on div "Contingency $100.00" at bounding box center [631, 301] width 634 height 37
drag, startPoint x: 646, startPoint y: 339, endPoint x: 692, endPoint y: 334, distance: 46.7
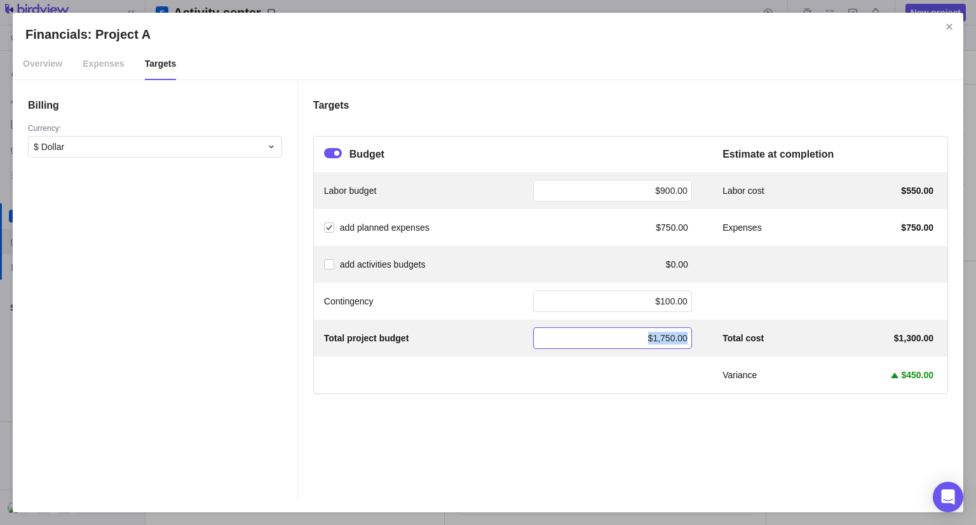
click at [692, 334] on div "Total project budget $1,750.00 Total cost $1,300.00" at bounding box center [631, 338] width 634 height 37
click at [670, 379] on div "Variance $450.00" at bounding box center [631, 375] width 634 height 37
drag, startPoint x: 895, startPoint y: 376, endPoint x: 909, endPoint y: 397, distance: 24.7
click at [948, 365] on div "Targets Budget Estimate at completion Labor budget $900.00 Labor cost $550.00 a…" at bounding box center [630, 289] width 665 height 419
click at [905, 400] on div "Targets Budget Estimate at completion Labor budget $900.00 Labor cost $550.00 a…" at bounding box center [630, 289] width 665 height 419
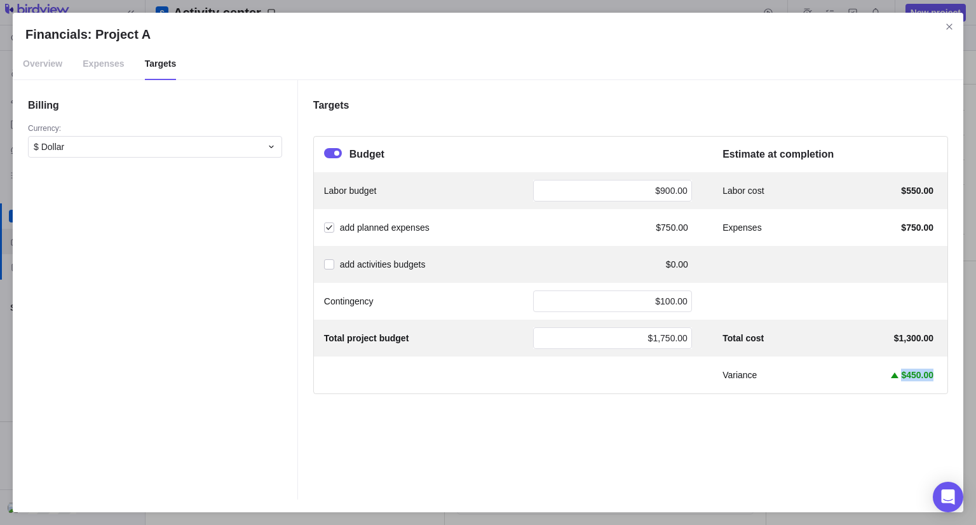
click at [851, 383] on div "Variance $450.00" at bounding box center [631, 375] width 634 height 37
click at [807, 372] on div "Variance $450.00" at bounding box center [830, 375] width 215 height 13
click at [953, 26] on icon "Close" at bounding box center [949, 27] width 10 height 10
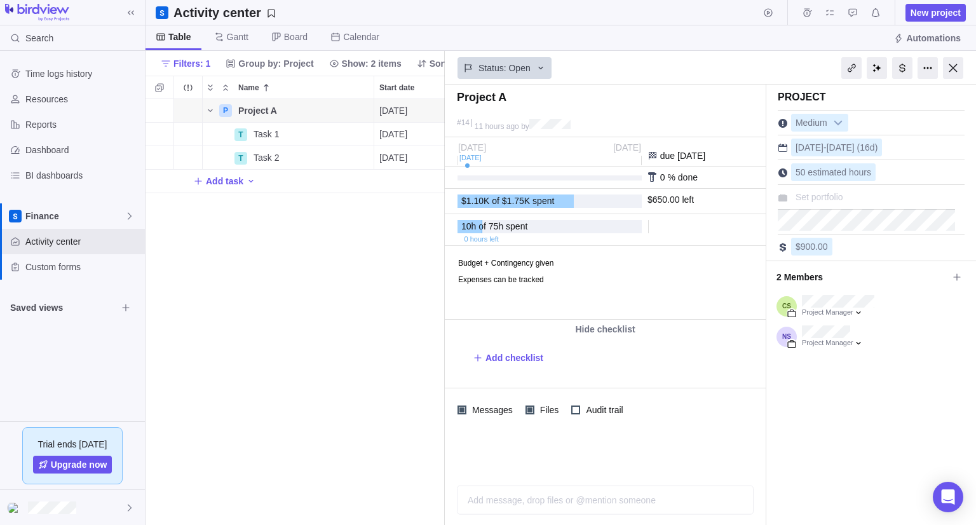
drag, startPoint x: 953, startPoint y: 67, endPoint x: 935, endPoint y: 95, distance: 32.8
click at [952, 67] on div at bounding box center [953, 68] width 20 height 22
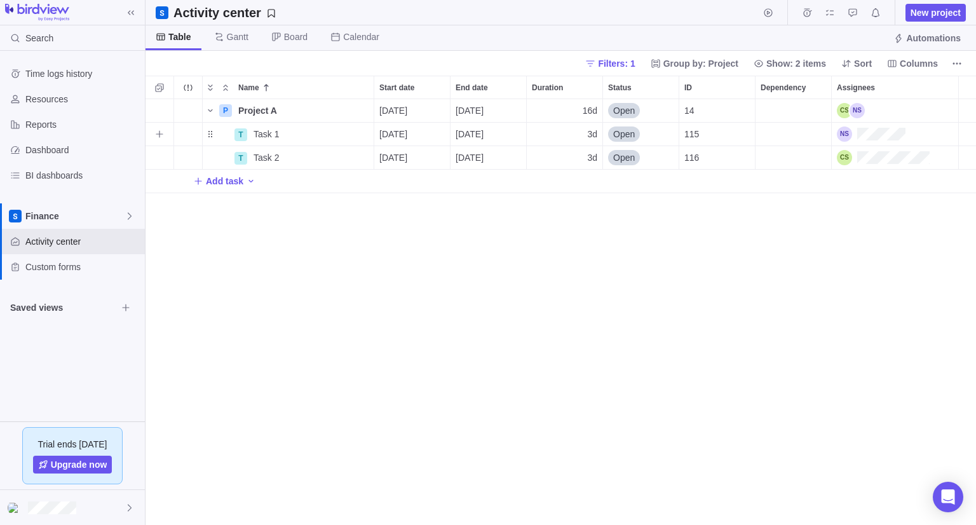
scroll to position [416, 821]
click at [514, 505] on div "P Project A Details [DATE] [DATE] 16d Open 14 T Task 1 Details [DATE] [DATE] 3d…" at bounding box center [561, 312] width 831 height 426
click at [829, 11] on icon "My assignments" at bounding box center [830, 13] width 10 height 10
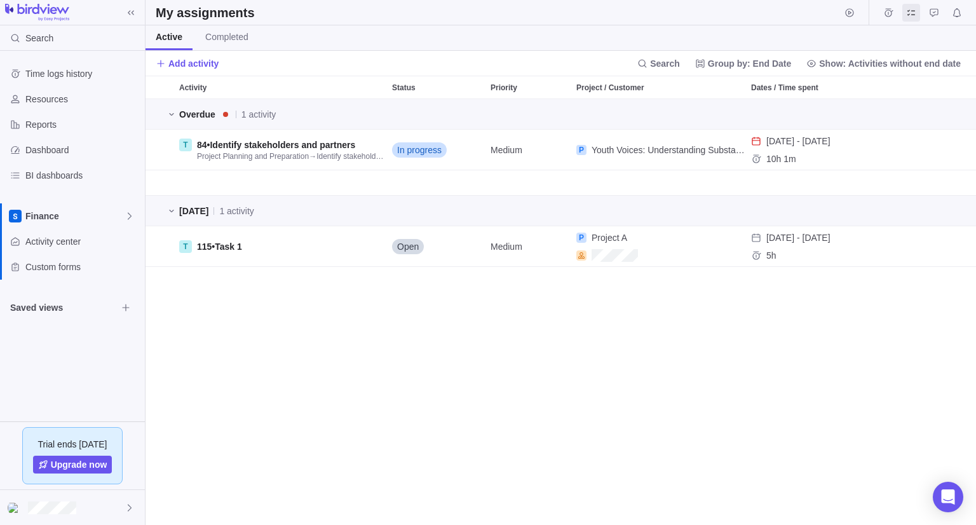
scroll to position [416, 821]
click at [51, 216] on span "Finance" at bounding box center [74, 216] width 99 height 13
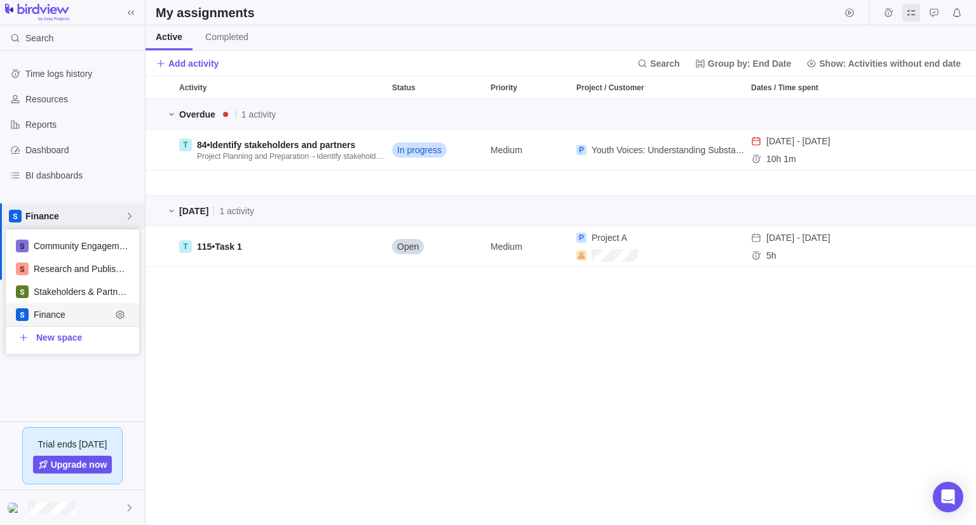
scroll to position [114, 124]
click at [86, 224] on div "Finance" at bounding box center [72, 215] width 145 height 25
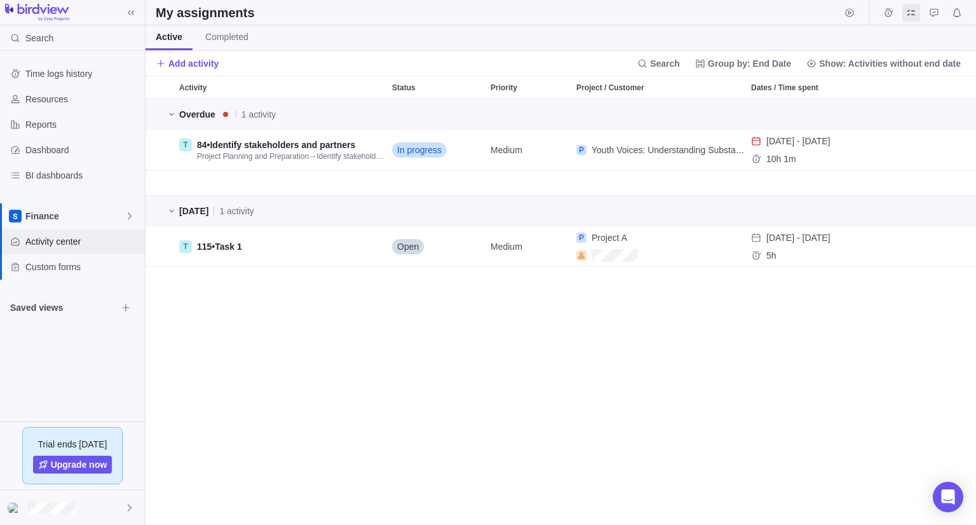
click at [75, 243] on span "Activity center" at bounding box center [82, 241] width 114 height 13
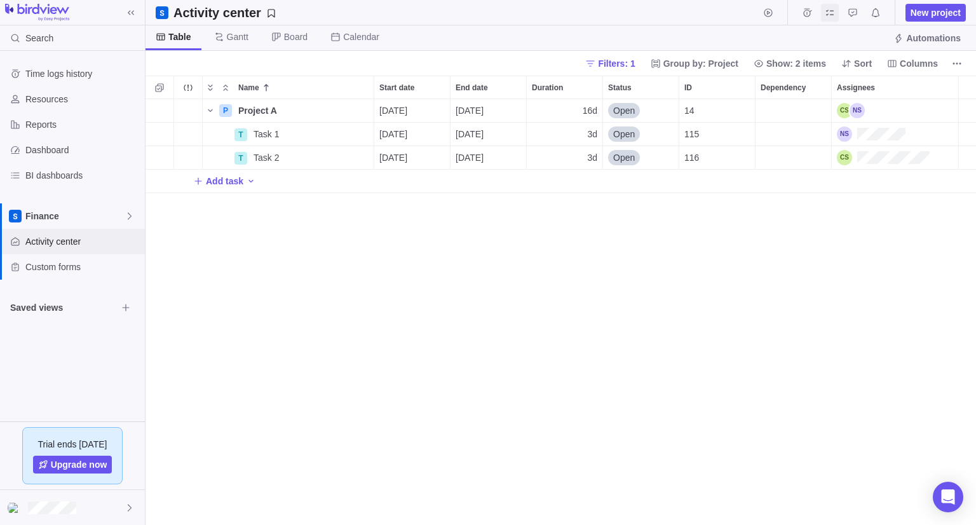
scroll to position [416, 821]
click at [834, 15] on icon "My assignments" at bounding box center [830, 13] width 10 height 10
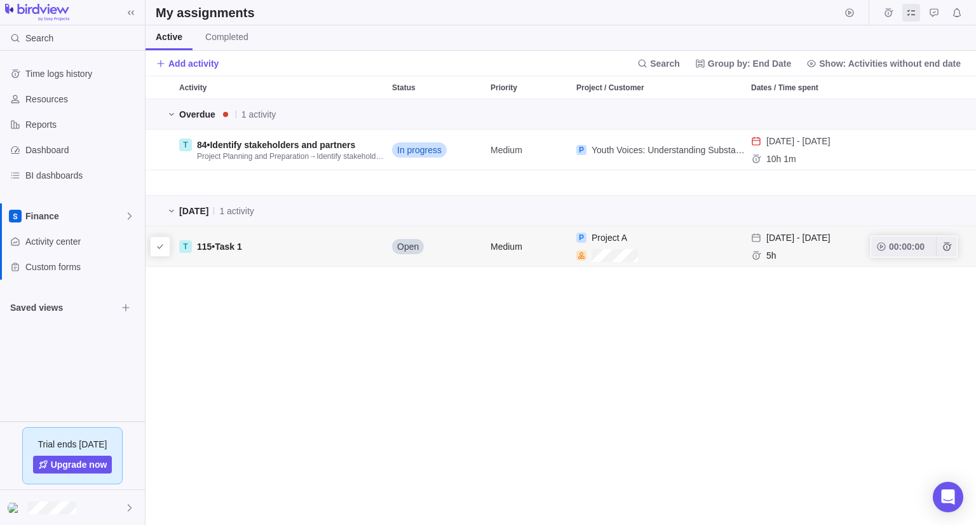
scroll to position [416, 821]
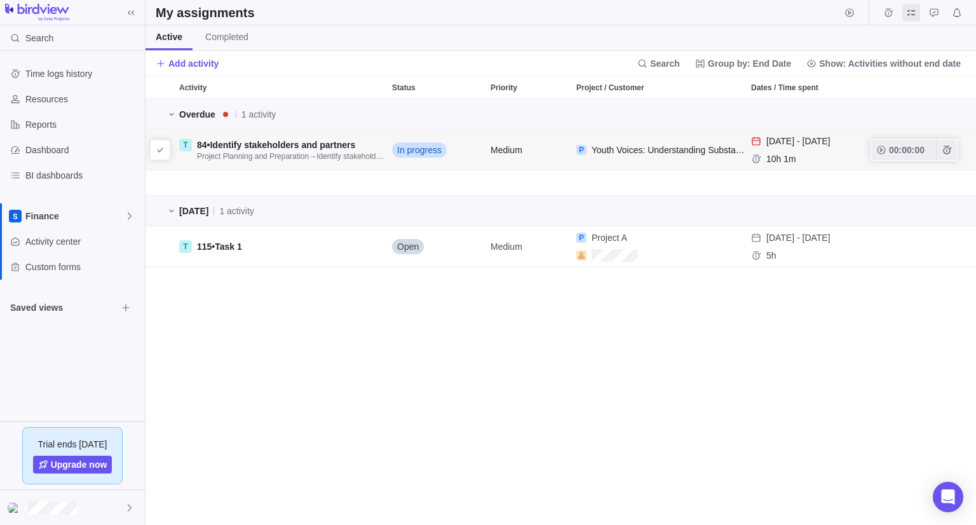
click at [471, 154] on div "In progress" at bounding box center [436, 150] width 99 height 40
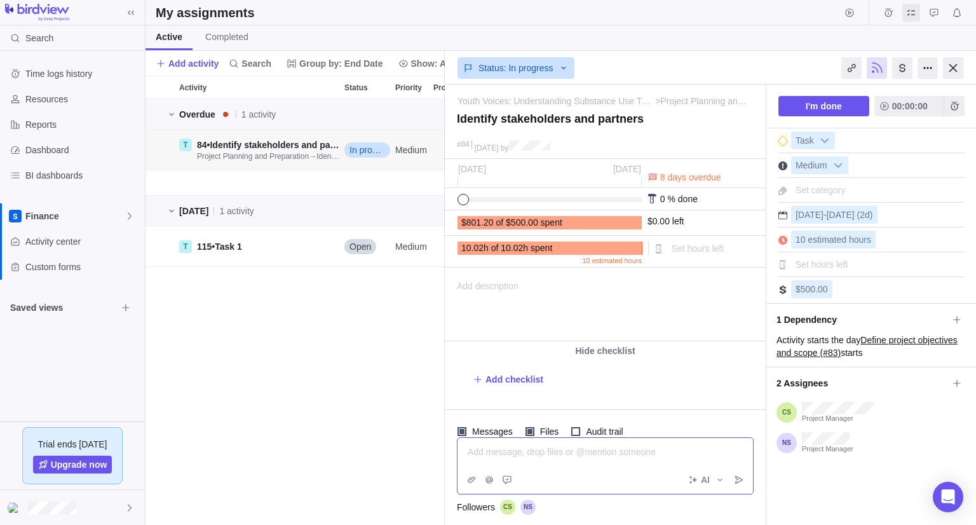
click at [546, 475] on div "Add message, drop files or @mention someone AI" at bounding box center [605, 465] width 297 height 57
click at [742, 473] on span "Post" at bounding box center [739, 480] width 18 height 18
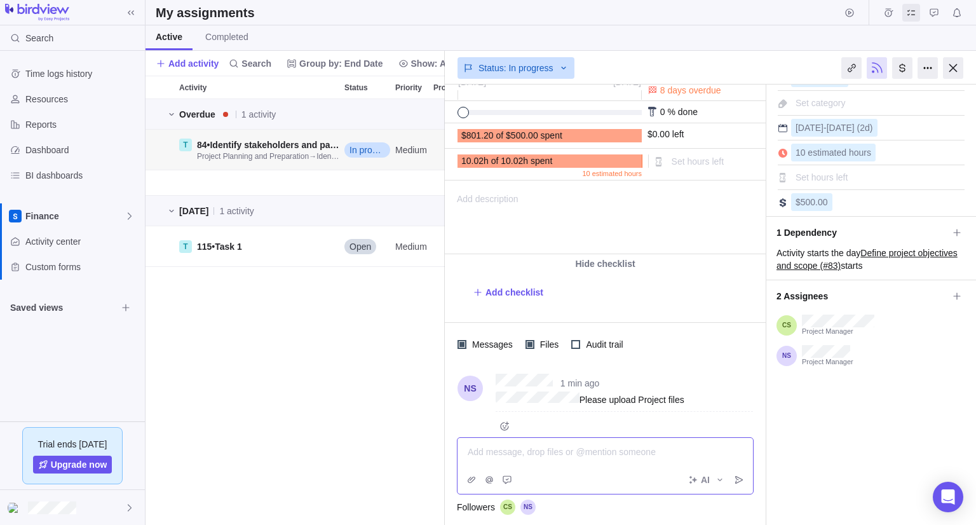
scroll to position [88, 0]
click at [495, 449] on div at bounding box center [605, 451] width 275 height 13
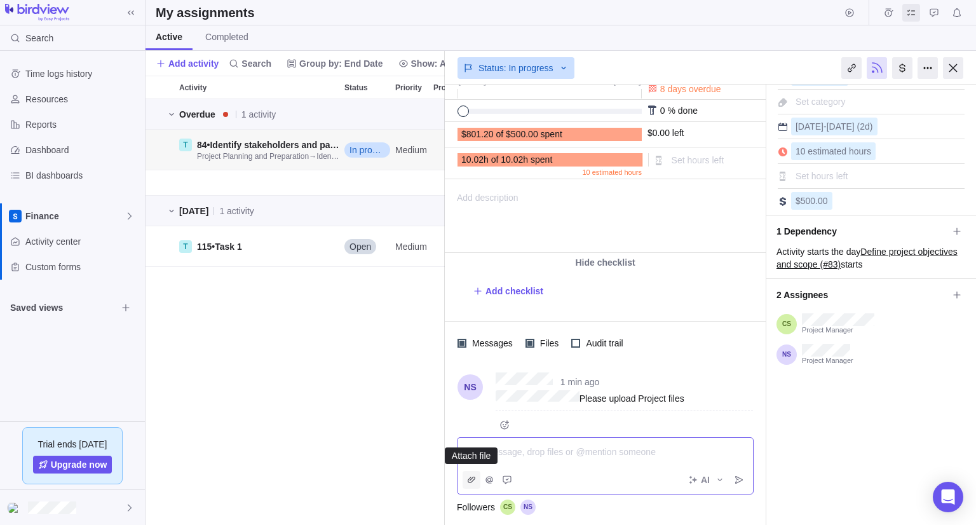
click at [469, 479] on icon "Attach file" at bounding box center [471, 480] width 10 height 10
click at [582, 451] on div "Youth Voices: Understanding Substance Use Through Student Surveys (1) > Project…" at bounding box center [710, 305] width 531 height 440
click at [582, 451] on div at bounding box center [605, 451] width 275 height 13
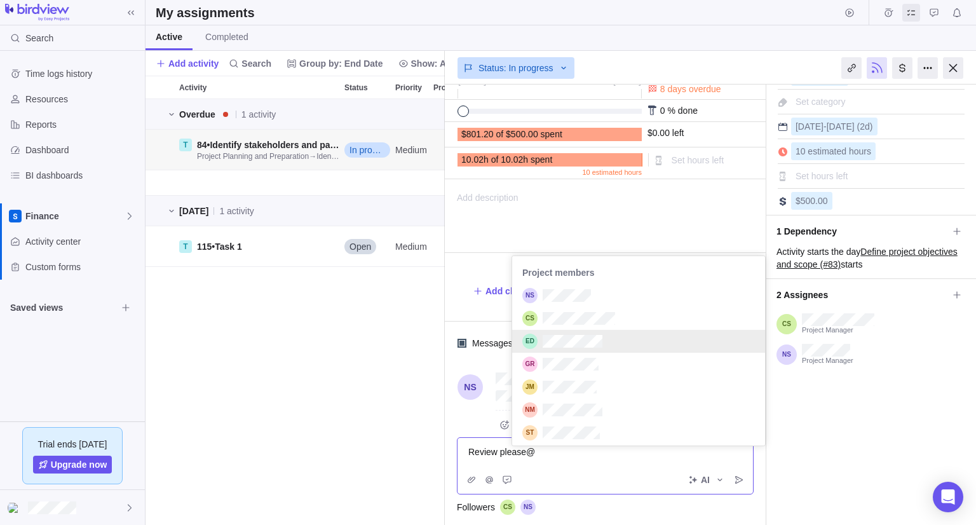
drag, startPoint x: 634, startPoint y: 339, endPoint x: 618, endPoint y: 415, distance: 78.0
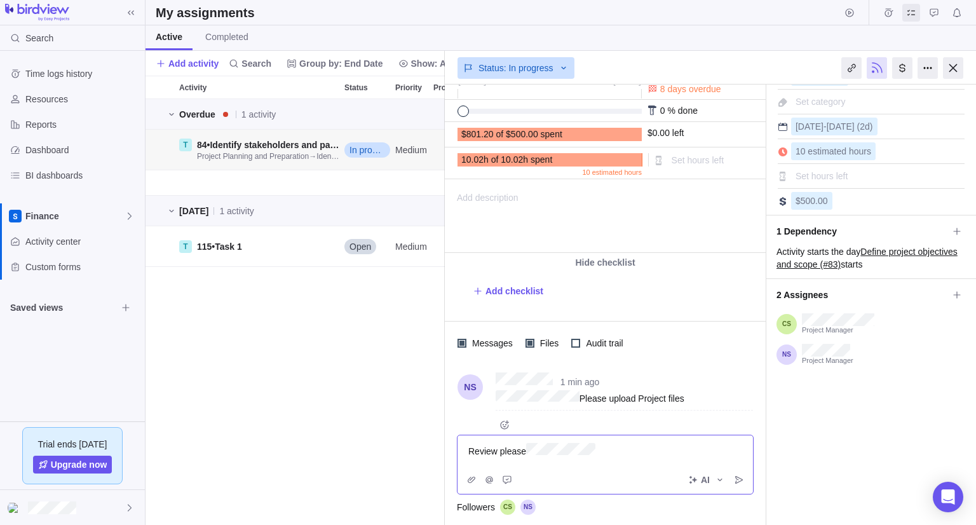
scroll to position [99, 0]
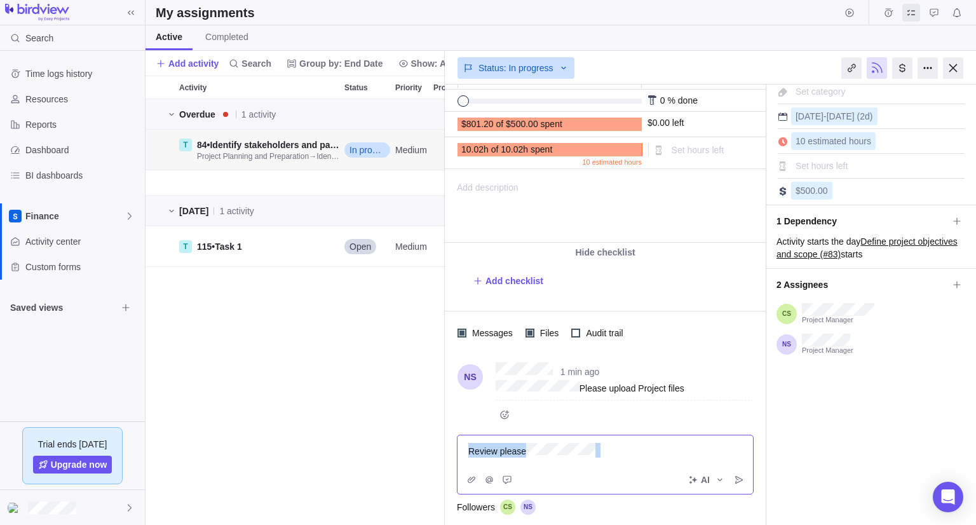
click at [649, 457] on div "Review please" at bounding box center [606, 451] width 296 height 30
click at [649, 457] on div "Review please" at bounding box center [605, 451] width 275 height 15
click at [414, 435] on div "Overdue 1 activity T 84 • Identify stakeholders and partners Project Planning a…" at bounding box center [295, 312] width 299 height 426
drag, startPoint x: 956, startPoint y: 70, endPoint x: 827, endPoint y: 194, distance: 178.4
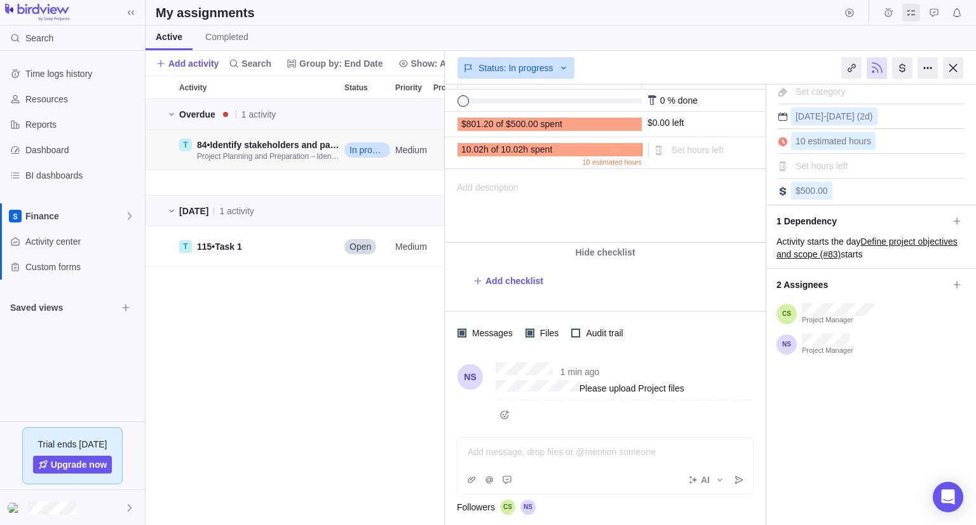
click at [955, 70] on div at bounding box center [953, 68] width 20 height 22
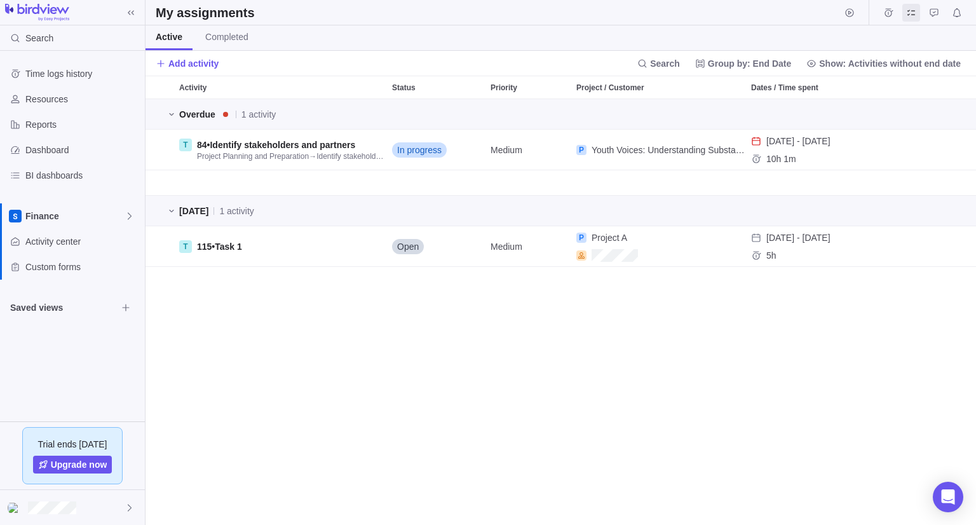
scroll to position [416, 821]
click at [338, 387] on div "Overdue 1 activity T 84 • Identify stakeholders and partners Project Planning a…" at bounding box center [561, 312] width 831 height 426
click at [64, 239] on span "Activity center" at bounding box center [82, 241] width 114 height 13
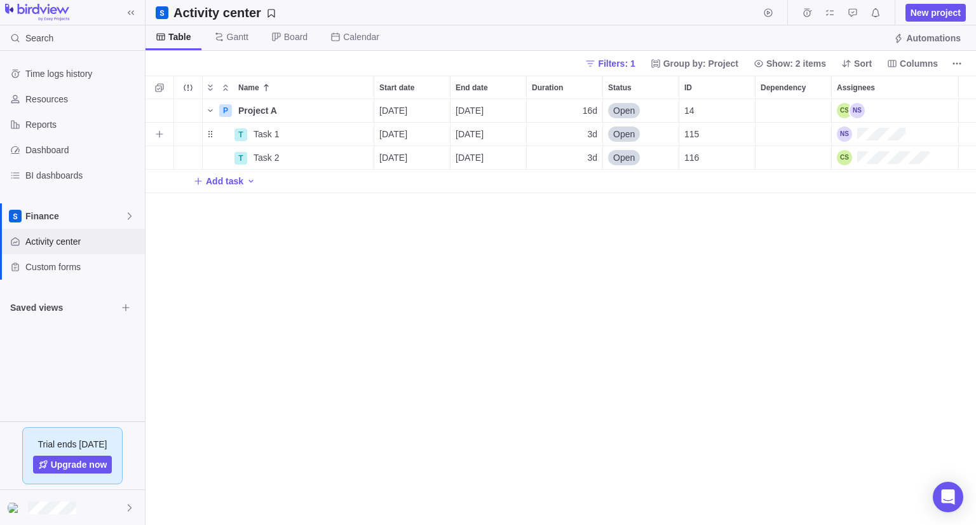
scroll to position [416, 821]
